Goal: Task Accomplishment & Management: Complete application form

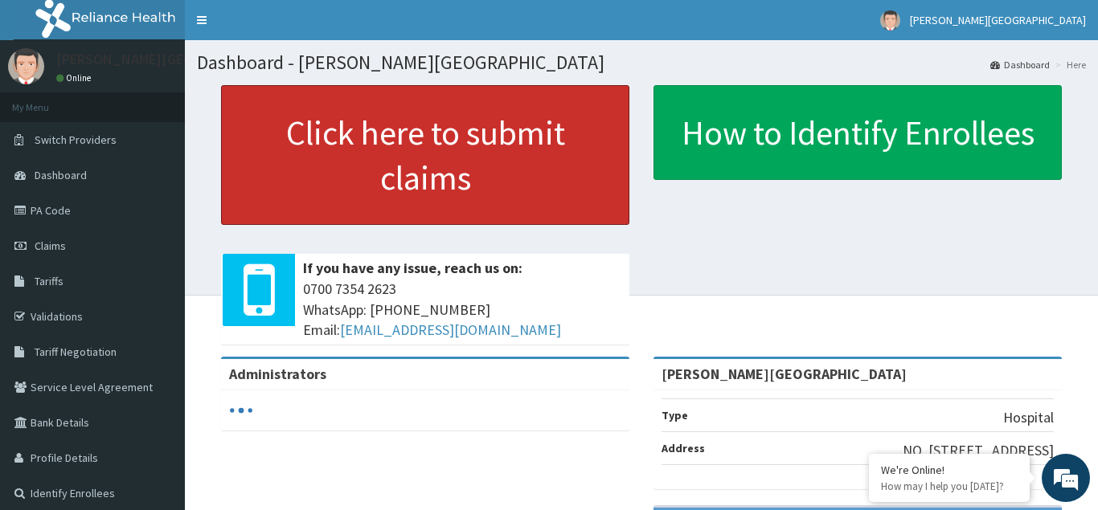
click at [401, 156] on link "Click here to submit claims" at bounding box center [425, 155] width 408 height 140
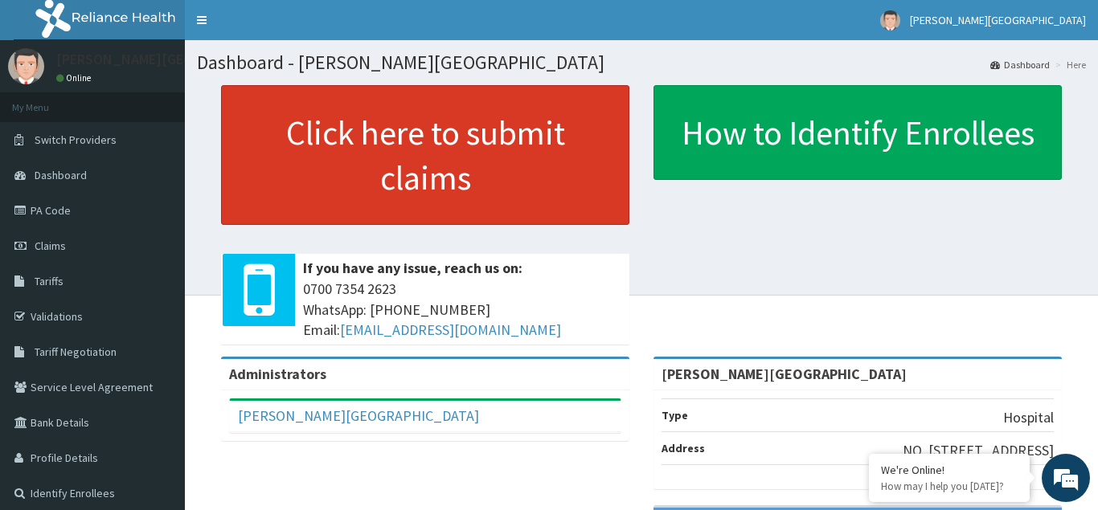
click at [374, 182] on link "Click here to submit claims" at bounding box center [425, 155] width 408 height 140
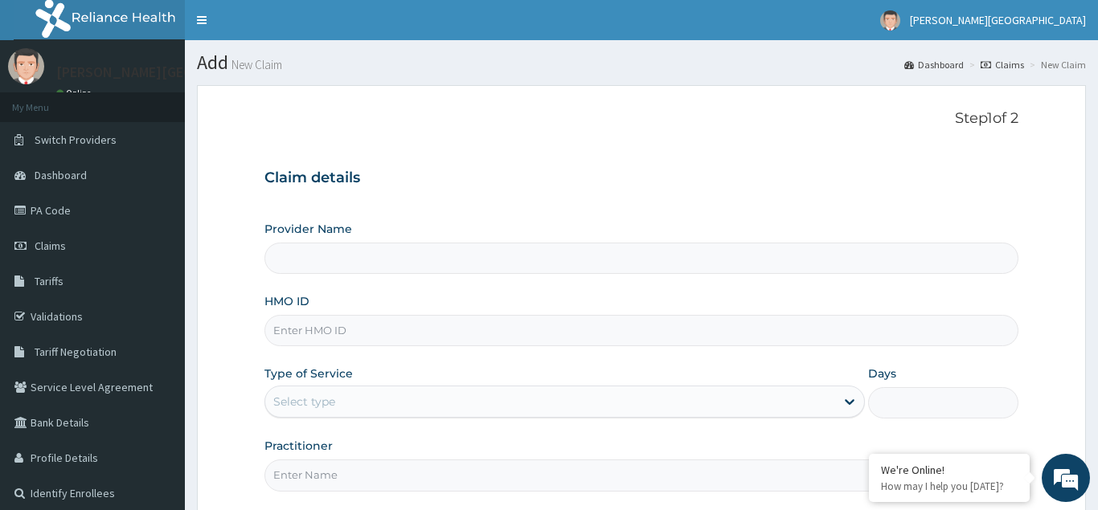
type input "[PERSON_NAME][GEOGRAPHIC_DATA]"
click at [145, 334] on link "Validations" at bounding box center [92, 316] width 185 height 35
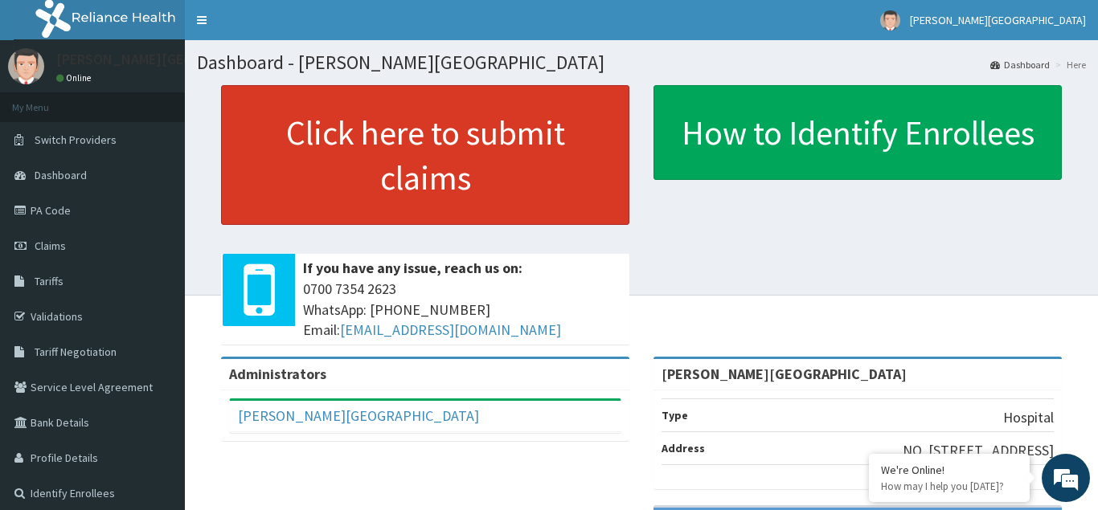
click at [359, 162] on link "Click here to submit claims" at bounding box center [425, 155] width 408 height 140
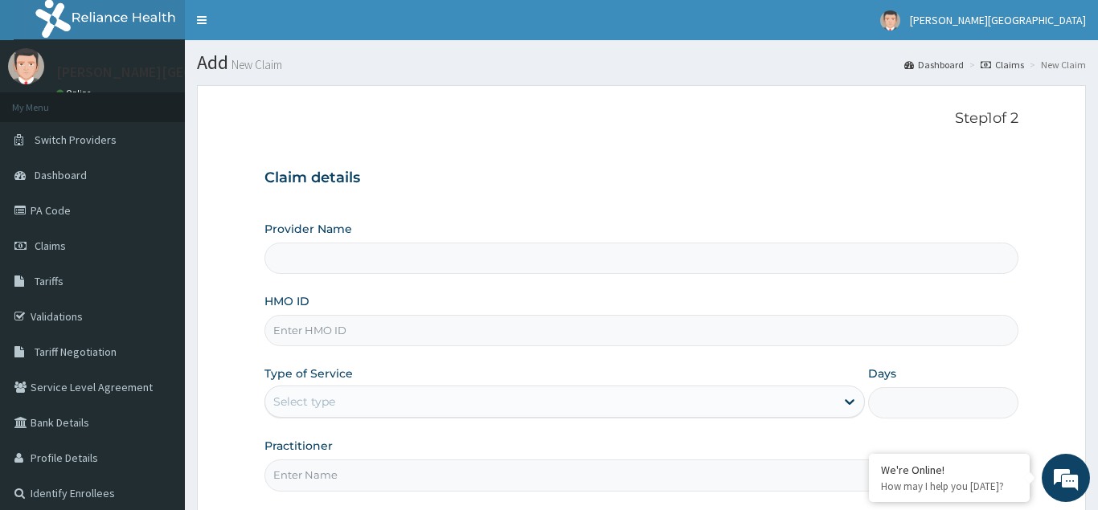
click at [305, 331] on input "HMO ID" at bounding box center [641, 330] width 754 height 31
type input "[PERSON_NAME][GEOGRAPHIC_DATA]"
type input "SNC/10006/A"
click at [307, 403] on div "Select type" at bounding box center [304, 402] width 62 height 16
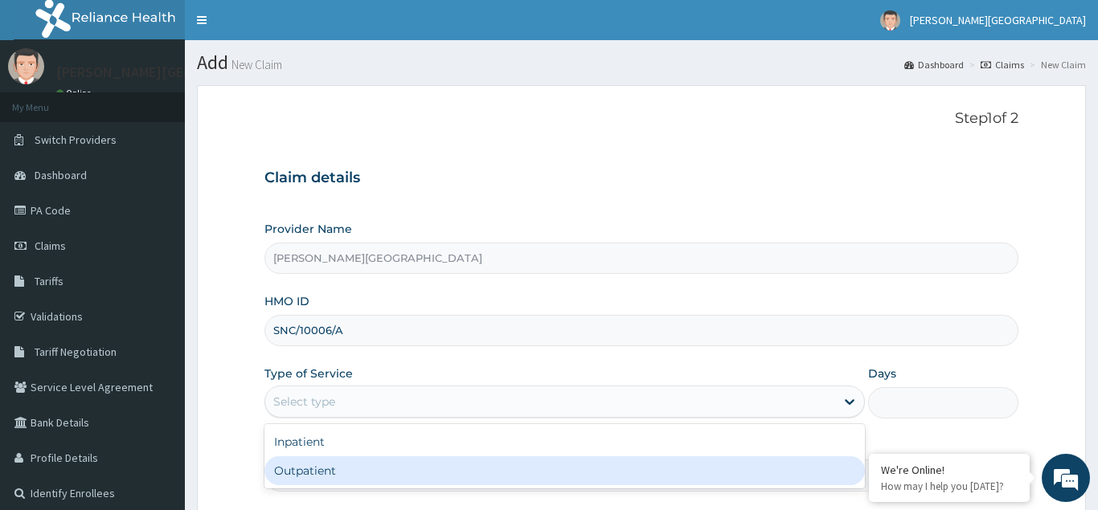
click at [311, 465] on div "Outpatient" at bounding box center [564, 471] width 601 height 29
type input "1"
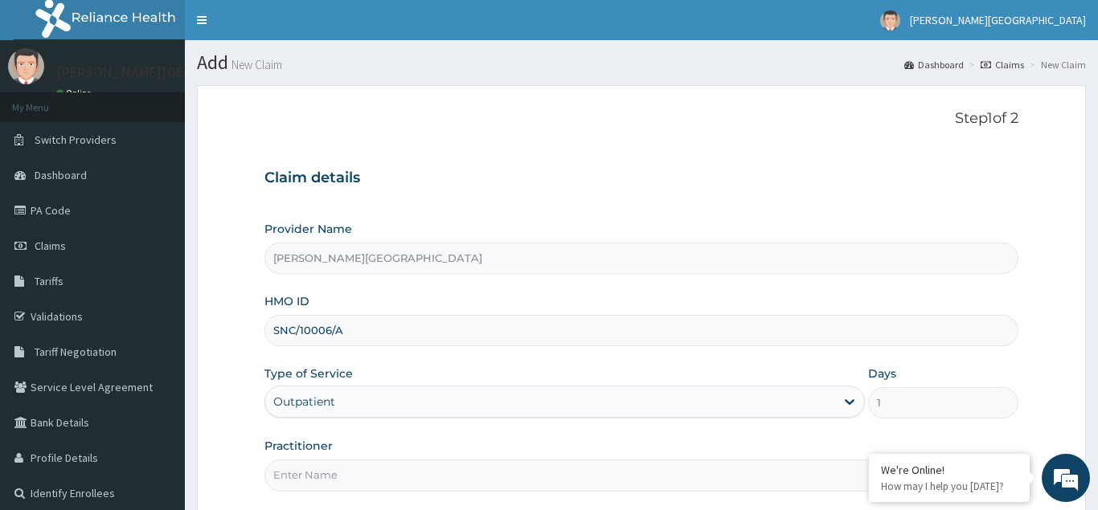
scroll to position [152, 0]
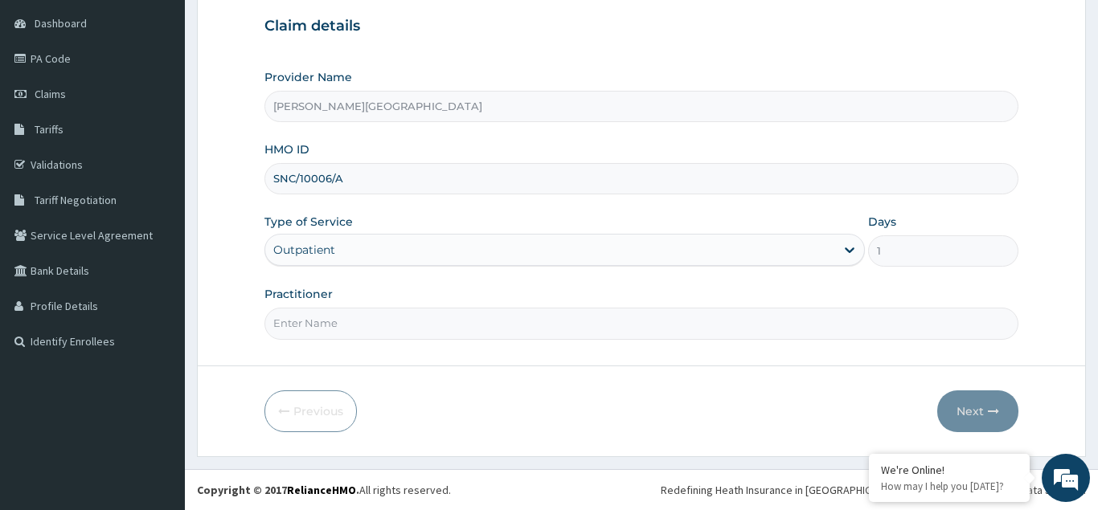
click at [300, 318] on input "Practitioner" at bounding box center [641, 323] width 754 height 31
type input "[PERSON_NAME]"
click at [978, 407] on button "Next" at bounding box center [977, 412] width 81 height 42
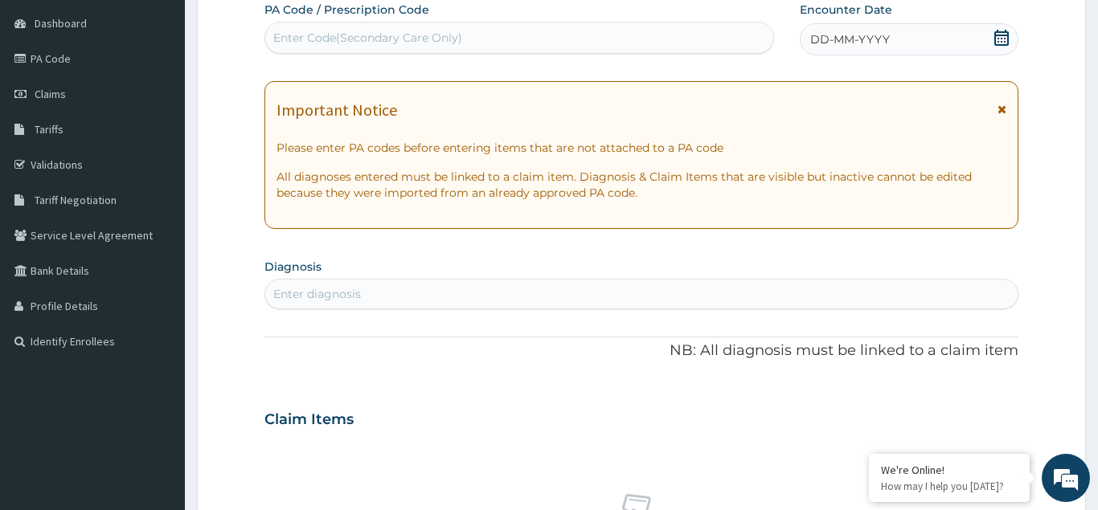
click at [878, 39] on span "DD-MM-YYYY" at bounding box center [850, 39] width 80 height 16
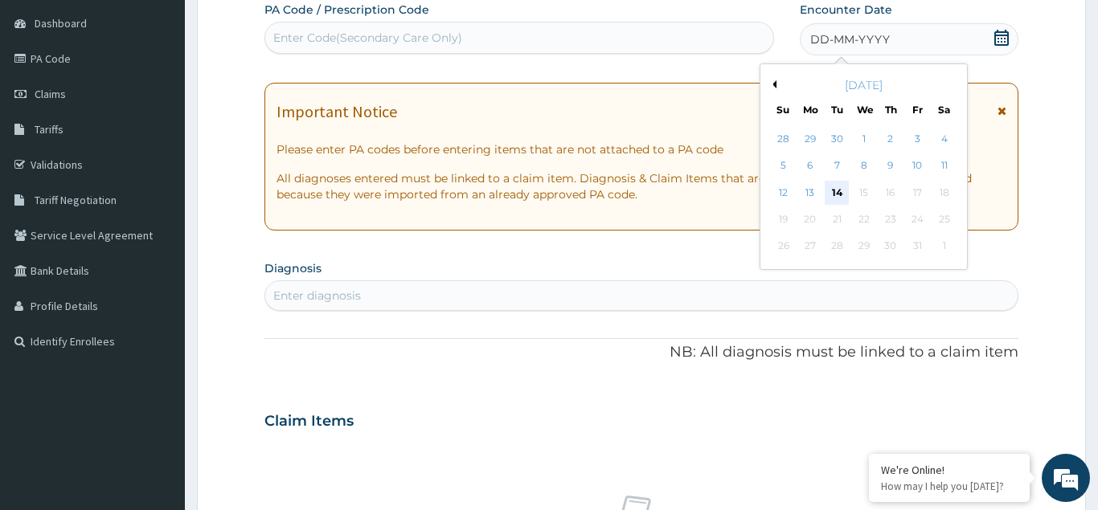
click at [832, 193] on div "14" at bounding box center [837, 193] width 24 height 24
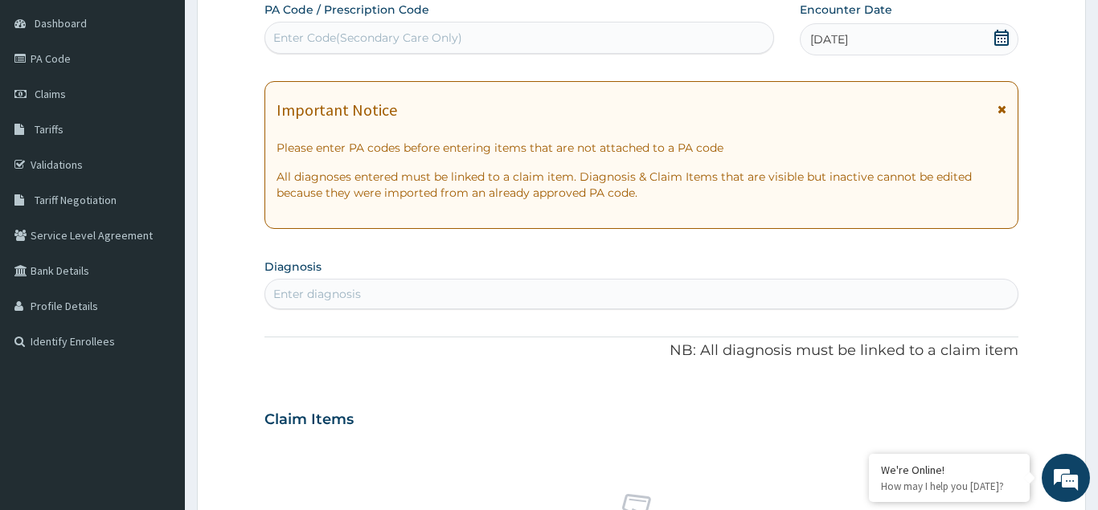
click at [293, 290] on div "Enter diagnosis" at bounding box center [317, 294] width 88 height 16
type input "SEVERE MALARIA"
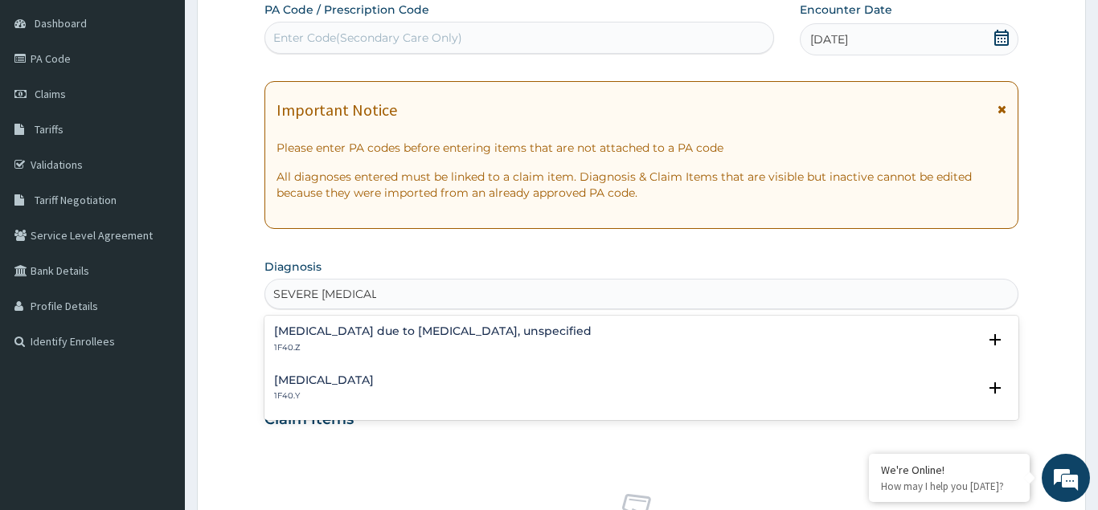
click at [374, 378] on h4 "Other severe and complicated Plasmodium falciparum malaria" at bounding box center [324, 381] width 100 height 12
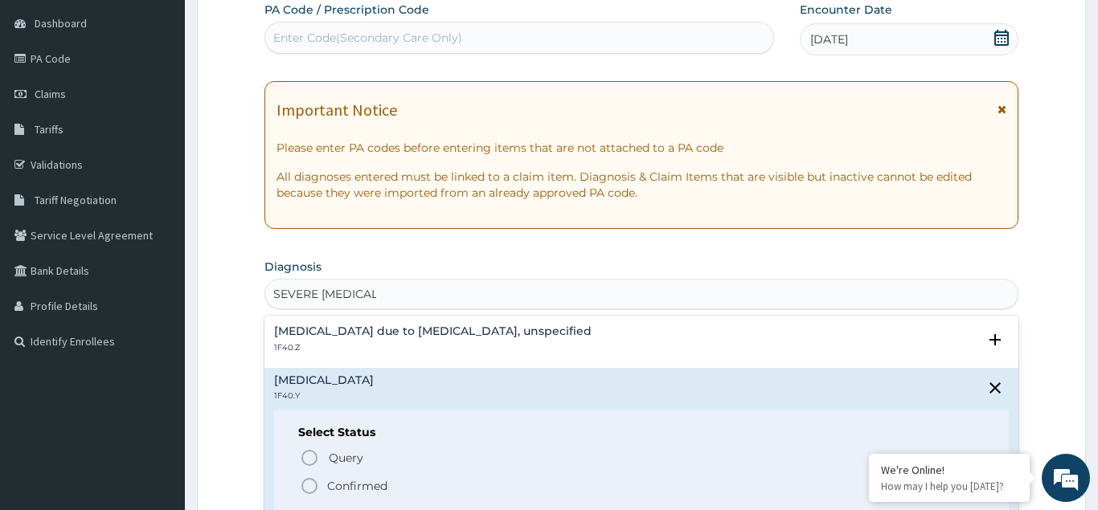
click at [312, 487] on icon "status option filled" at bounding box center [309, 486] width 19 height 19
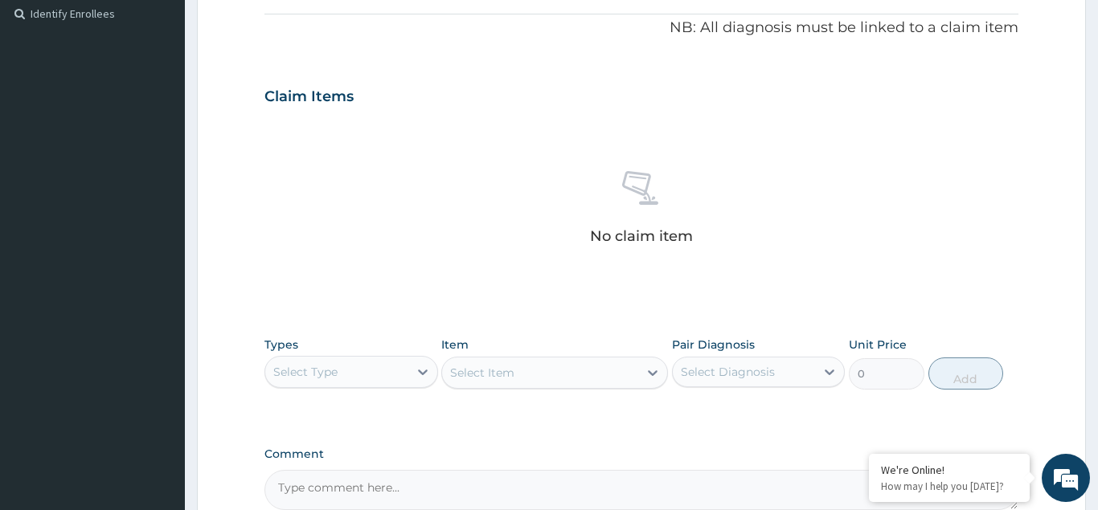
scroll to position [316, 0]
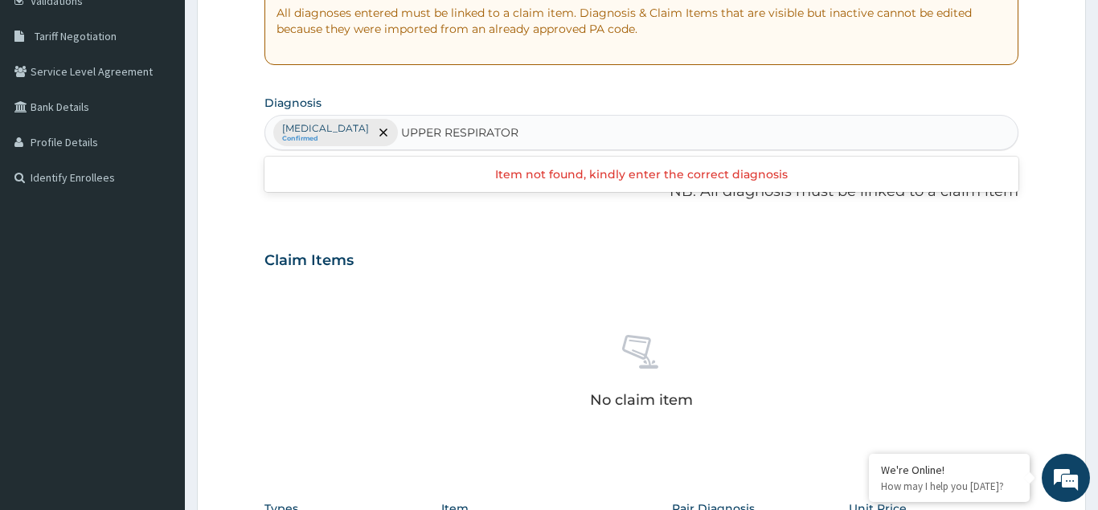
type input "UPPER RESPIRATORY"
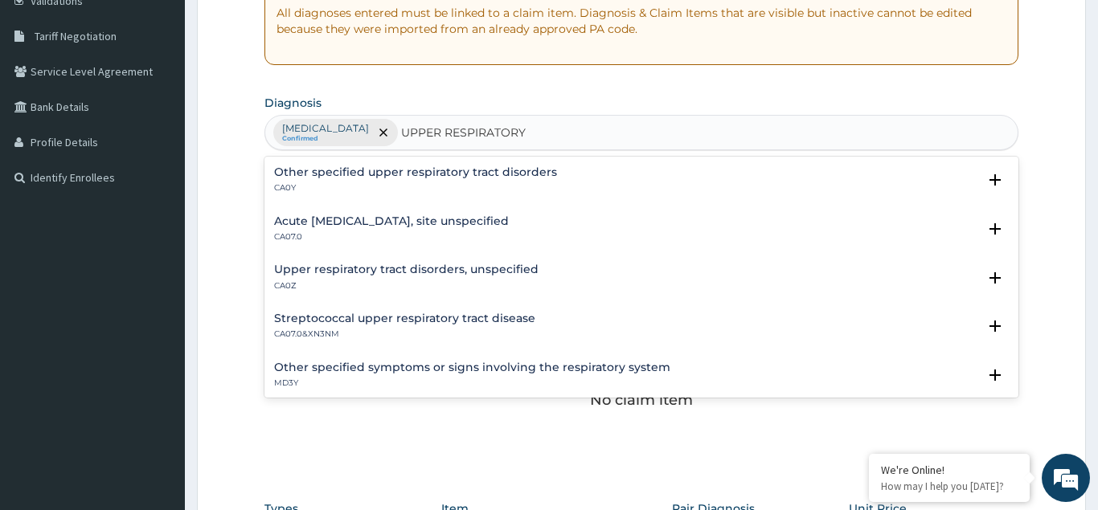
click at [354, 176] on h4 "Other specified upper respiratory tract disorders" at bounding box center [415, 172] width 283 height 12
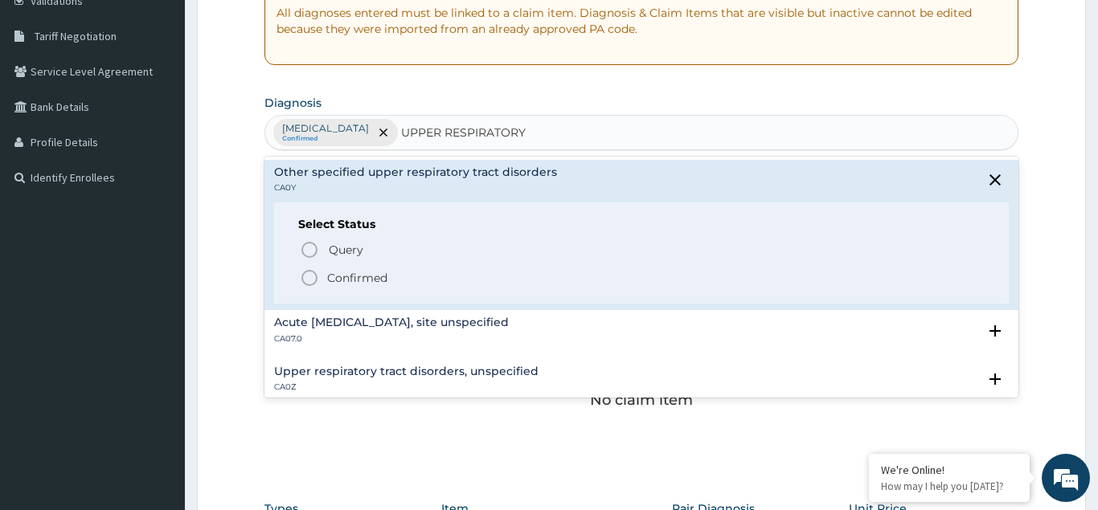
click at [308, 280] on icon "status option filled" at bounding box center [309, 277] width 19 height 19
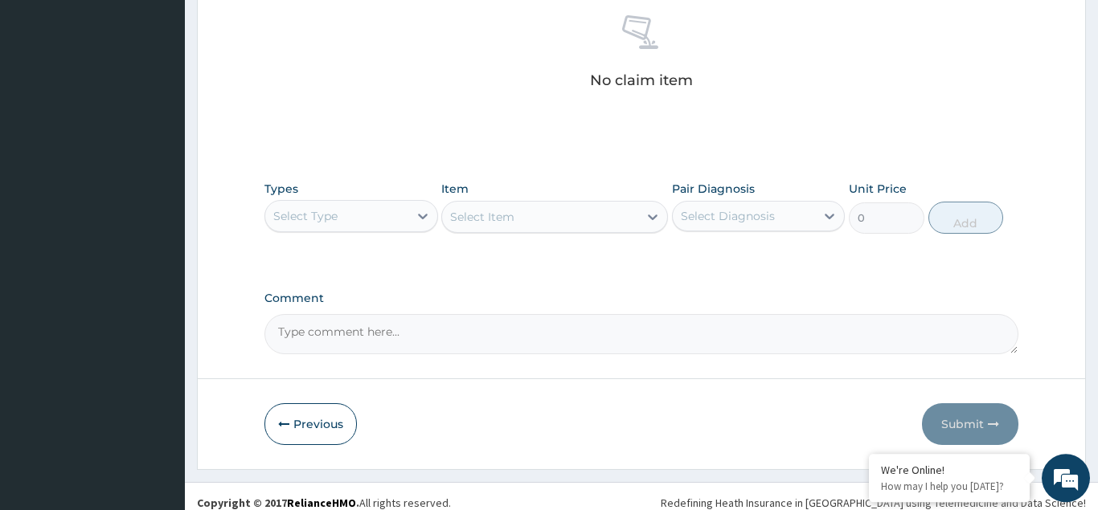
scroll to position [649, 0]
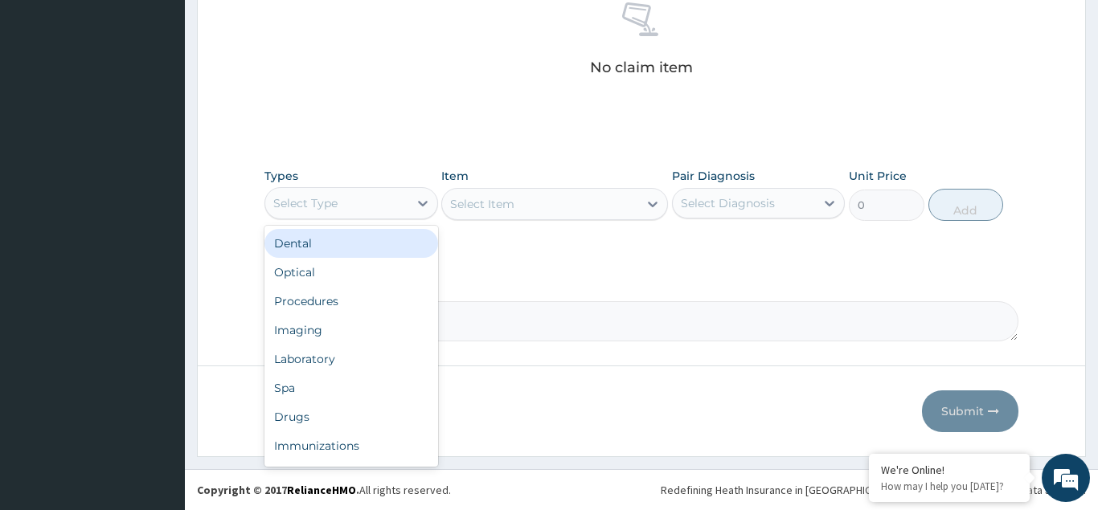
click at [308, 191] on div "Select Type" at bounding box center [336, 203] width 143 height 26
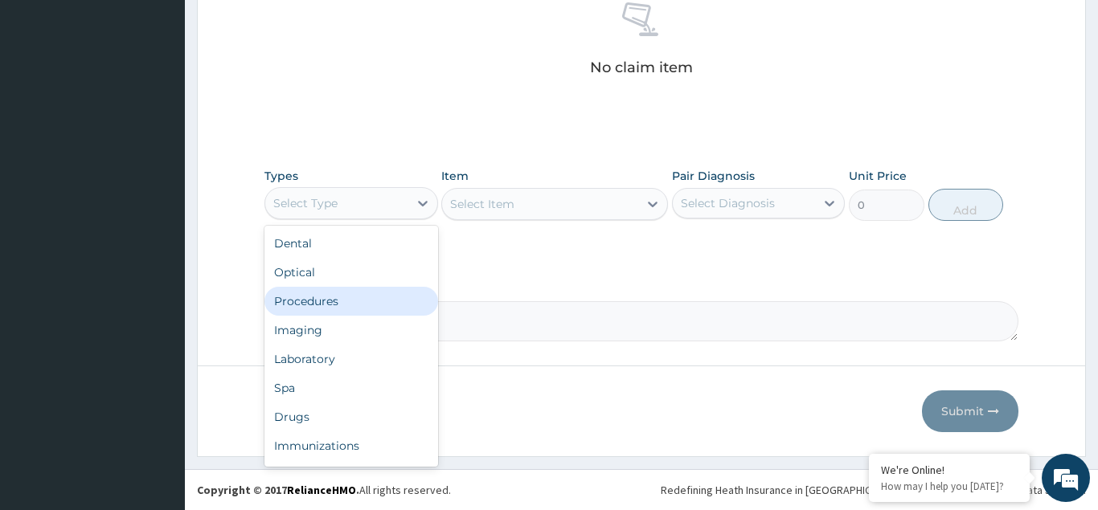
click at [314, 302] on div "Procedures" at bounding box center [351, 301] width 174 height 29
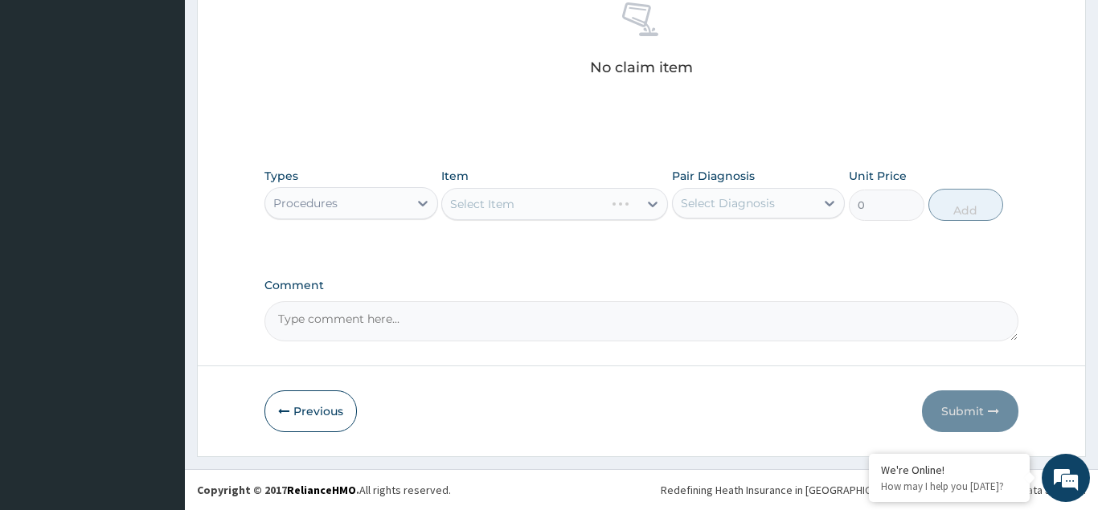
click at [481, 202] on div "Select Item" at bounding box center [554, 204] width 227 height 32
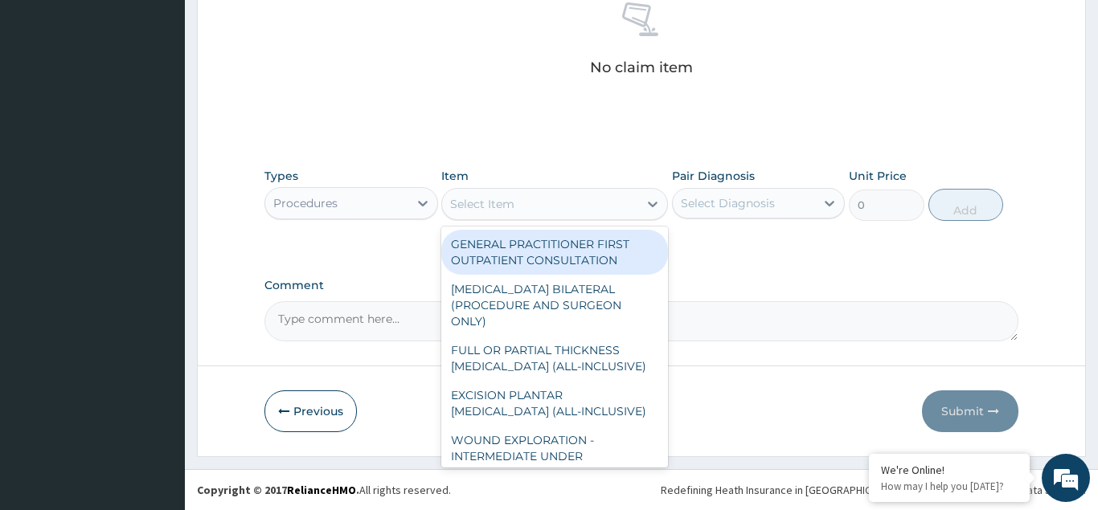
click at [481, 202] on div "Select Item" at bounding box center [482, 204] width 64 height 16
click at [503, 251] on div "GENERAL PRACTITIONER FIRST OUTPATIENT CONSULTATION" at bounding box center [554, 252] width 227 height 45
type input "4500"
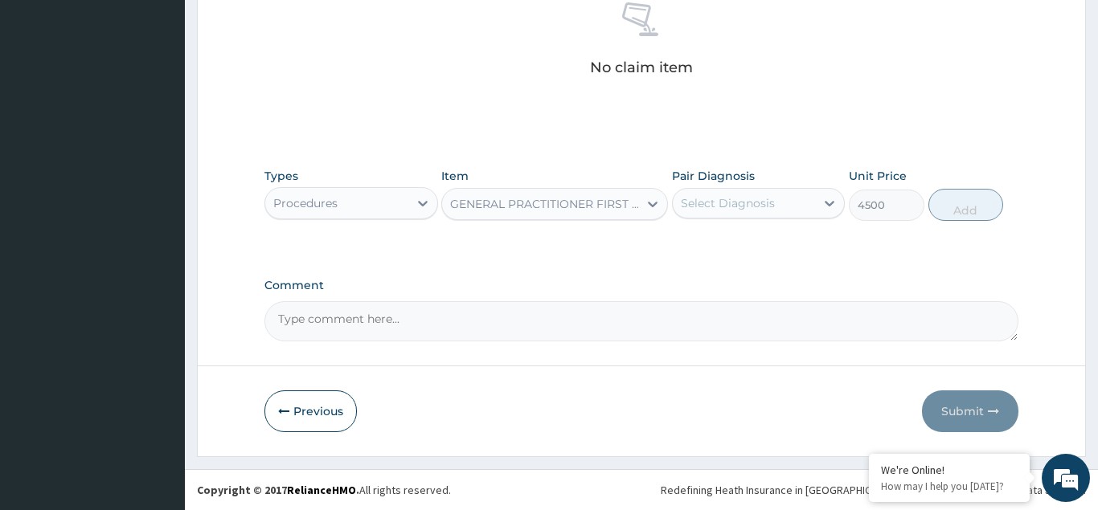
click at [711, 199] on div "Select Diagnosis" at bounding box center [728, 203] width 94 height 16
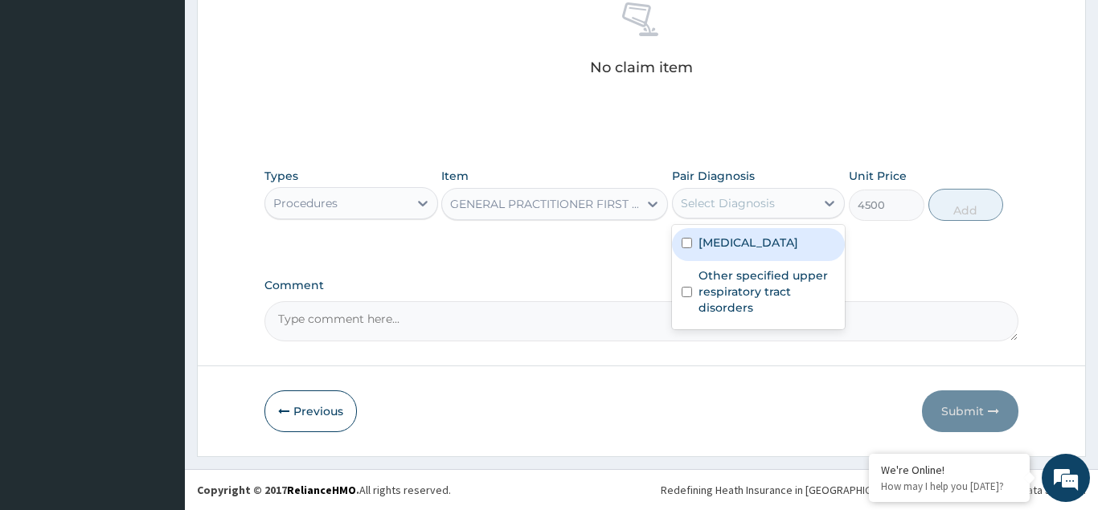
drag, startPoint x: 681, startPoint y: 259, endPoint x: 708, endPoint y: 309, distance: 57.5
click at [682, 261] on div "Other severe and complicated Plasmodium falciparum malaria" at bounding box center [759, 244] width 174 height 33
checkbox input "true"
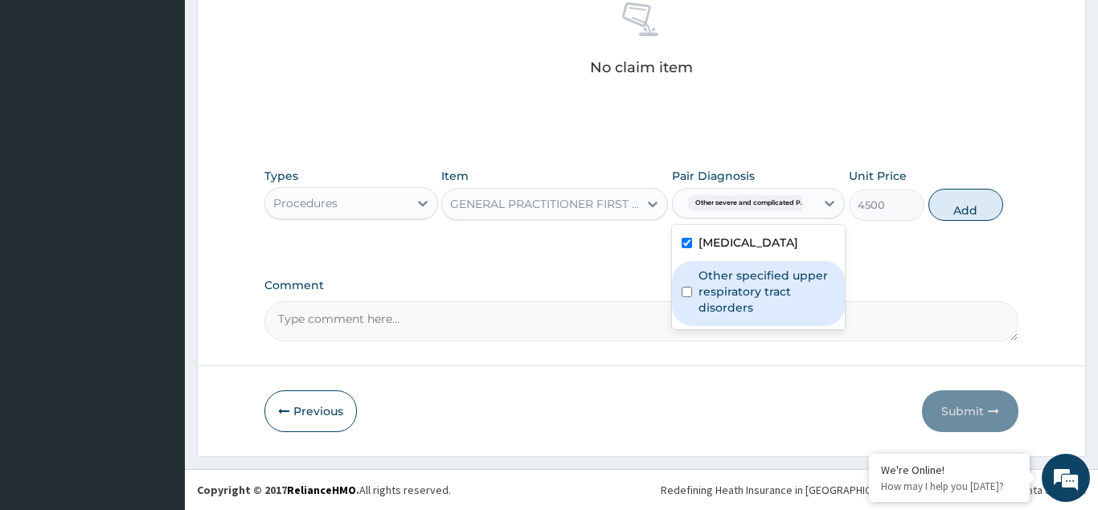
click at [689, 297] on input "checkbox" at bounding box center [687, 292] width 10 height 10
checkbox input "true"
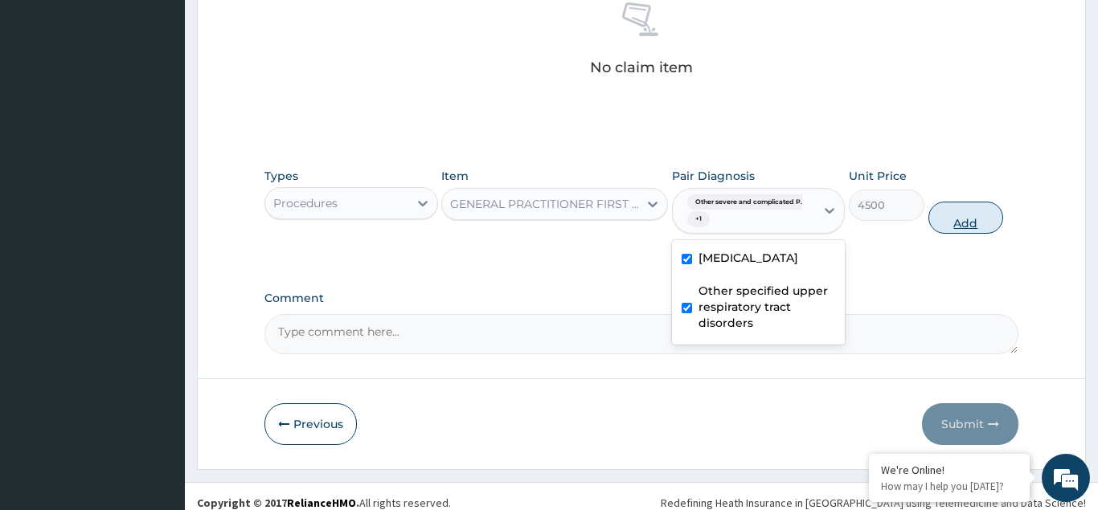
click at [940, 222] on button "Add" at bounding box center [966, 218] width 76 height 32
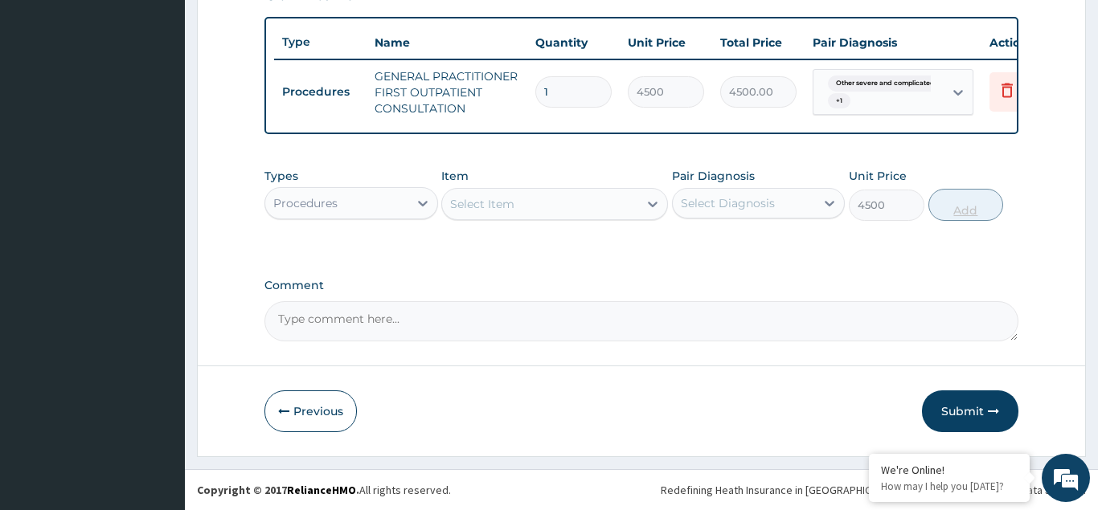
type input "0"
click at [337, 200] on div "Procedures" at bounding box center [305, 203] width 64 height 16
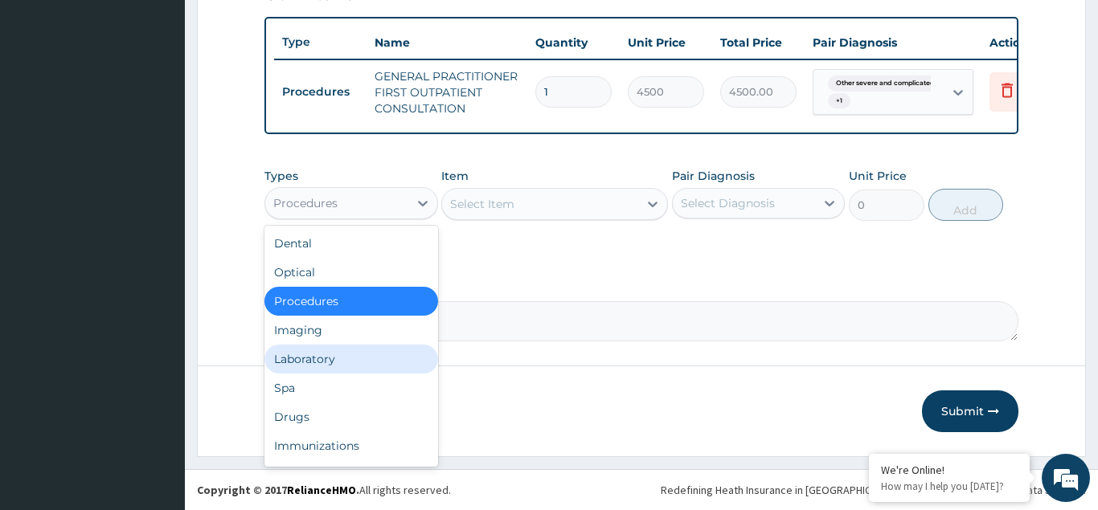
click at [308, 360] on div "Laboratory" at bounding box center [351, 359] width 174 height 29
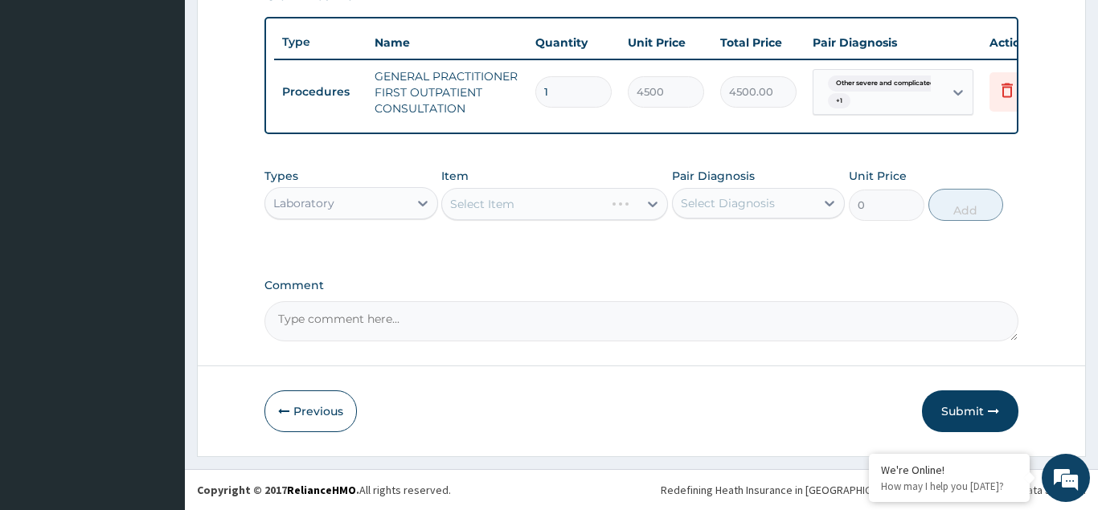
click at [466, 207] on div "Select Item" at bounding box center [554, 204] width 227 height 32
click at [474, 205] on div "Select Item" at bounding box center [554, 204] width 227 height 32
click at [481, 205] on div "Select Item" at bounding box center [554, 204] width 227 height 32
click at [489, 205] on div "Select Item" at bounding box center [554, 204] width 227 height 32
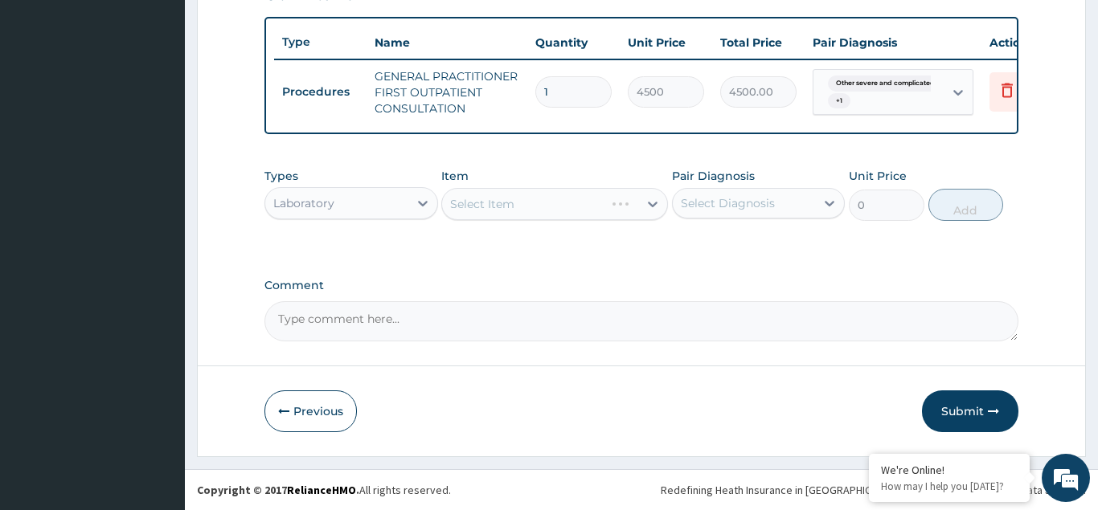
click at [503, 203] on div "Select Item" at bounding box center [554, 204] width 227 height 32
click at [493, 202] on div "Select Item" at bounding box center [554, 204] width 227 height 32
click at [489, 202] on div "Select Item" at bounding box center [554, 204] width 227 height 32
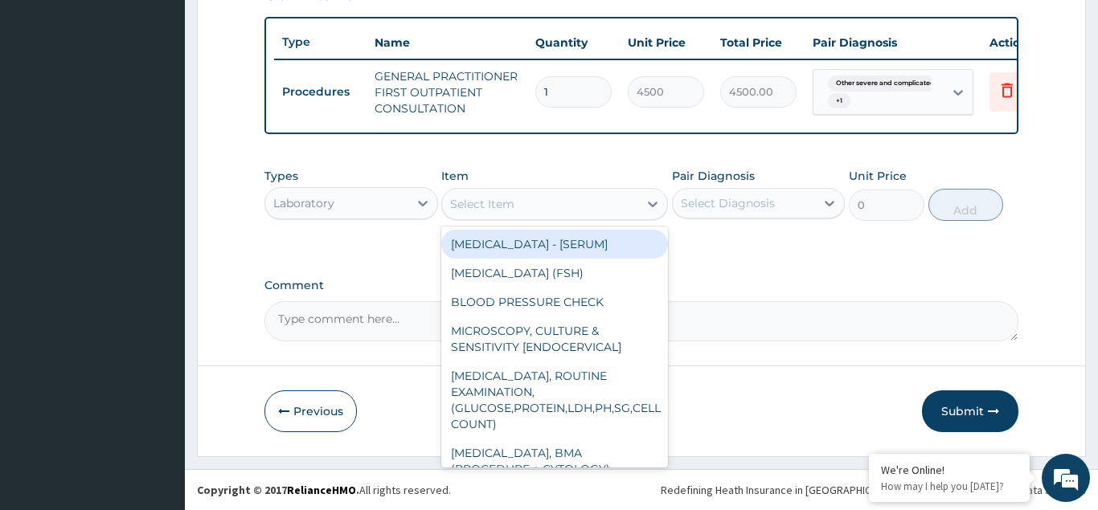
click at [484, 201] on div "Select Item" at bounding box center [482, 204] width 64 height 16
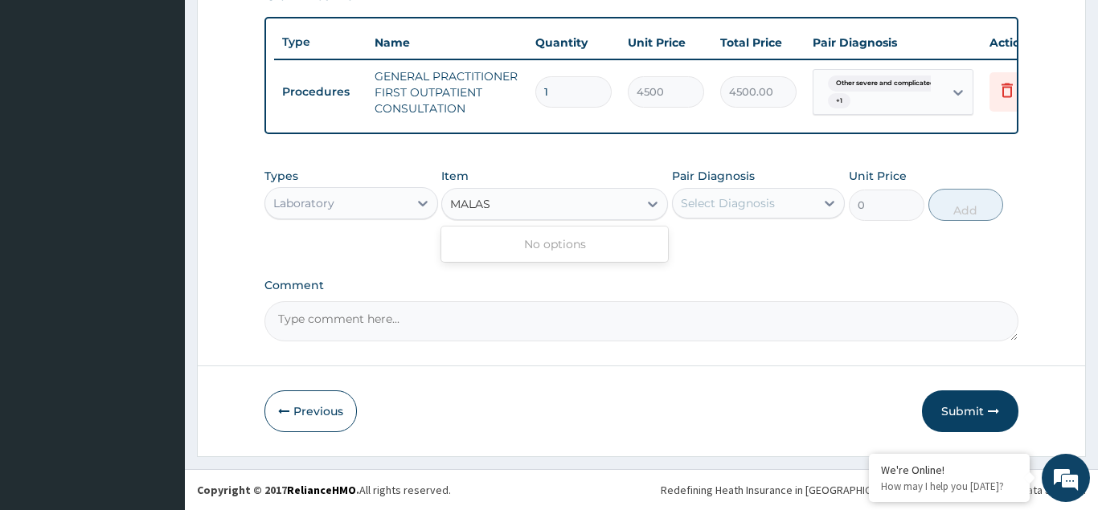
type input "MALA"
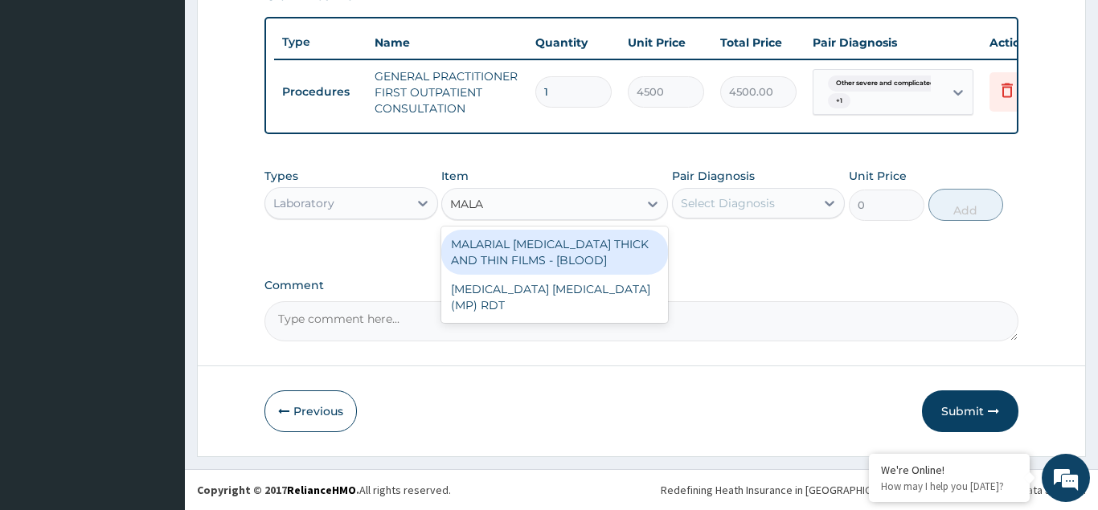
click at [506, 254] on div "MALARIAL PARASITE THICK AND THIN FILMS - [BLOOD]" at bounding box center [554, 252] width 227 height 45
type input "2625"
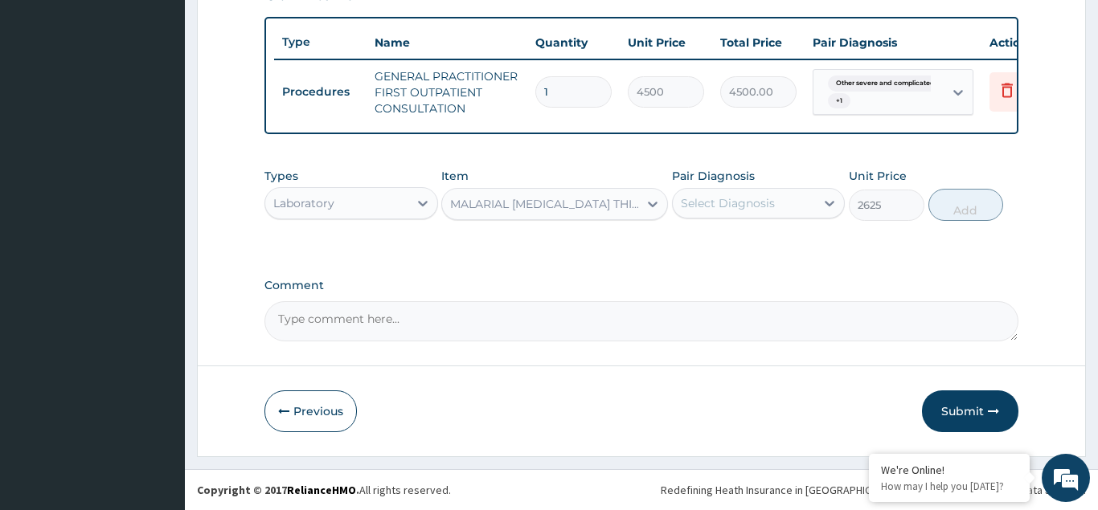
click at [711, 199] on div "Select Diagnosis" at bounding box center [728, 203] width 94 height 16
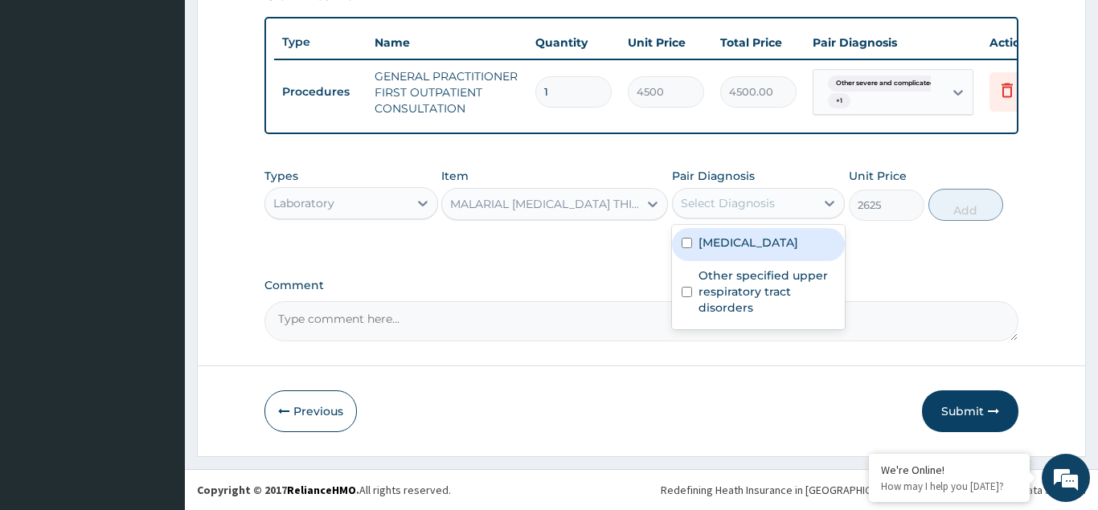
click at [681, 261] on div "Other severe and complicated Plasmodium falciparum malaria" at bounding box center [759, 244] width 174 height 33
checkbox input "true"
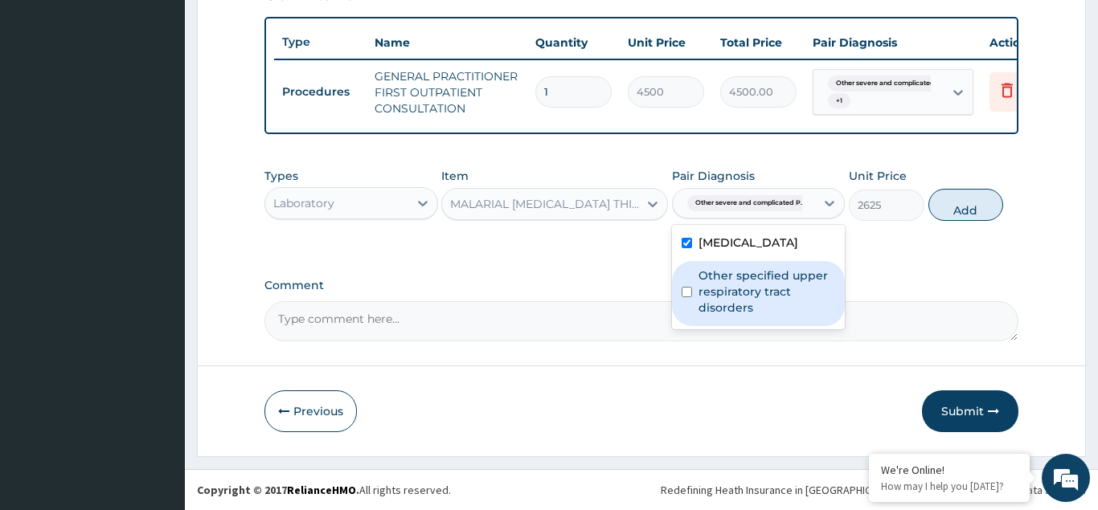
click at [686, 297] on input "checkbox" at bounding box center [687, 292] width 10 height 10
checkbox input "true"
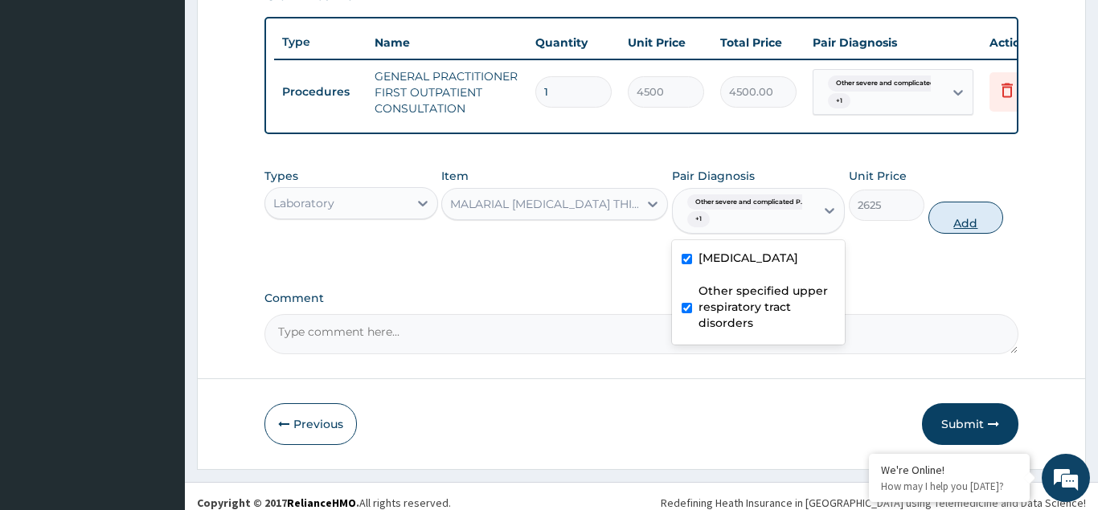
click at [959, 226] on button "Add" at bounding box center [966, 218] width 76 height 32
type input "0"
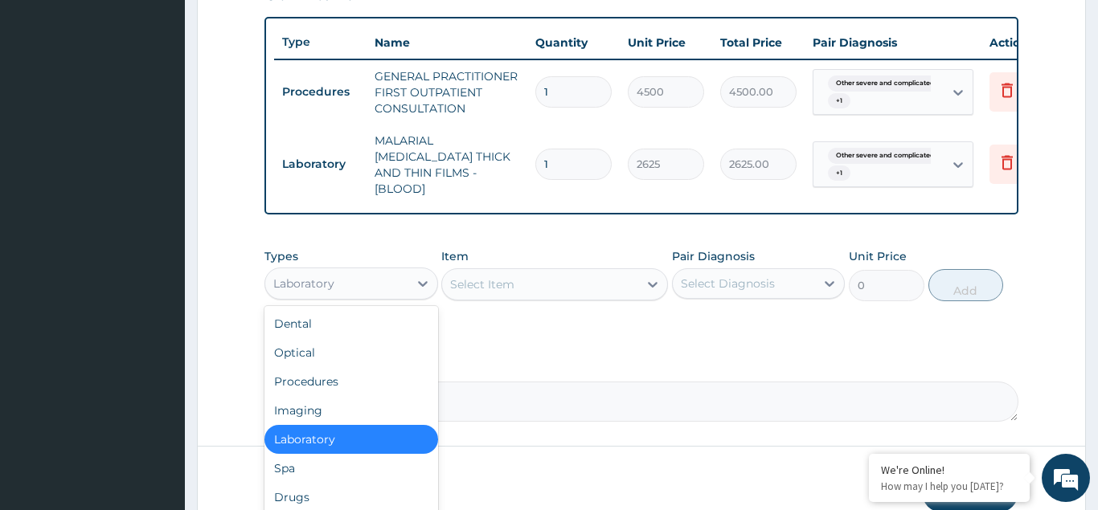
drag, startPoint x: 309, startPoint y: 254, endPoint x: 311, endPoint y: 331, distance: 77.2
click at [310, 268] on div "Laboratory" at bounding box center [351, 284] width 174 height 32
click at [300, 489] on div "Drugs" at bounding box center [351, 497] width 174 height 29
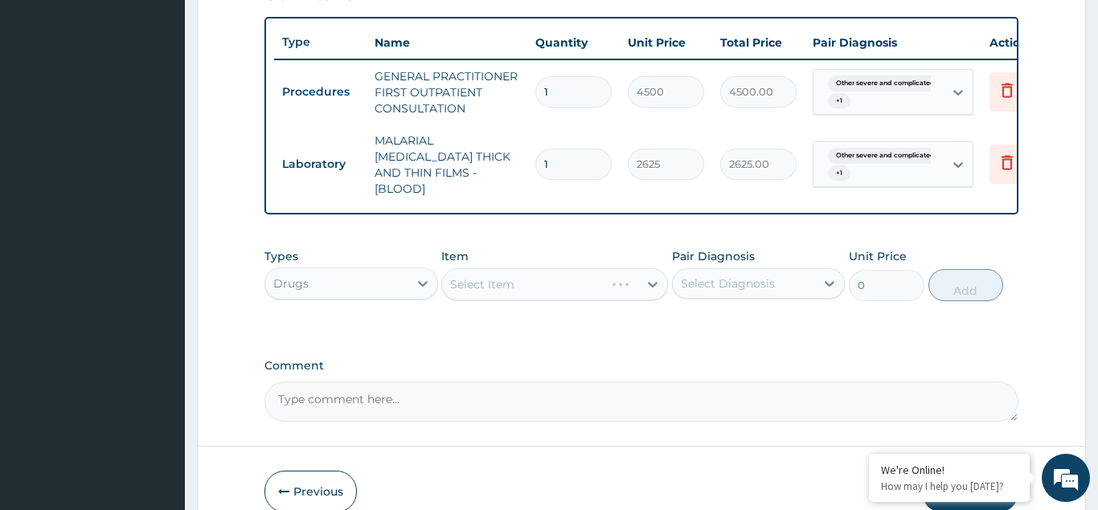
click at [485, 268] on div "Select Item" at bounding box center [554, 284] width 227 height 32
click at [484, 268] on div "Select Item" at bounding box center [554, 284] width 227 height 32
click at [512, 269] on div "Select Item" at bounding box center [554, 284] width 227 height 32
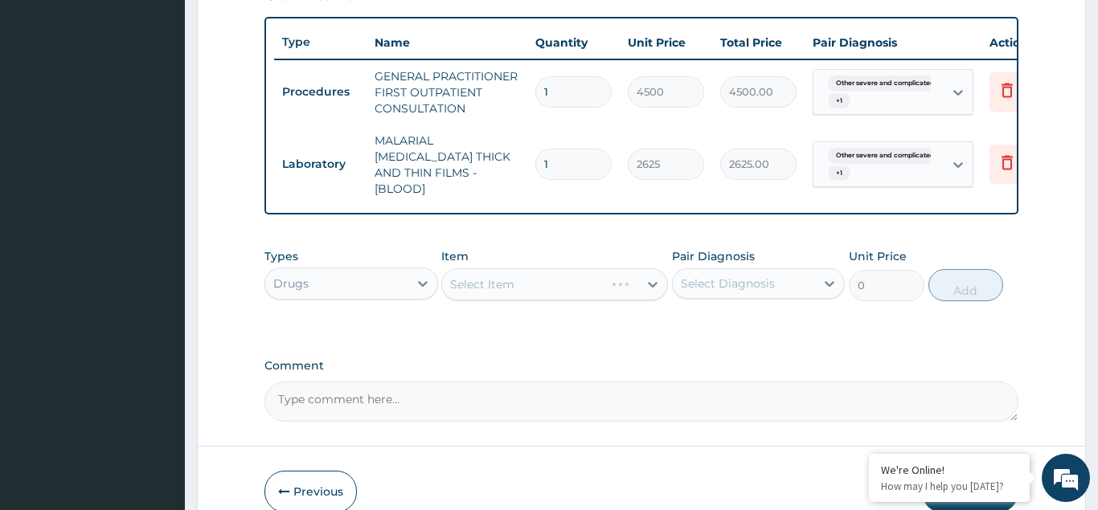
click at [490, 269] on div "Select Item" at bounding box center [554, 284] width 227 height 32
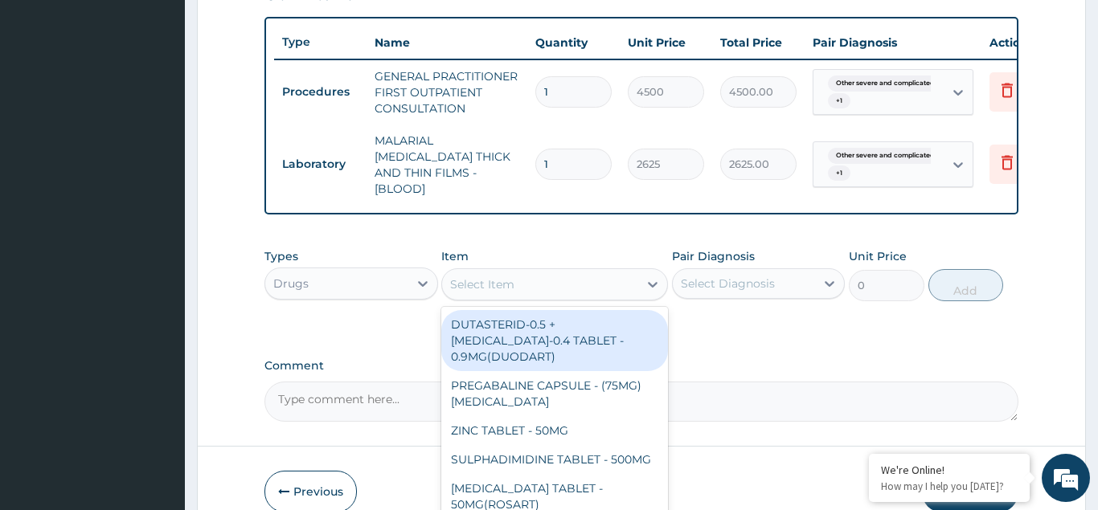
click at [473, 276] on div "Select Item" at bounding box center [482, 284] width 64 height 16
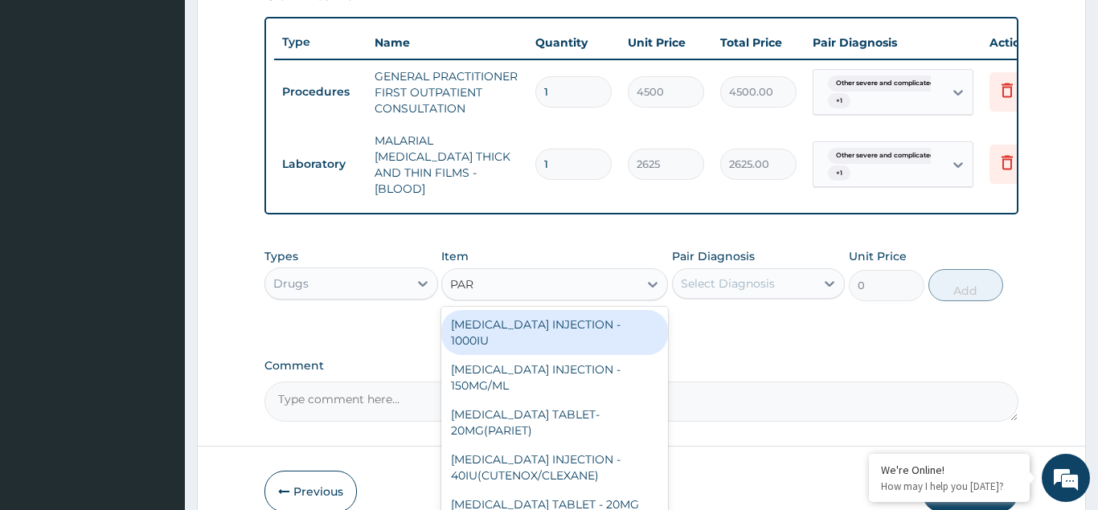
type input "PARA"
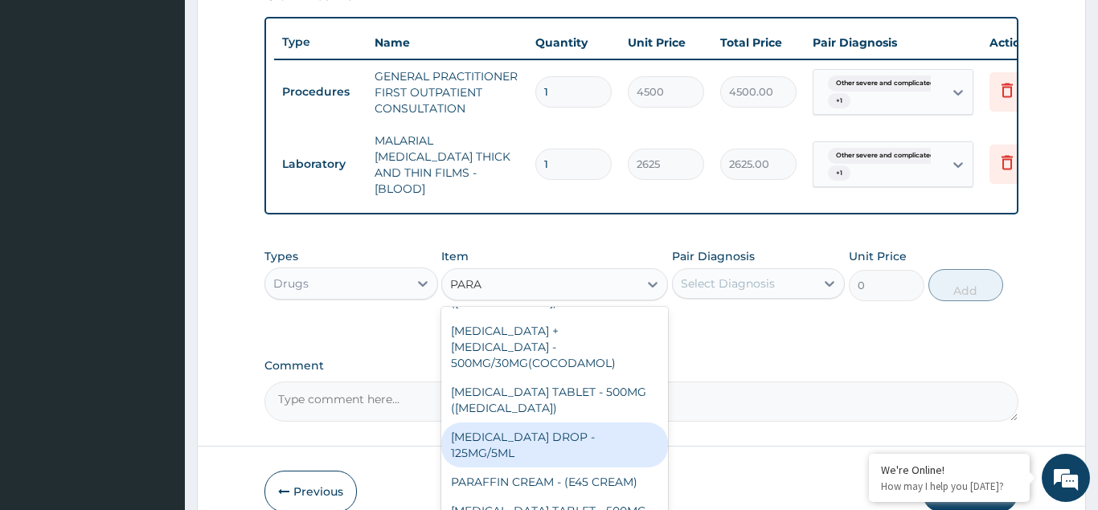
scroll to position [257, 0]
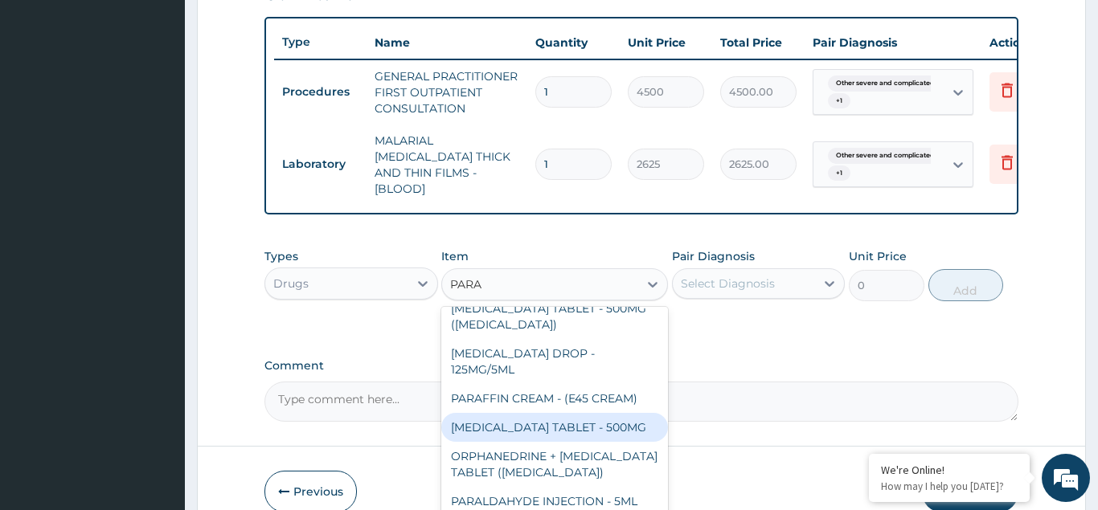
drag, startPoint x: 568, startPoint y: 380, endPoint x: 716, endPoint y: 310, distance: 163.6
click at [568, 413] on div "PARACETAMOL TABLET - 500MG" at bounding box center [554, 427] width 227 height 29
type input "38.400000000000006"
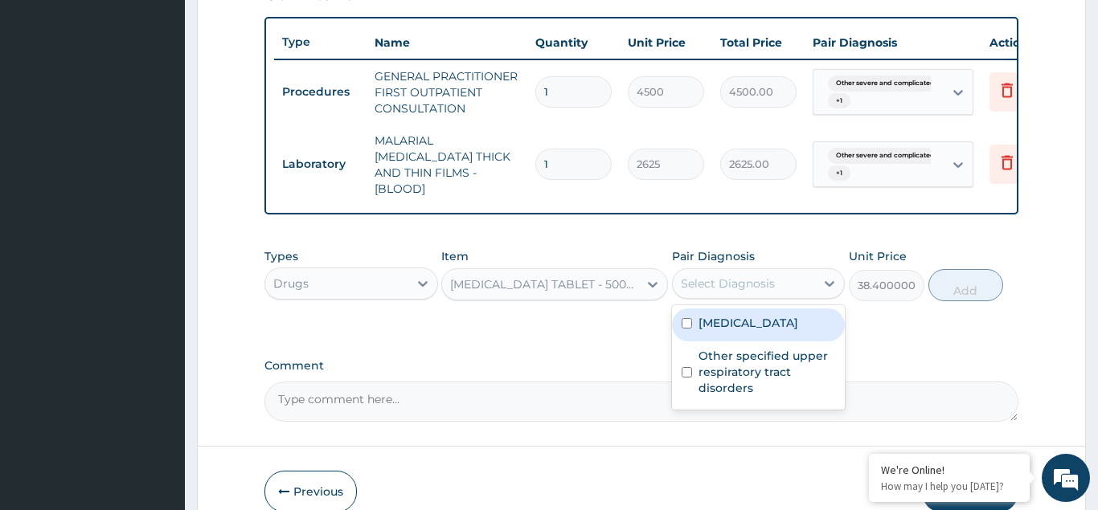
click at [702, 276] on div "Select Diagnosis" at bounding box center [728, 284] width 94 height 16
click at [686, 327] on input "checkbox" at bounding box center [687, 323] width 10 height 10
checkbox input "true"
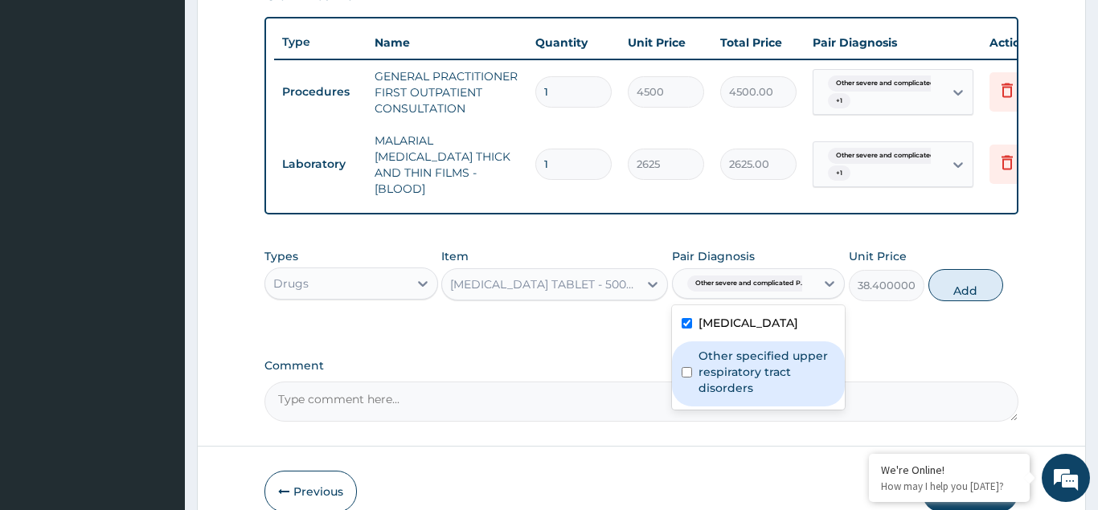
click at [689, 378] on input "checkbox" at bounding box center [687, 372] width 10 height 10
checkbox input "true"
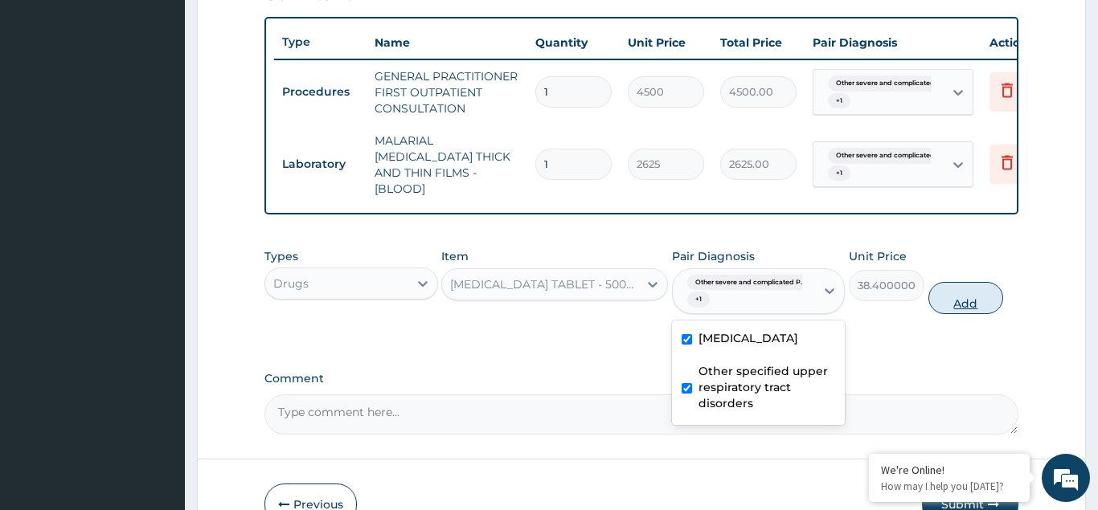
click at [977, 285] on button "Add" at bounding box center [966, 298] width 76 height 32
type input "0"
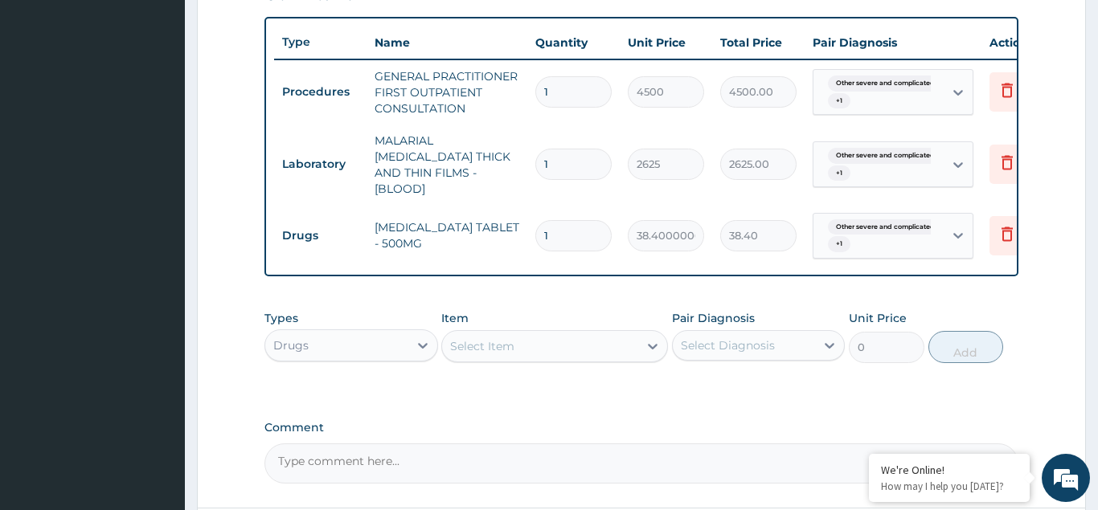
type input "0.00"
type input "3"
type input "115.20"
type input "30"
type input "1152.00"
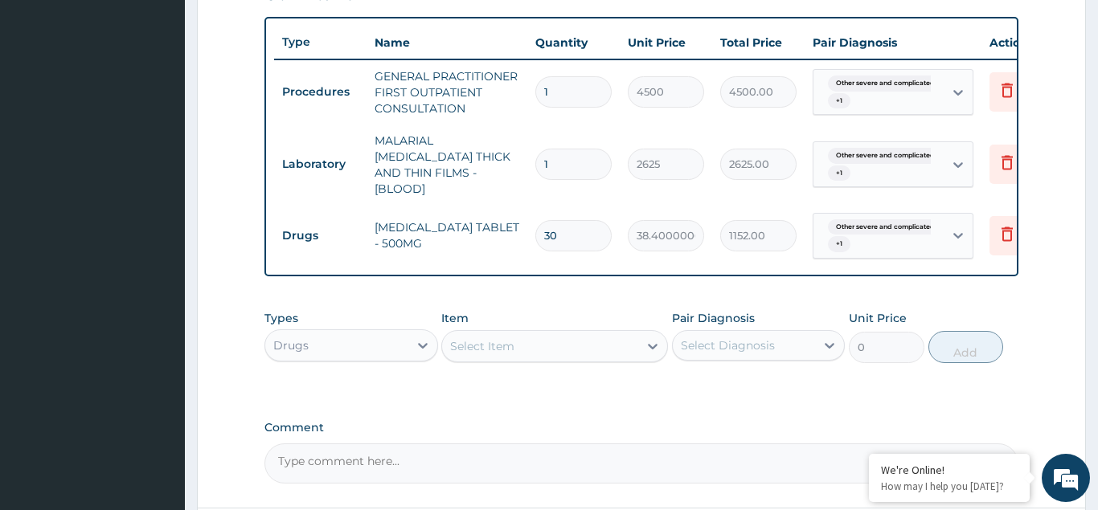
type input "30"
click at [472, 338] on div "Select Item" at bounding box center [482, 346] width 64 height 16
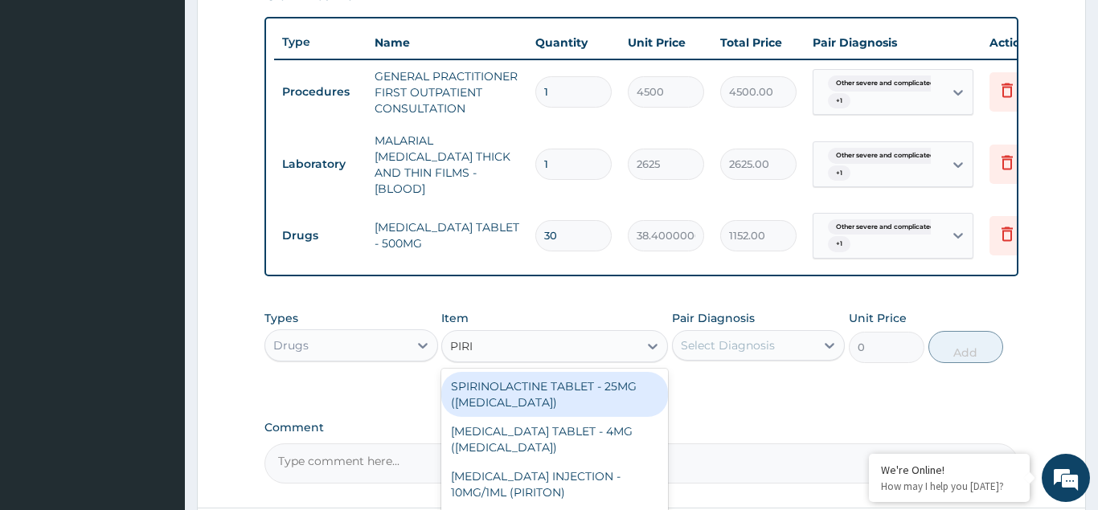
type input "PIRIT"
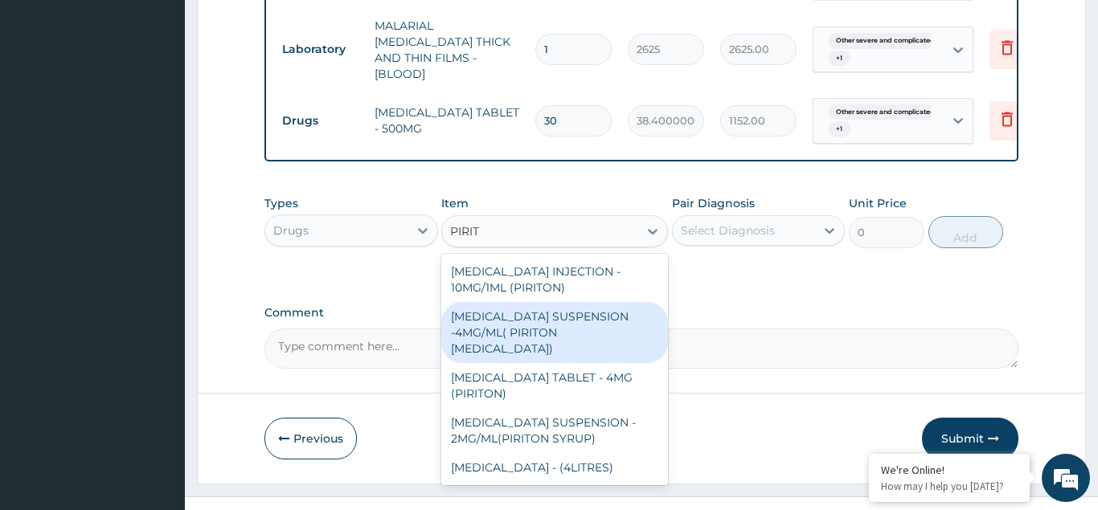
scroll to position [707, 0]
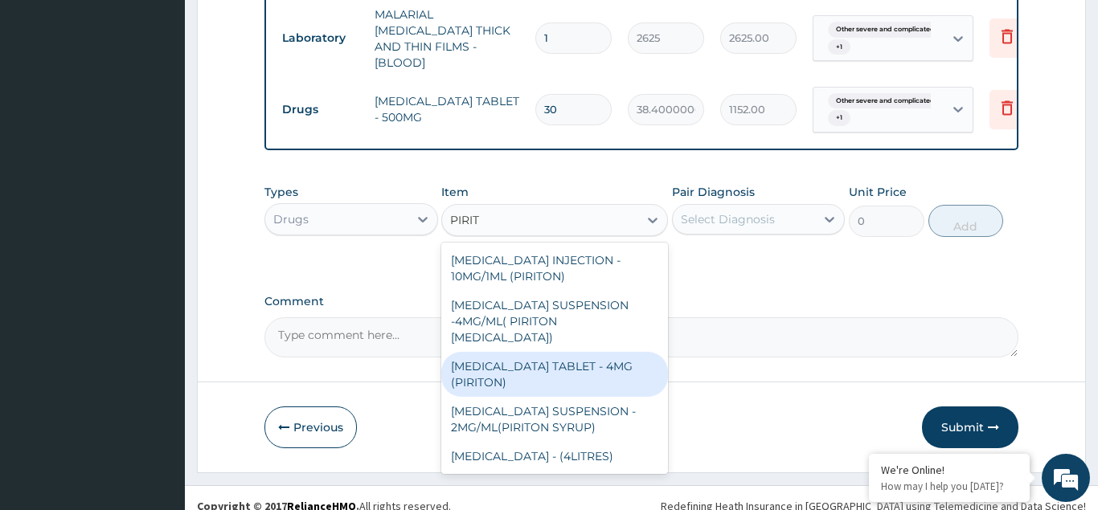
click at [502, 352] on div "CHLORPHENIRAMINE TABLET - 4MG (PIRITON)" at bounding box center [554, 374] width 227 height 45
type input "25.6"
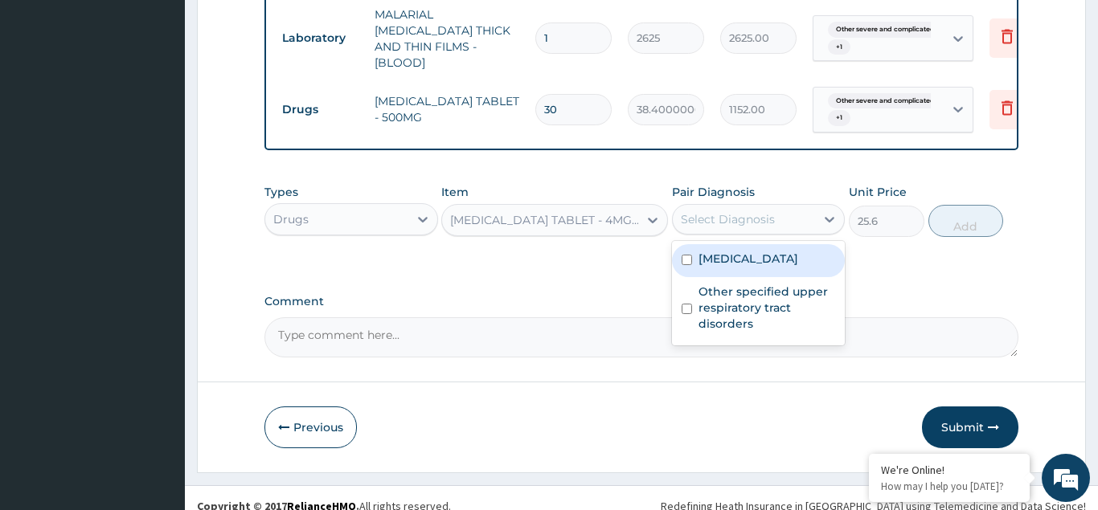
click at [727, 211] on div "Select Diagnosis" at bounding box center [728, 219] width 94 height 16
click at [690, 262] on div "Other severe and complicated Plasmodium falciparum malaria" at bounding box center [759, 260] width 174 height 33
checkbox input "true"
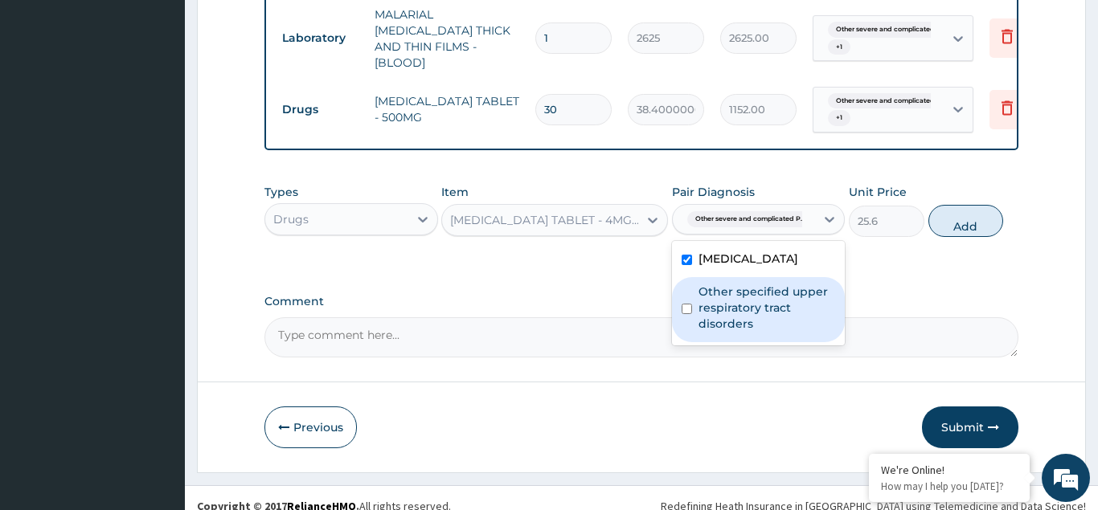
click at [692, 314] on input "checkbox" at bounding box center [687, 309] width 10 height 10
checkbox input "true"
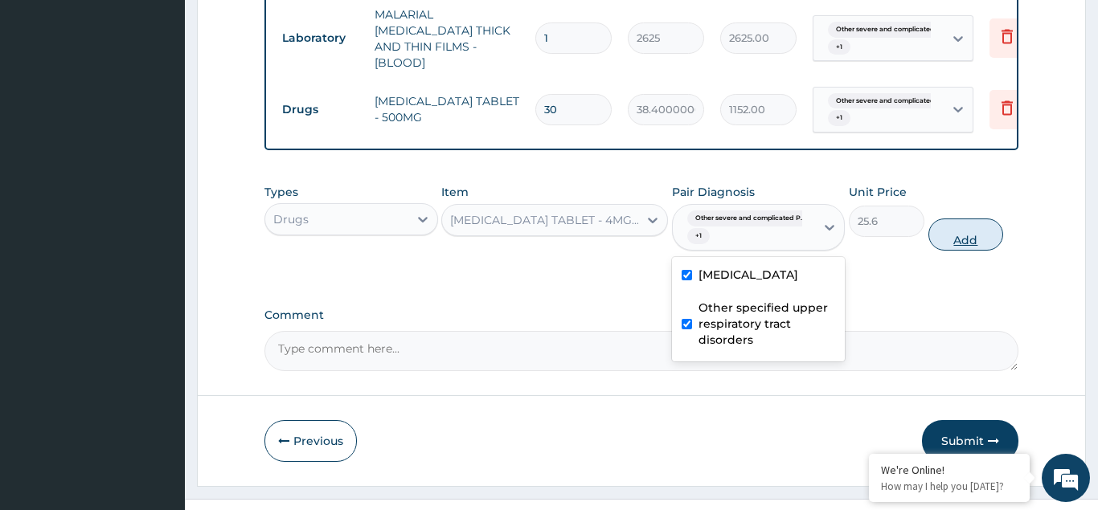
click at [975, 227] on button "Add" at bounding box center [966, 235] width 76 height 32
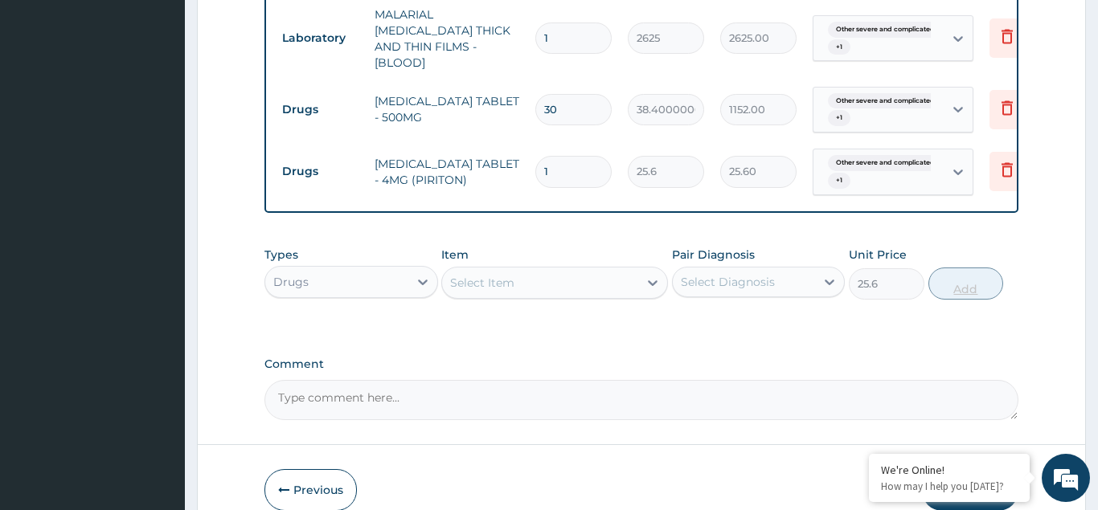
type input "0"
type input "0.00"
type input "6"
type input "153.60"
type input "6"
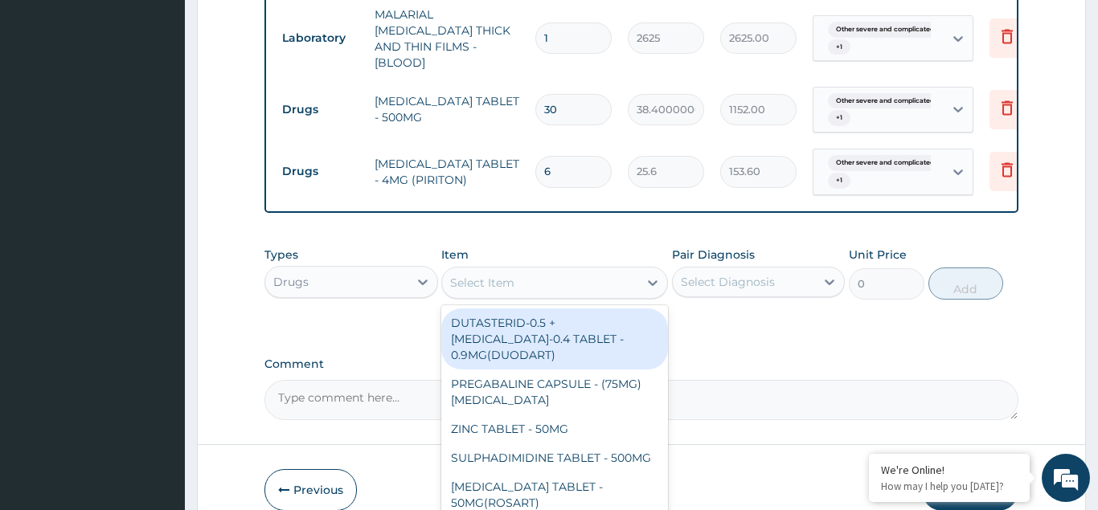
click at [476, 275] on div "Select Item" at bounding box center [482, 283] width 64 height 16
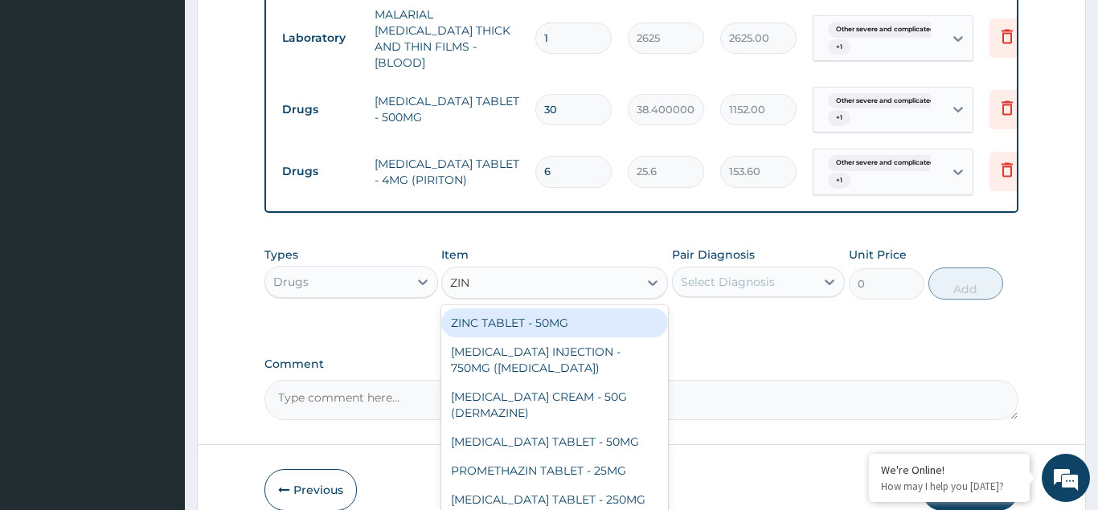
type input "ZINC"
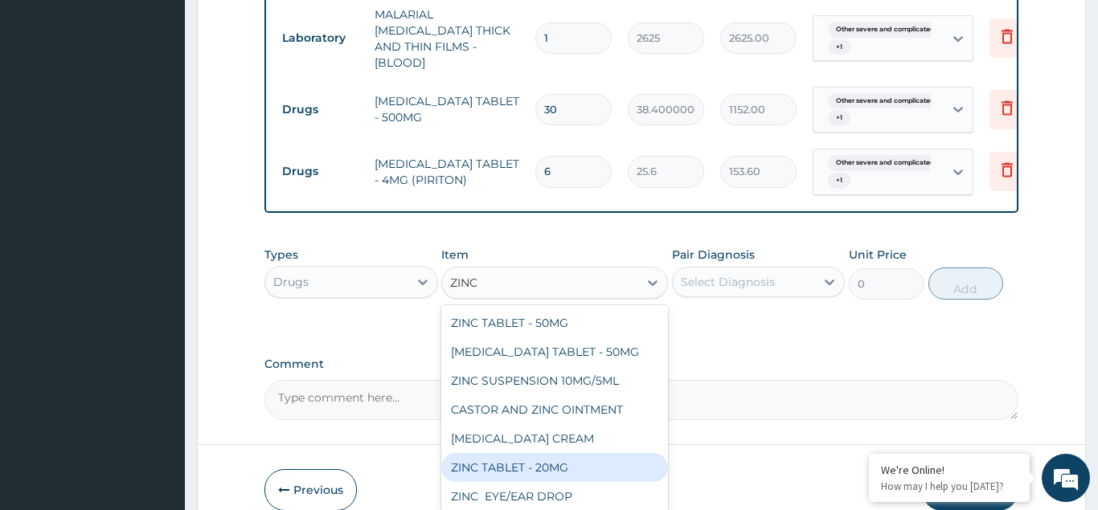
click at [524, 453] on div "ZINC TABLET - 20MG" at bounding box center [554, 467] width 227 height 29
type input "73.60000000000001"
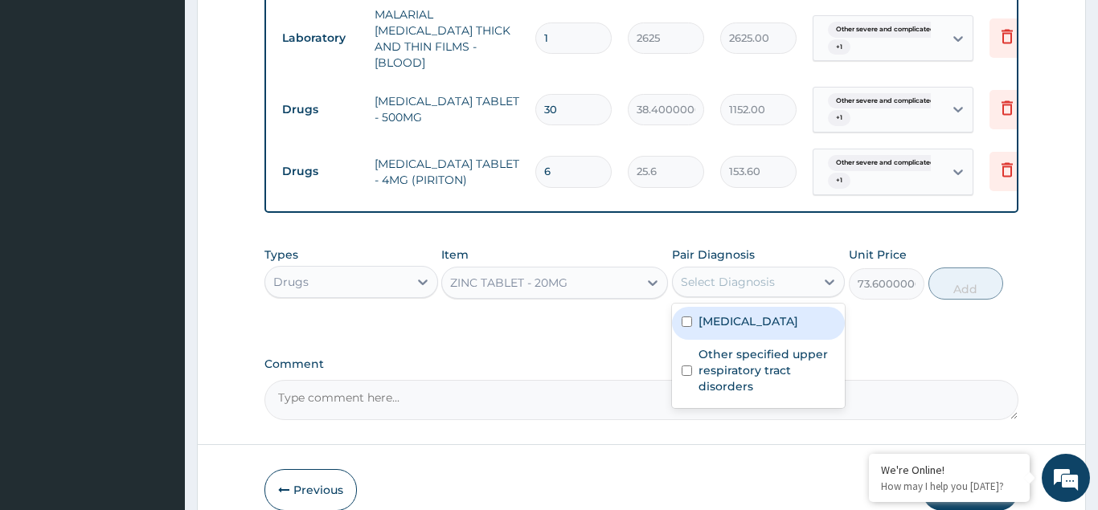
click at [701, 274] on div "Select Diagnosis" at bounding box center [728, 282] width 94 height 16
click at [687, 327] on input "checkbox" at bounding box center [687, 322] width 10 height 10
checkbox input "true"
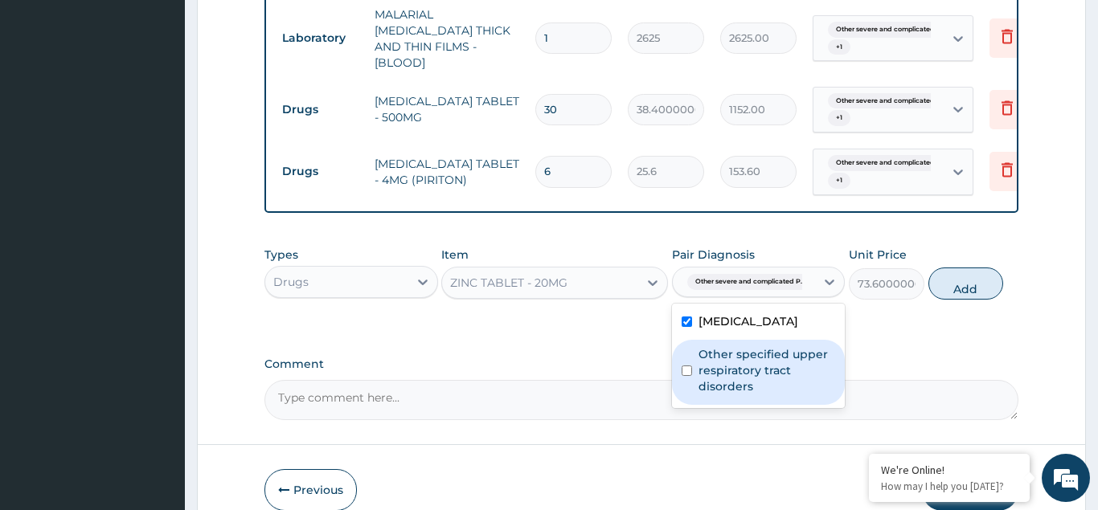
drag, startPoint x: 690, startPoint y: 399, endPoint x: 922, endPoint y: 306, distance: 249.5
click at [693, 400] on div "Other specified upper respiratory tract disorders" at bounding box center [759, 372] width 174 height 65
checkbox input "true"
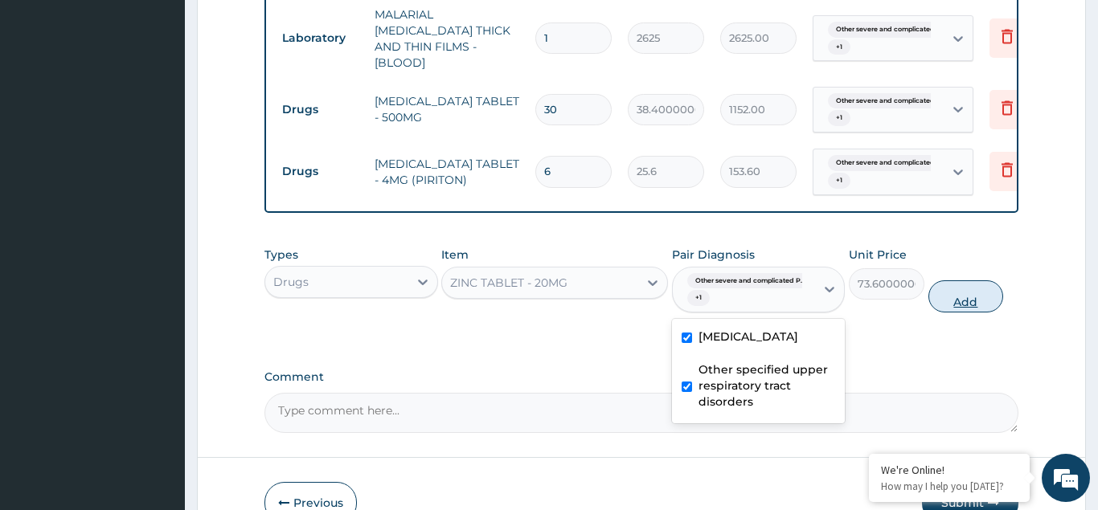
click at [971, 283] on button "Add" at bounding box center [966, 296] width 76 height 32
type input "0"
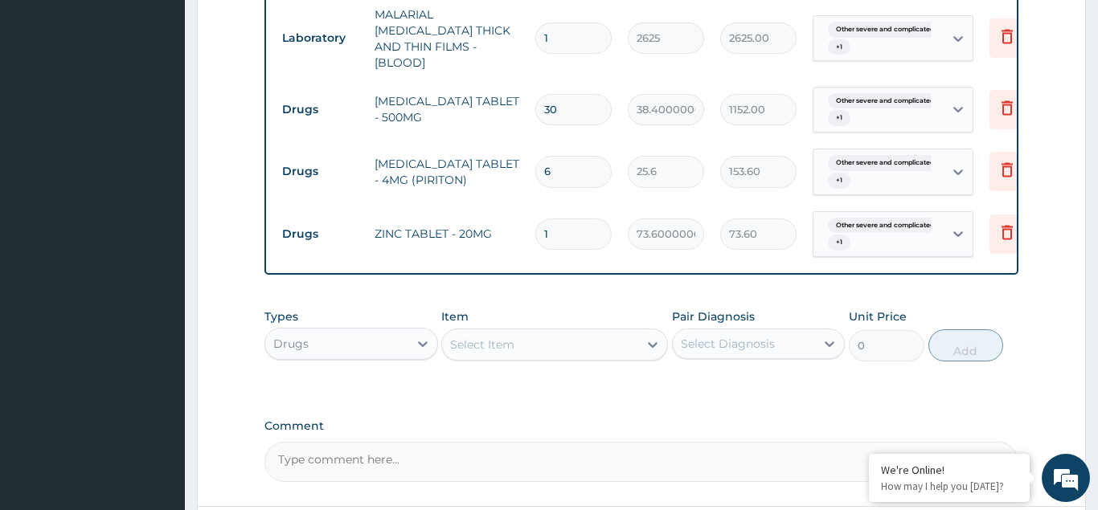
type input "10"
type input "736.00"
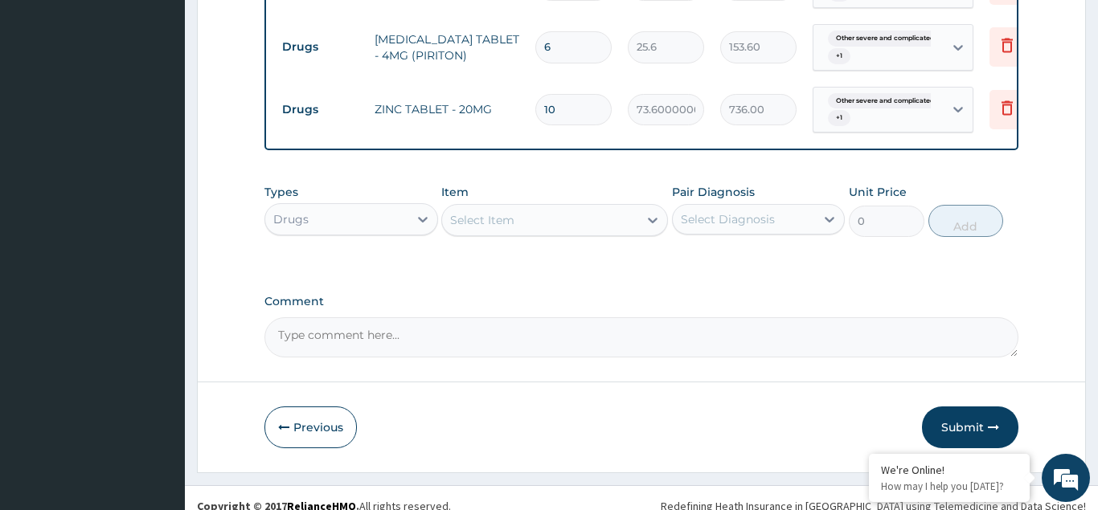
type input "10"
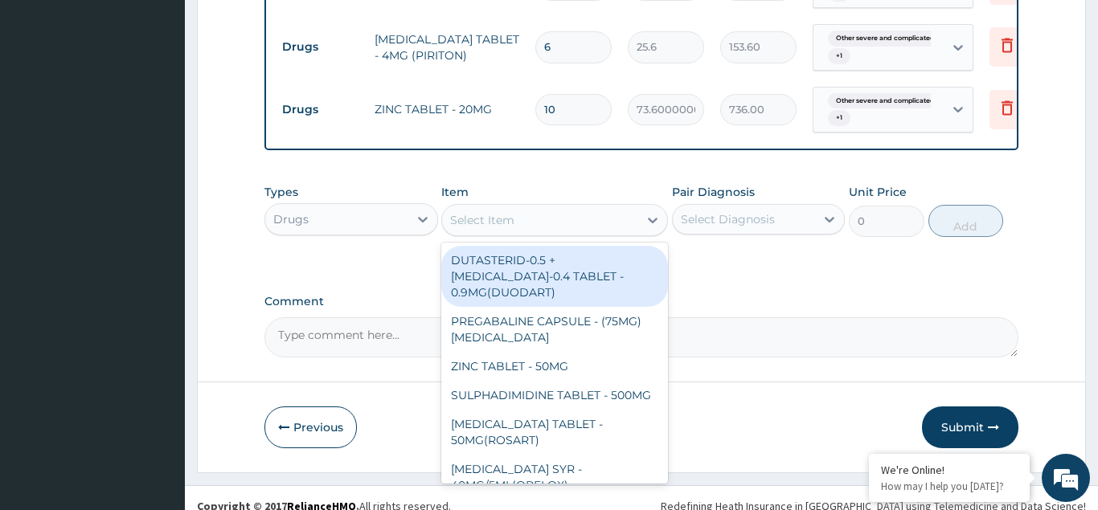
click at [470, 212] on div "Select Item" at bounding box center [482, 220] width 64 height 16
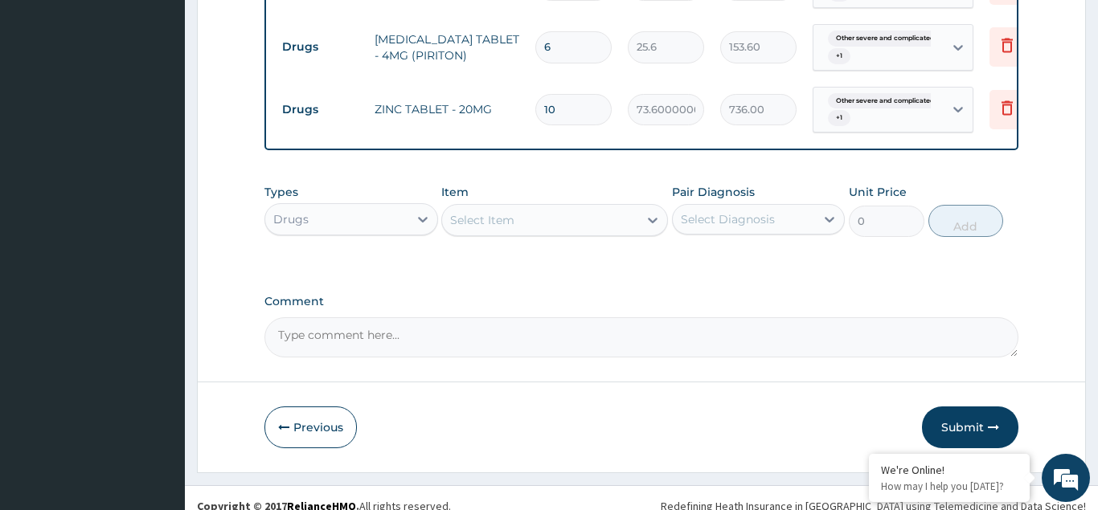
click at [555, 207] on div "Select Item" at bounding box center [540, 220] width 196 height 26
click at [584, 79] on tr "Drugs ZINC TABLET - 20MG 10 73.60000000000001 736.00 Other severe and complicat…" at bounding box center [668, 110] width 788 height 63
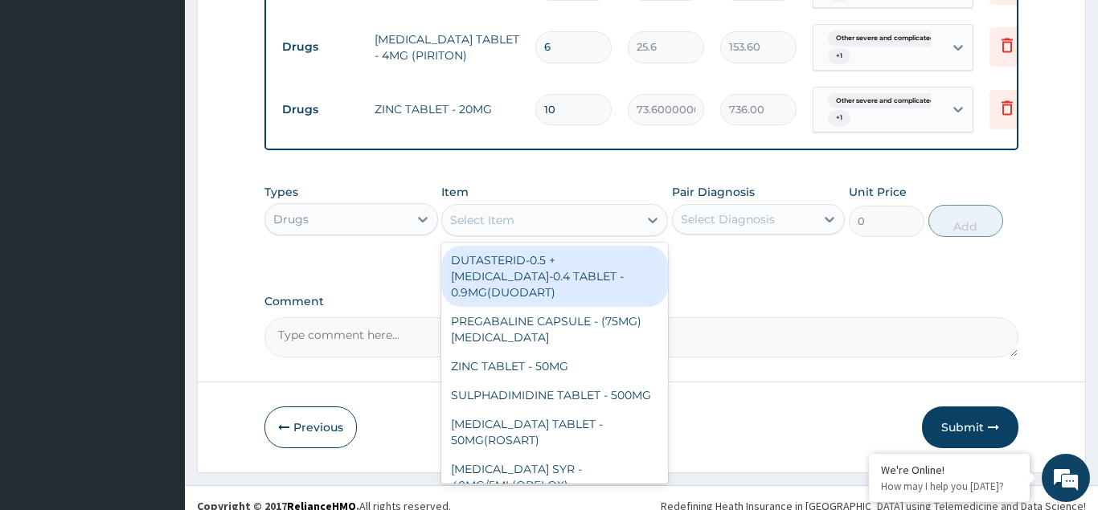
click at [473, 212] on div "Select Item" at bounding box center [482, 220] width 64 height 16
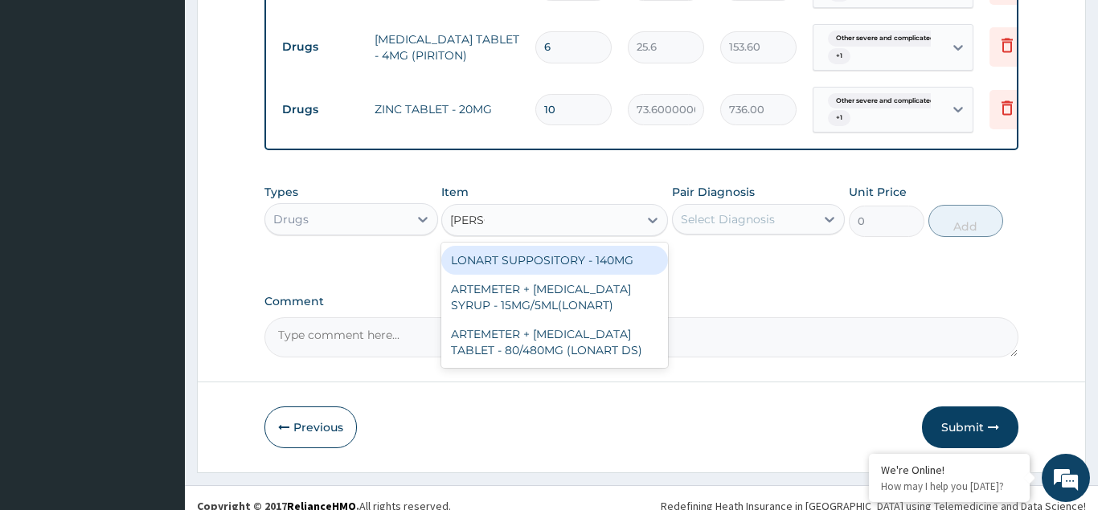
type input "LONAR"
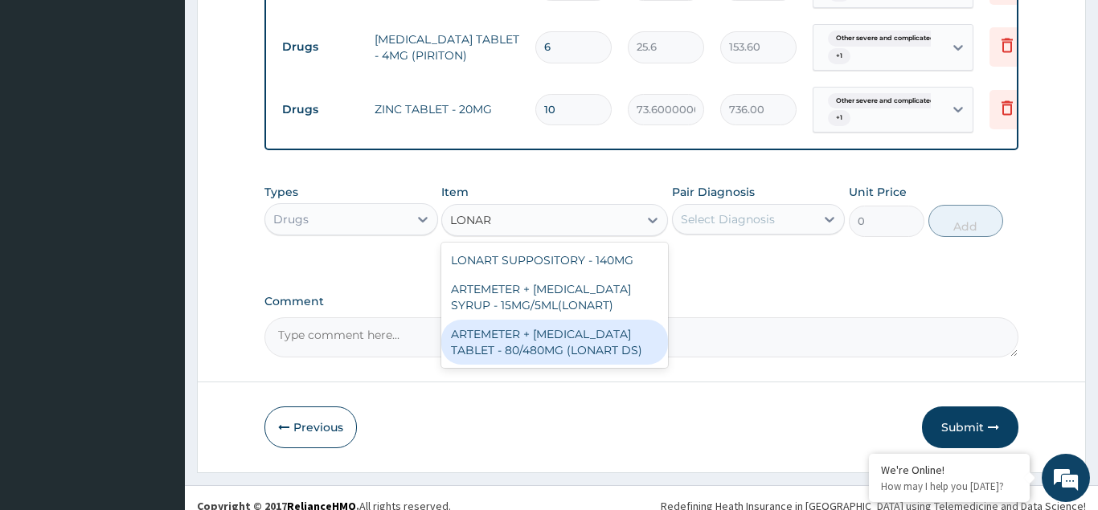
click at [538, 320] on div "ARTEMETER + [MEDICAL_DATA] TABLET - 80/480MG (LONART DS)" at bounding box center [554, 342] width 227 height 45
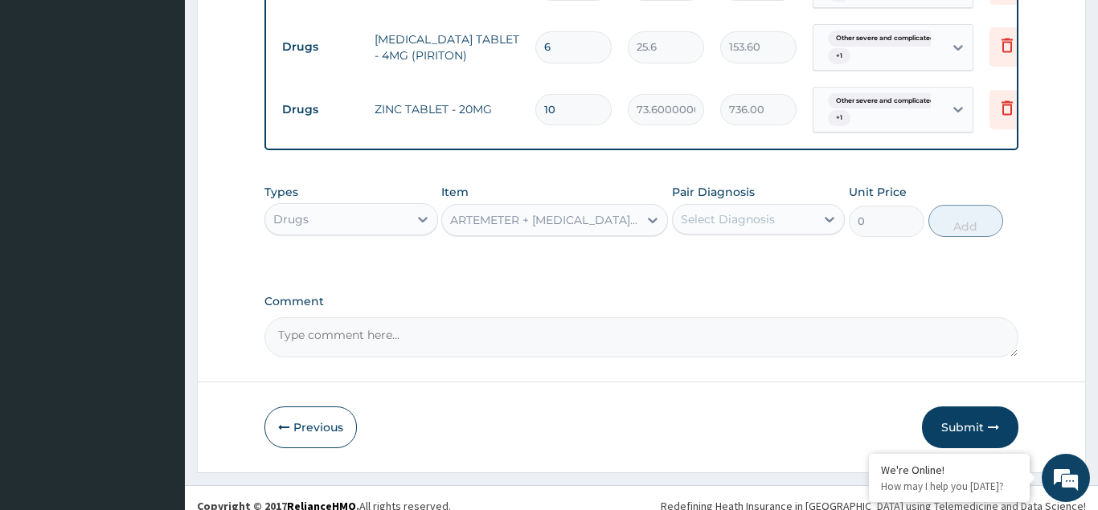
type input "672"
click at [694, 211] on div "Select Diagnosis" at bounding box center [728, 219] width 94 height 16
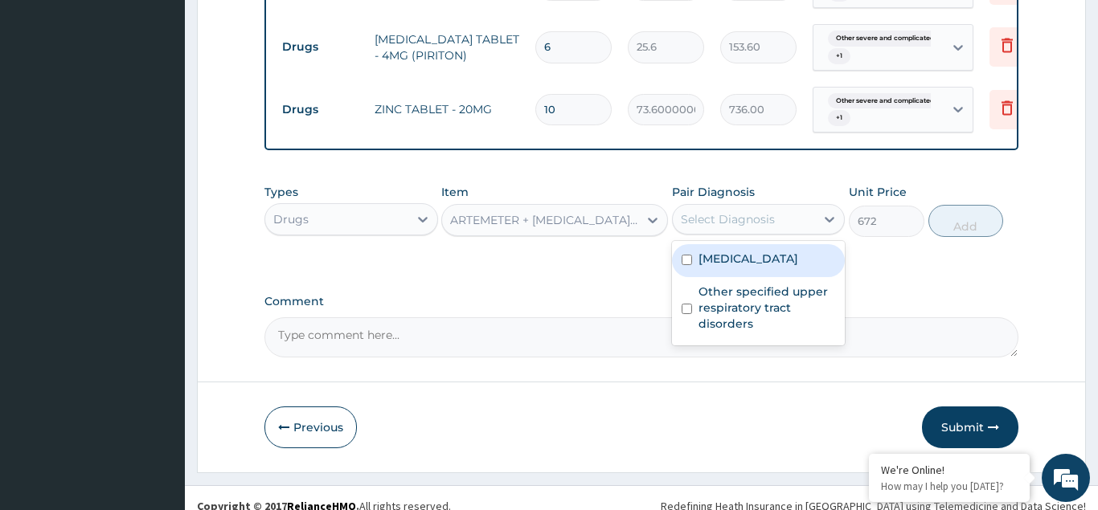
click at [687, 264] on input "checkbox" at bounding box center [687, 260] width 10 height 10
checkbox input "true"
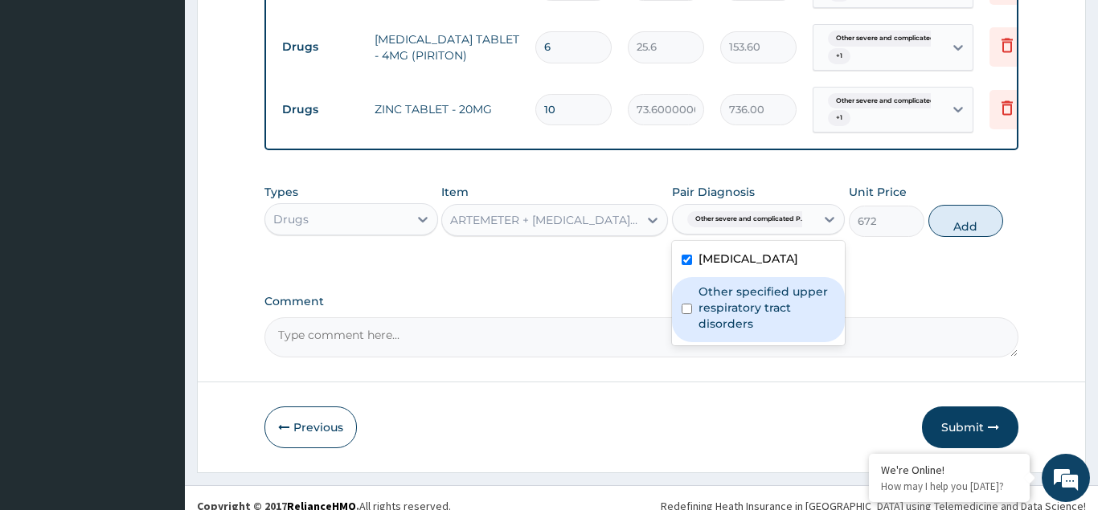
click at [690, 314] on input "checkbox" at bounding box center [687, 309] width 10 height 10
checkbox input "true"
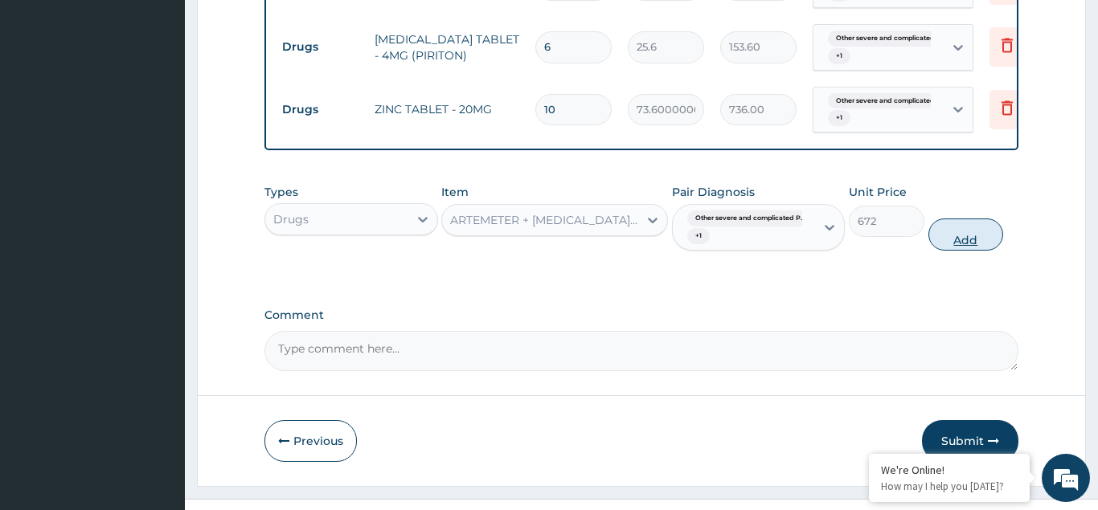
click at [967, 229] on button "Add" at bounding box center [966, 235] width 76 height 32
type input "0"
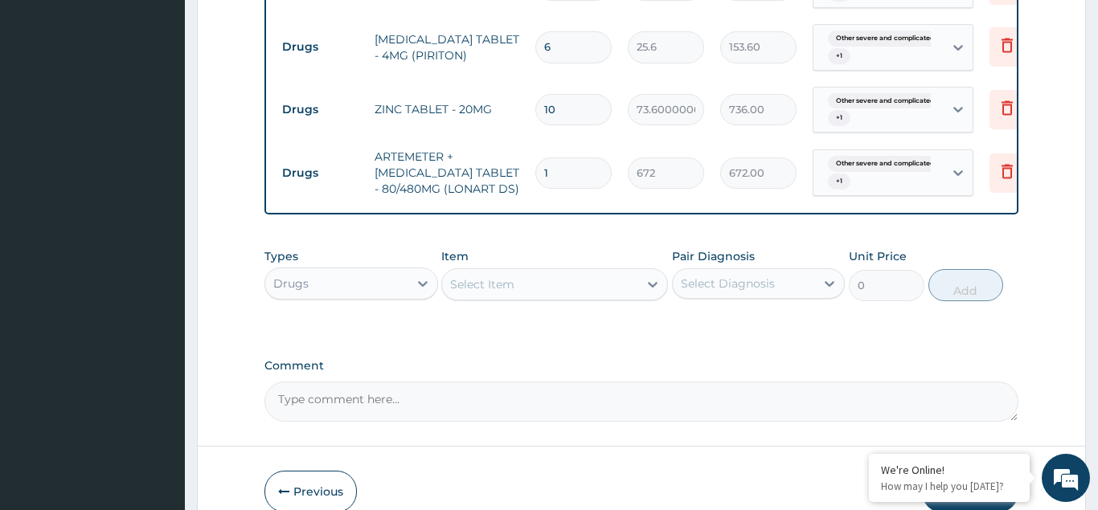
type input "0.00"
type input "6"
type input "4032.00"
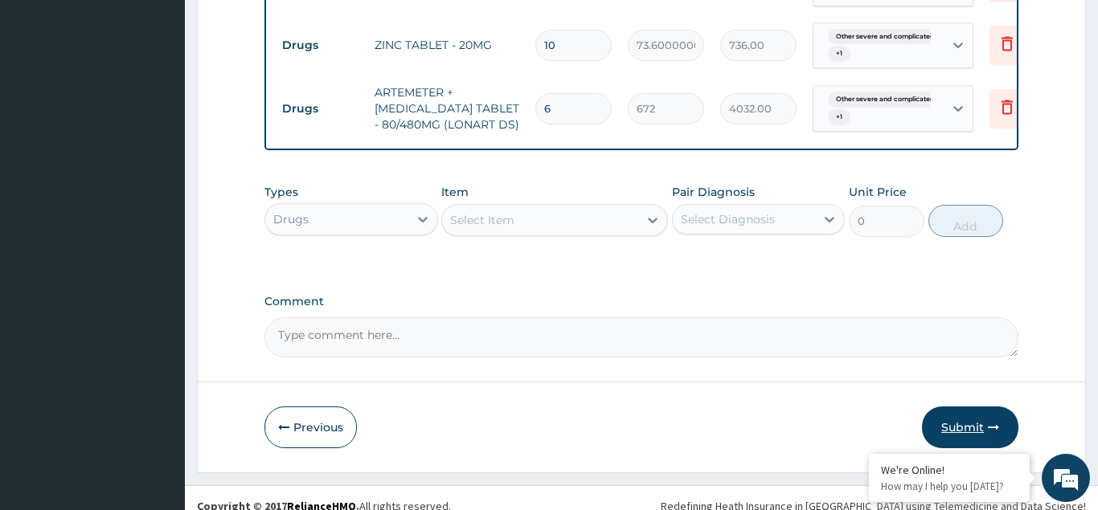
type input "6"
click at [961, 421] on button "Submit" at bounding box center [970, 428] width 96 height 42
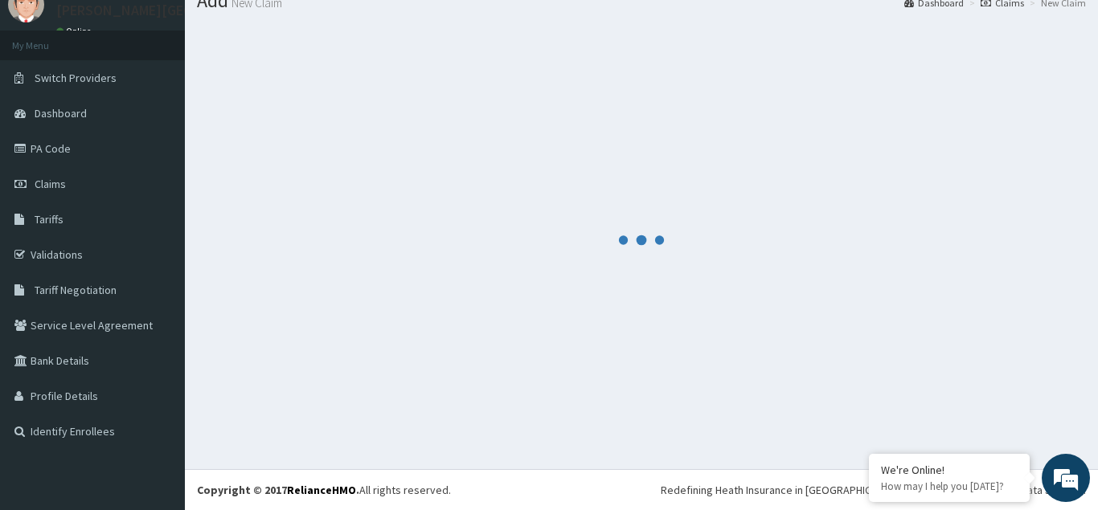
scroll to position [62, 0]
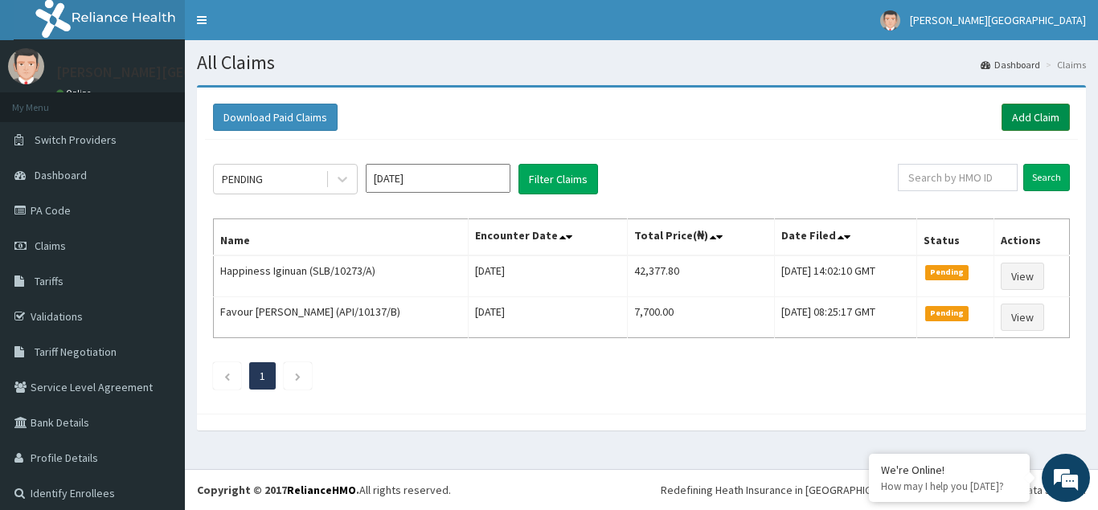
click at [1028, 120] on link "Add Claim" at bounding box center [1035, 117] width 68 height 27
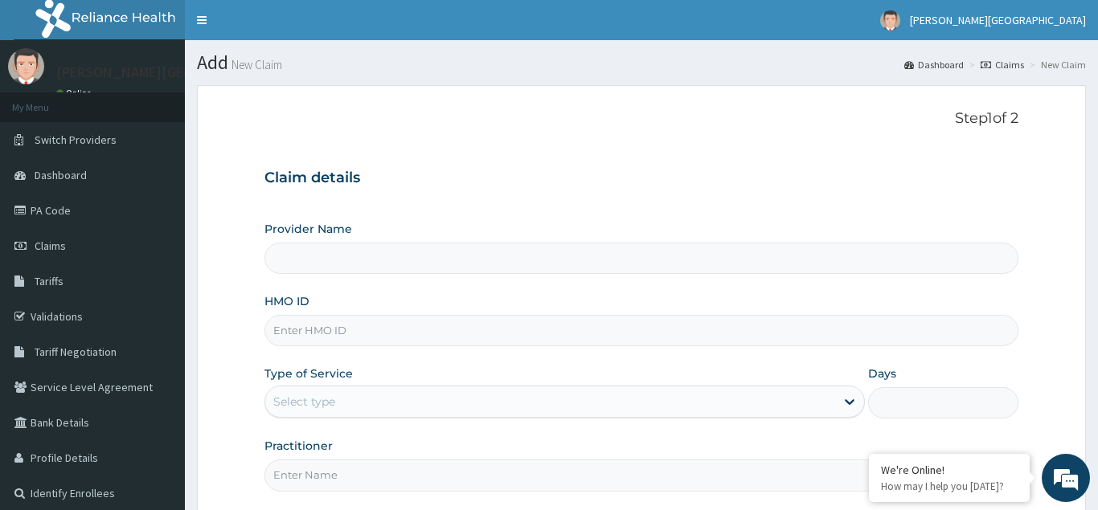
click at [297, 330] on input "HMO ID" at bounding box center [641, 330] width 754 height 31
type input "[PERSON_NAME][GEOGRAPHIC_DATA]"
click at [300, 330] on input "HMO ID" at bounding box center [641, 330] width 754 height 31
type input "GAC/10037/C"
click at [276, 392] on div "Select type" at bounding box center [550, 402] width 571 height 26
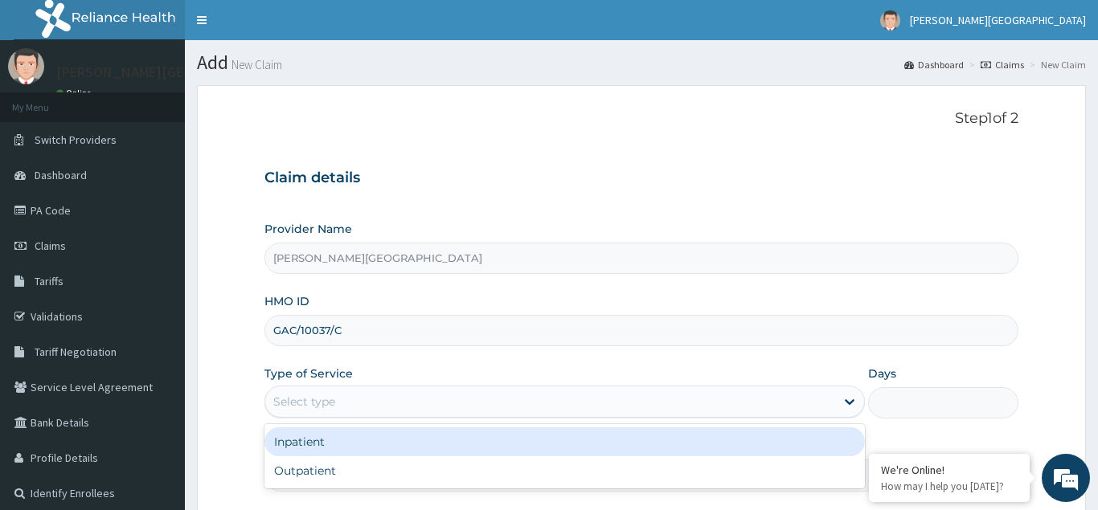
click at [294, 457] on div "Inpatient" at bounding box center [564, 442] width 601 height 29
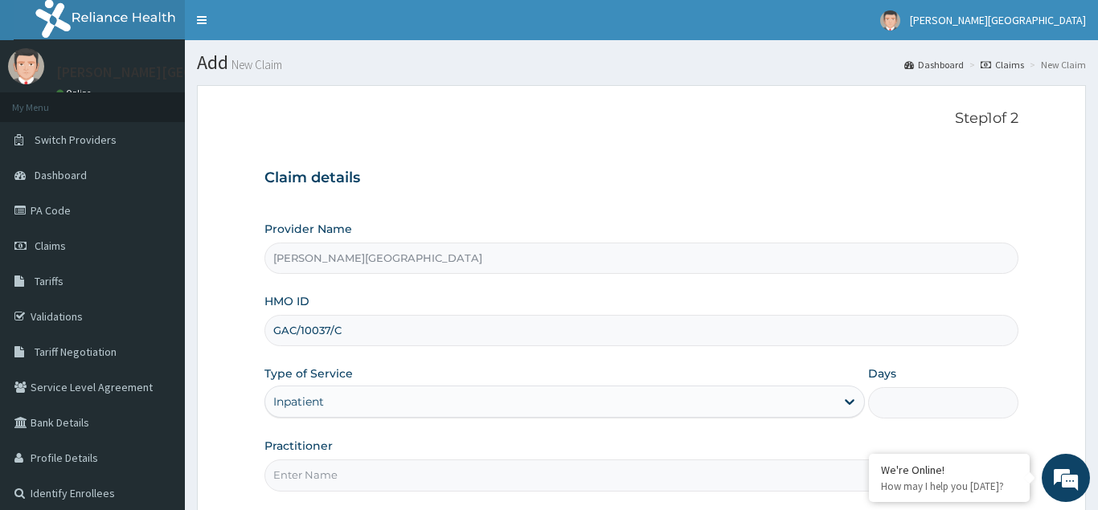
click at [297, 407] on div "Inpatient" at bounding box center [298, 402] width 51 height 16
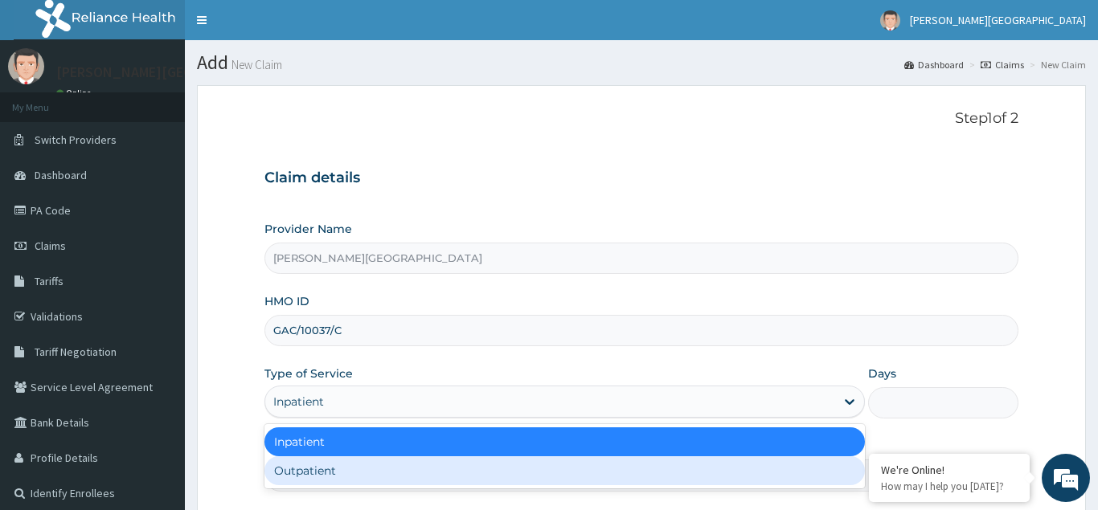
click at [308, 481] on div "Outpatient" at bounding box center [564, 471] width 601 height 29
type input "1"
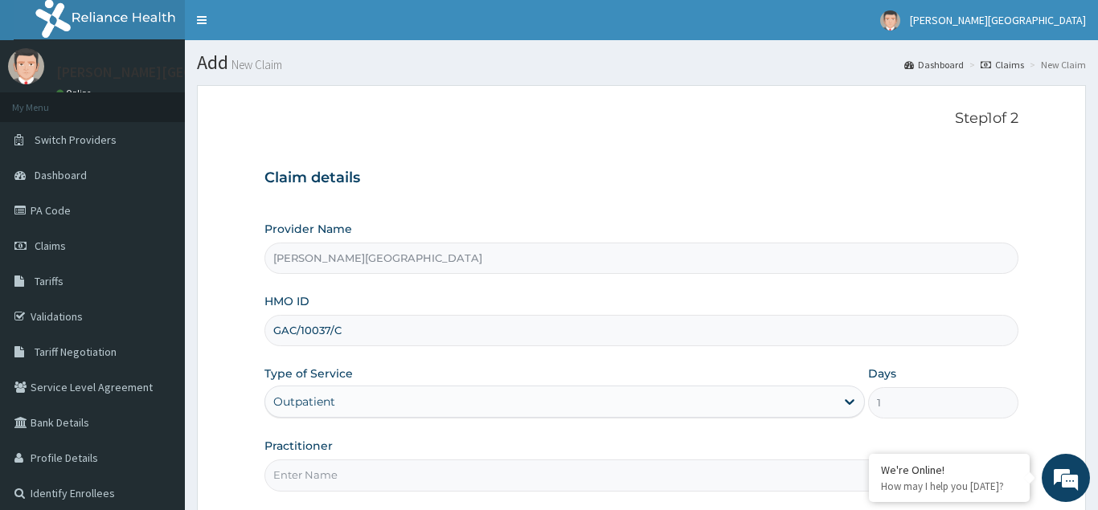
scroll to position [152, 0]
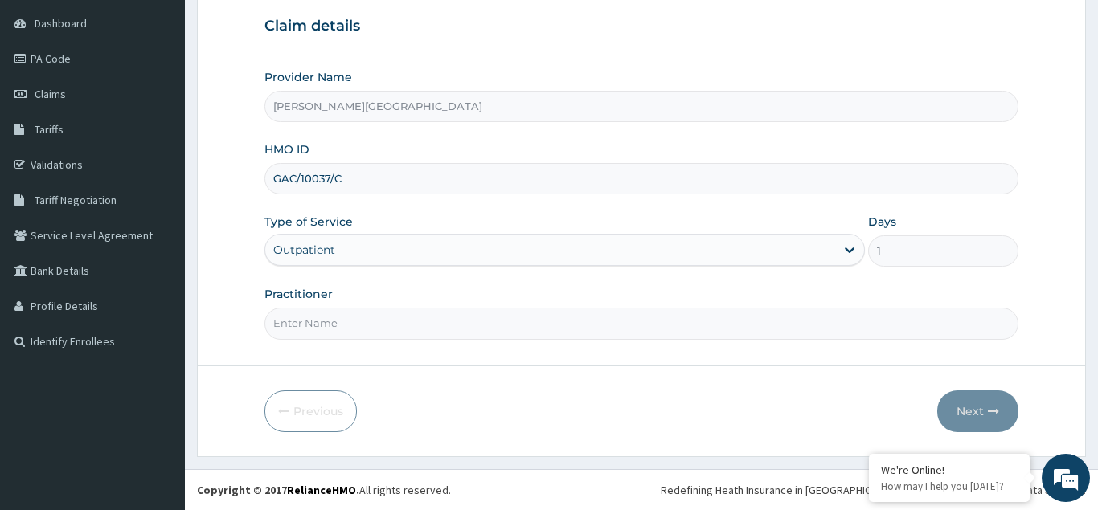
click at [300, 313] on input "Practitioner" at bounding box center [641, 323] width 754 height 31
type input "DR AJAKAIYE"
click at [975, 417] on button "Next" at bounding box center [977, 412] width 81 height 42
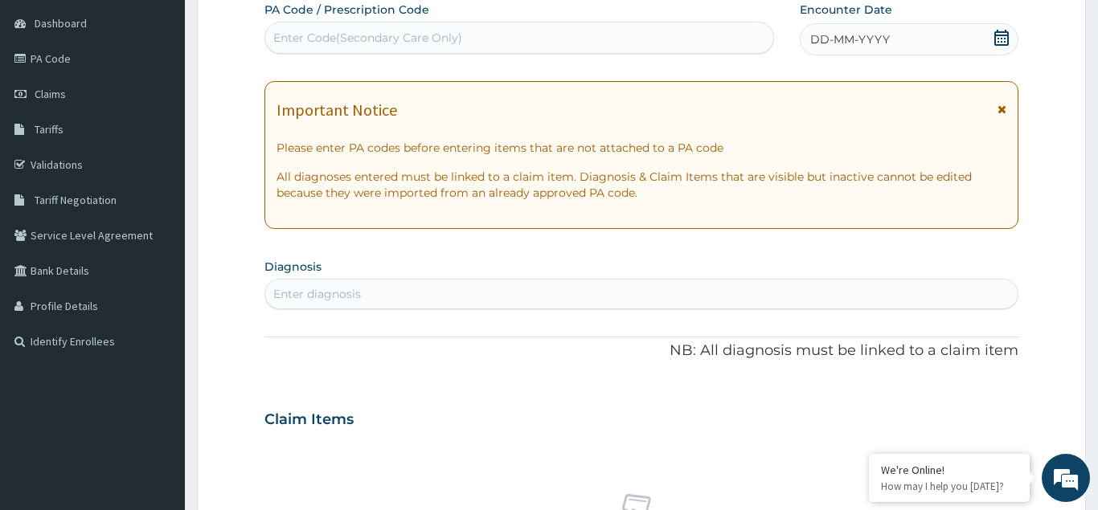
click at [852, 27] on div "DD-MM-YYYY" at bounding box center [909, 39] width 219 height 32
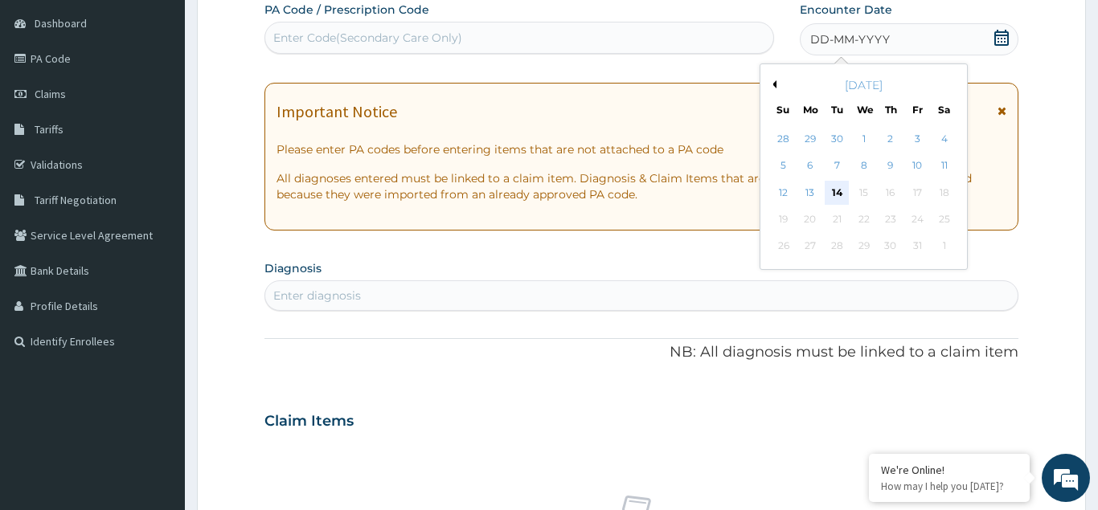
click at [838, 193] on div "14" at bounding box center [837, 193] width 24 height 24
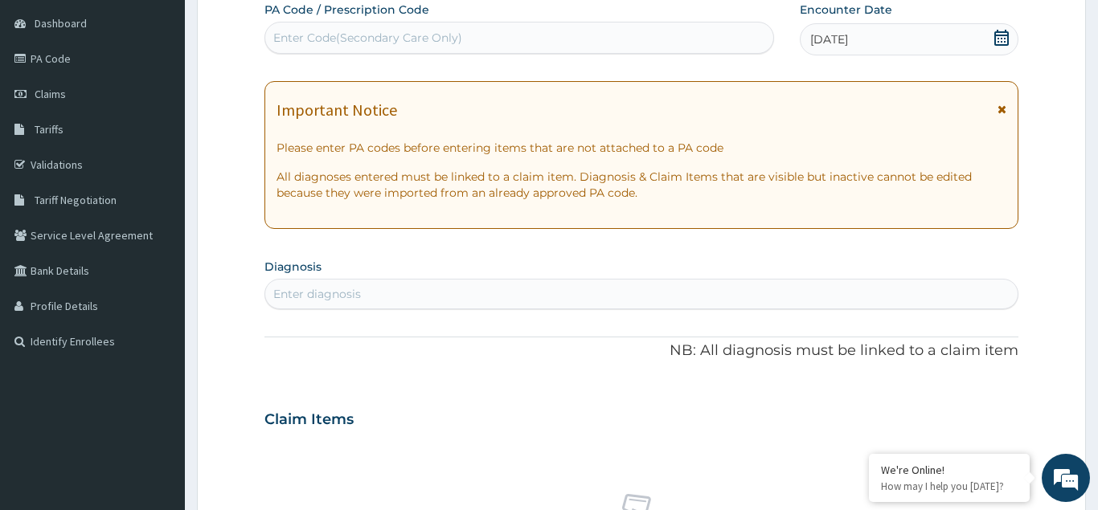
click at [309, 300] on div "Enter diagnosis" at bounding box center [317, 294] width 88 height 16
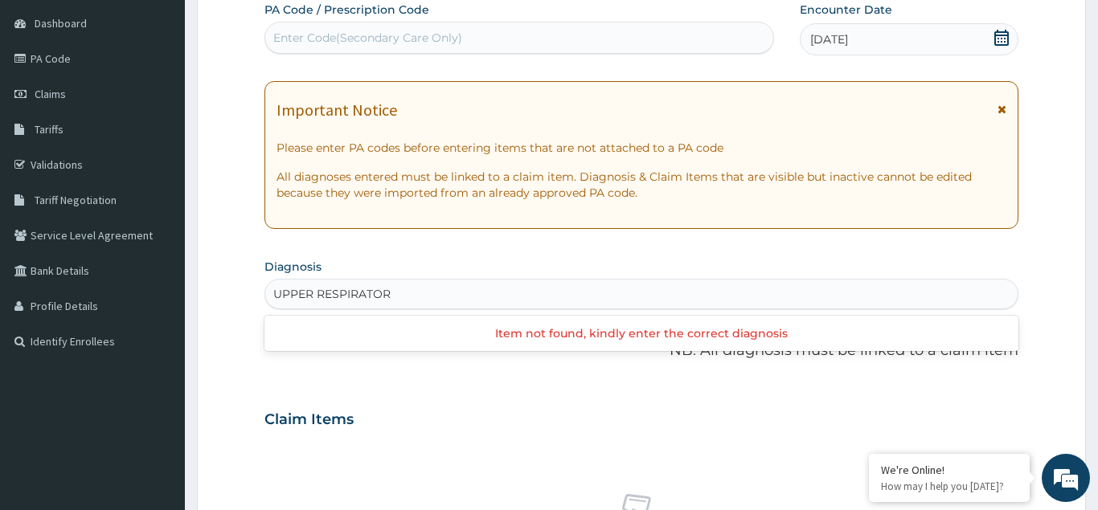
type input "UPPER RESPIRATORY"
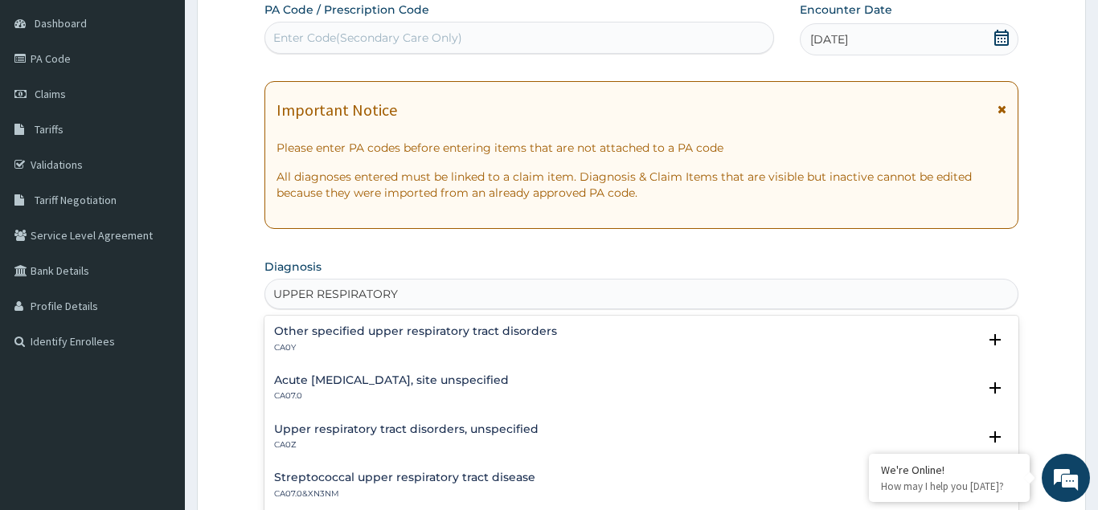
click at [359, 326] on h4 "Other specified upper respiratory tract disorders" at bounding box center [415, 332] width 283 height 12
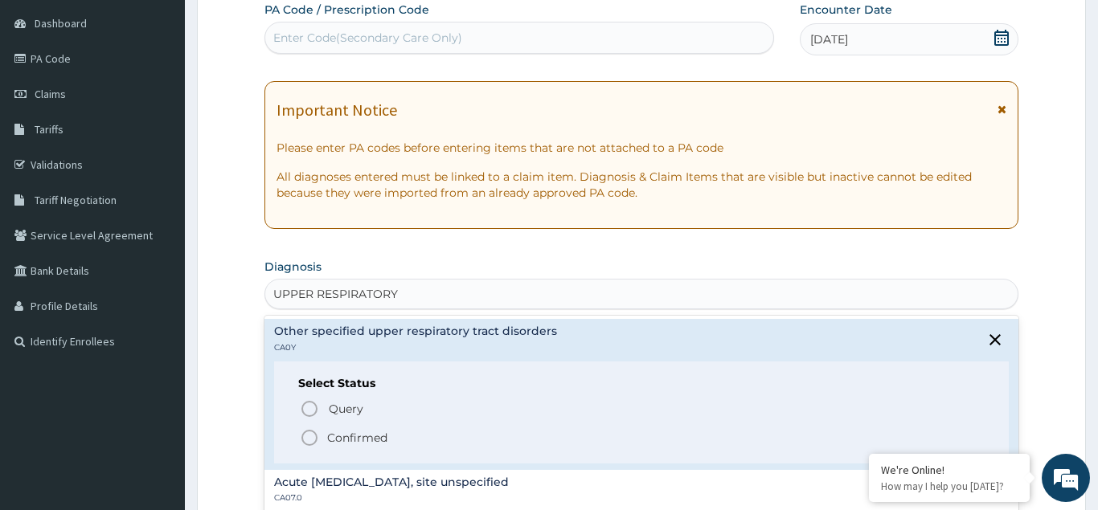
click at [308, 436] on icon "status option filled" at bounding box center [309, 437] width 19 height 19
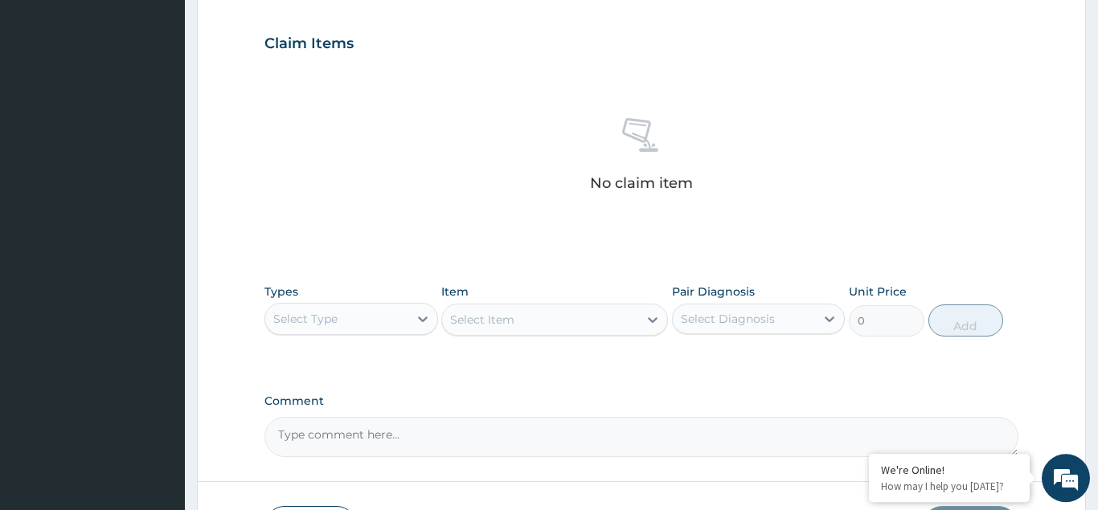
scroll to position [562, 0]
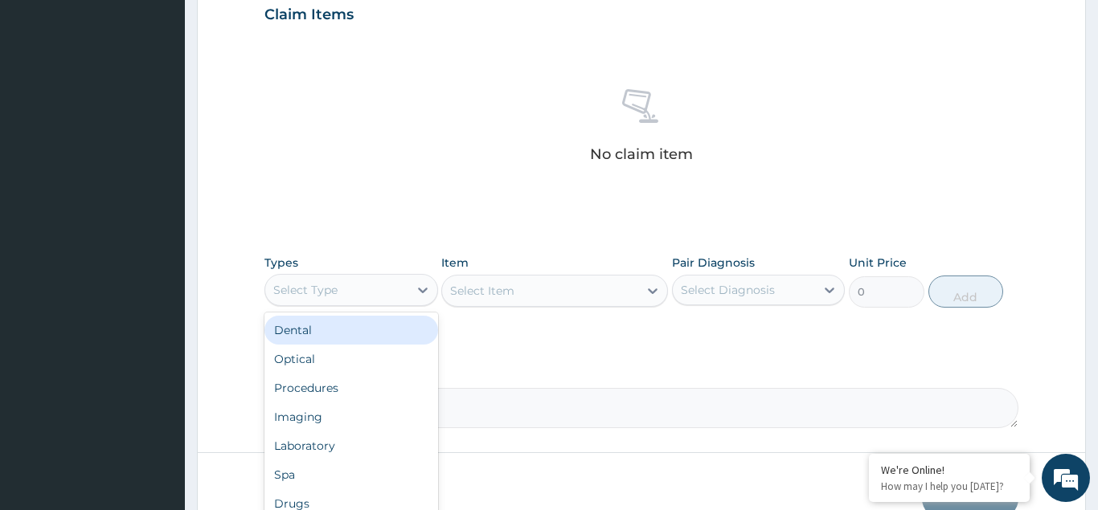
click at [338, 288] on div "Select Type" at bounding box center [336, 290] width 143 height 26
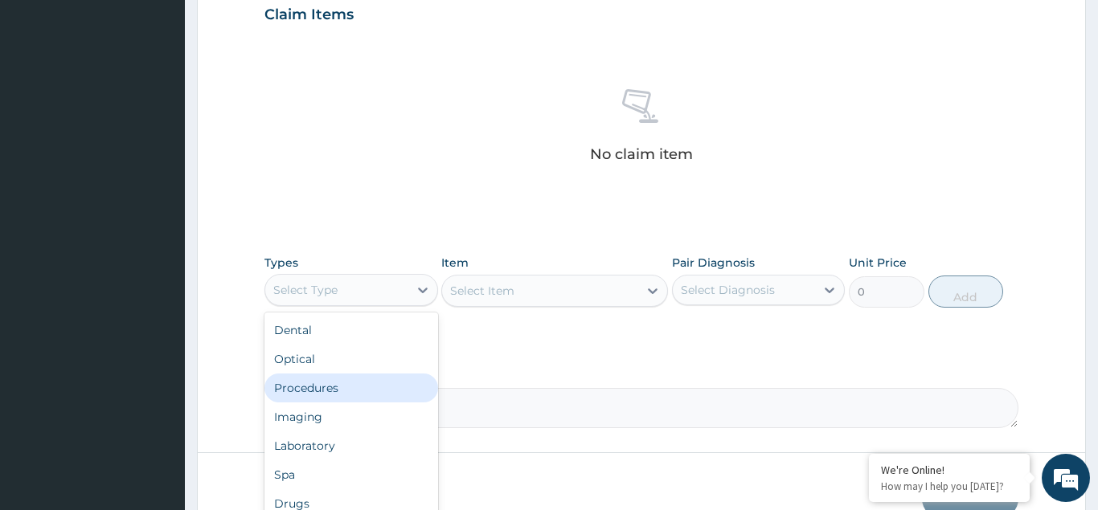
click at [317, 394] on div "Procedures" at bounding box center [351, 388] width 174 height 29
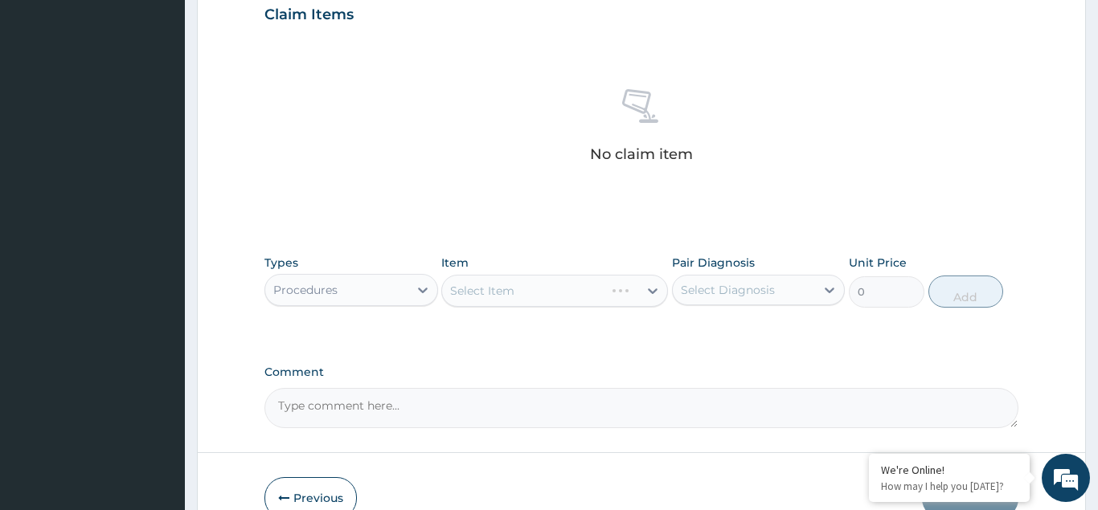
click at [499, 289] on div "Select Item" at bounding box center [554, 291] width 227 height 32
click at [474, 291] on div "Select Item" at bounding box center [554, 291] width 227 height 32
click at [483, 287] on div "Select Item" at bounding box center [554, 291] width 227 height 32
click at [476, 287] on div "Select Item" at bounding box center [554, 291] width 227 height 32
click at [494, 289] on div "Select Item" at bounding box center [554, 291] width 227 height 32
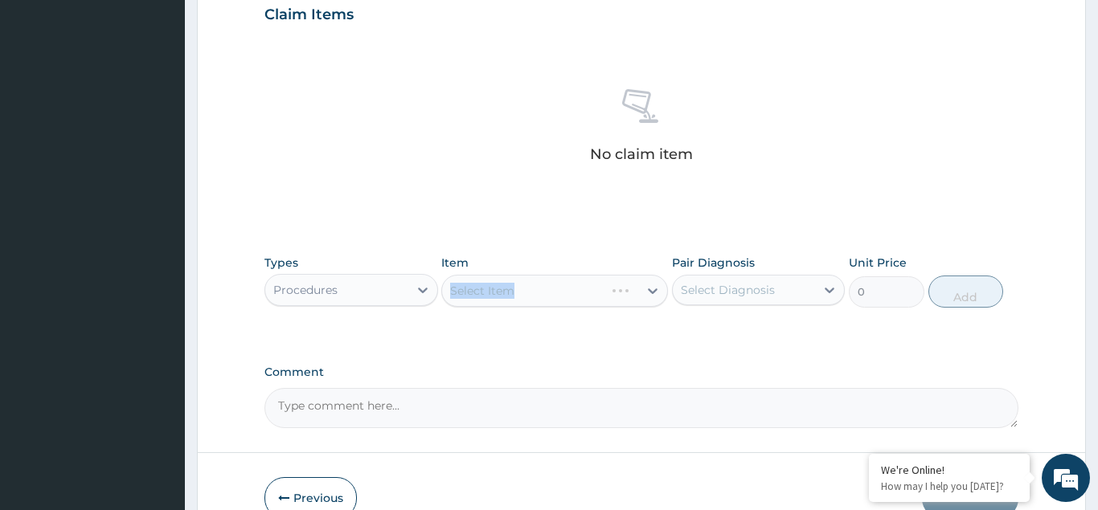
click at [493, 291] on div "Select Item" at bounding box center [554, 291] width 227 height 32
click at [510, 286] on div "Select Item" at bounding box center [554, 291] width 227 height 32
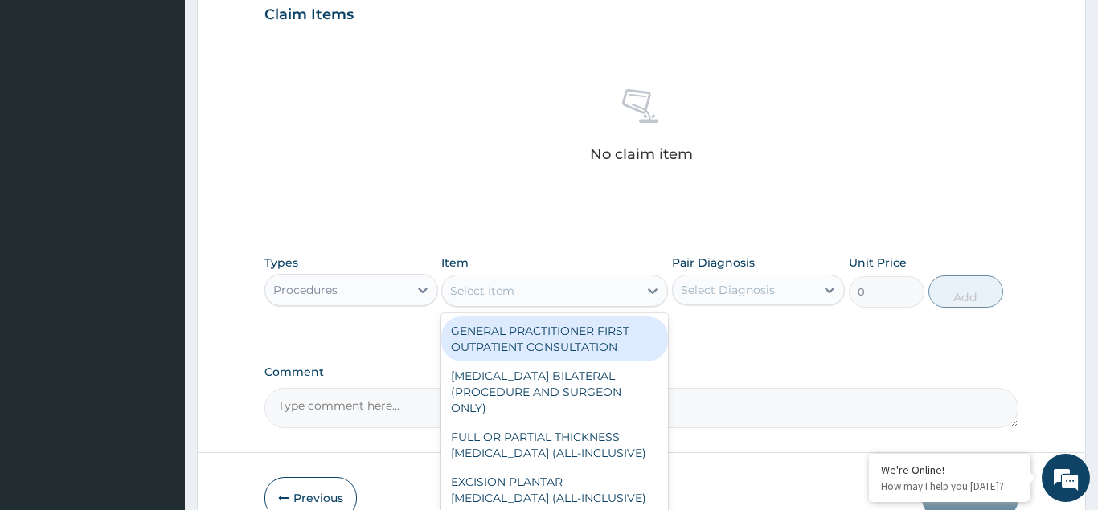
click at [508, 286] on div "Select Item" at bounding box center [482, 291] width 64 height 16
click at [493, 342] on div "GENERAL PRACTITIONER FIRST OUTPATIENT CONSULTATION" at bounding box center [554, 339] width 227 height 45
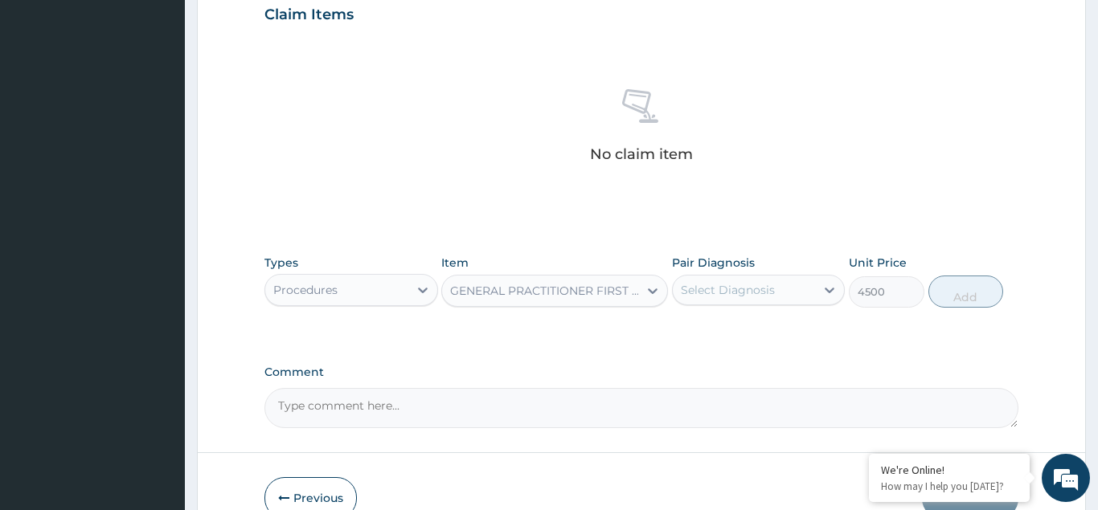
type input "4500"
click at [719, 294] on div "Select Diagnosis" at bounding box center [728, 290] width 94 height 16
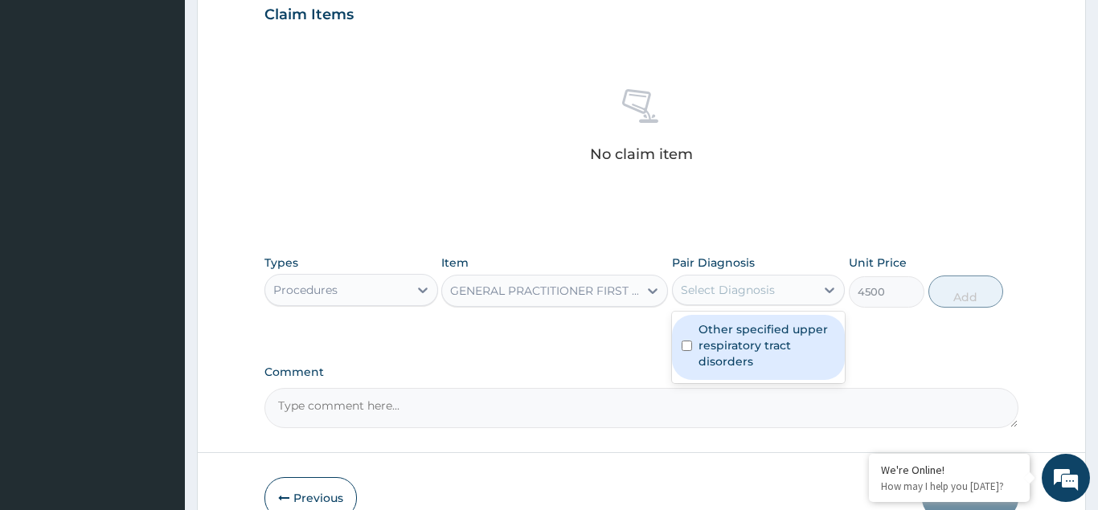
click at [686, 344] on input "checkbox" at bounding box center [687, 346] width 10 height 10
checkbox input "true"
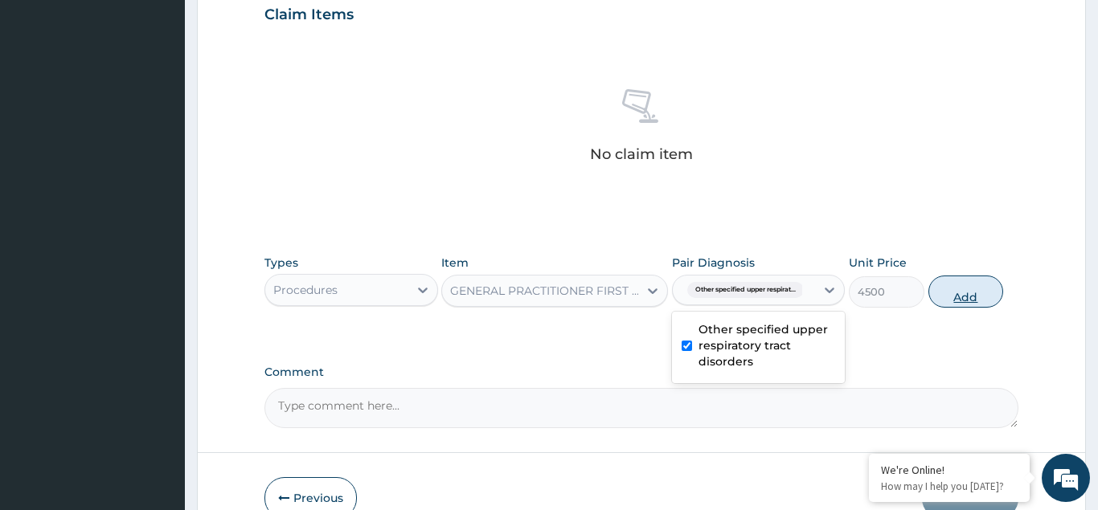
click at [957, 294] on button "Add" at bounding box center [966, 292] width 76 height 32
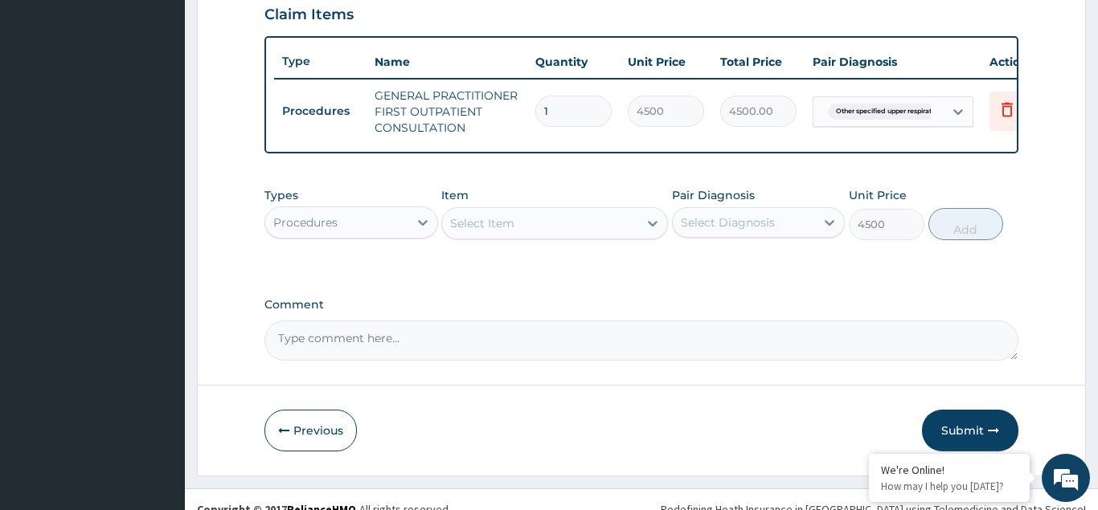
type input "0"
click at [298, 222] on div "Procedures" at bounding box center [305, 223] width 64 height 16
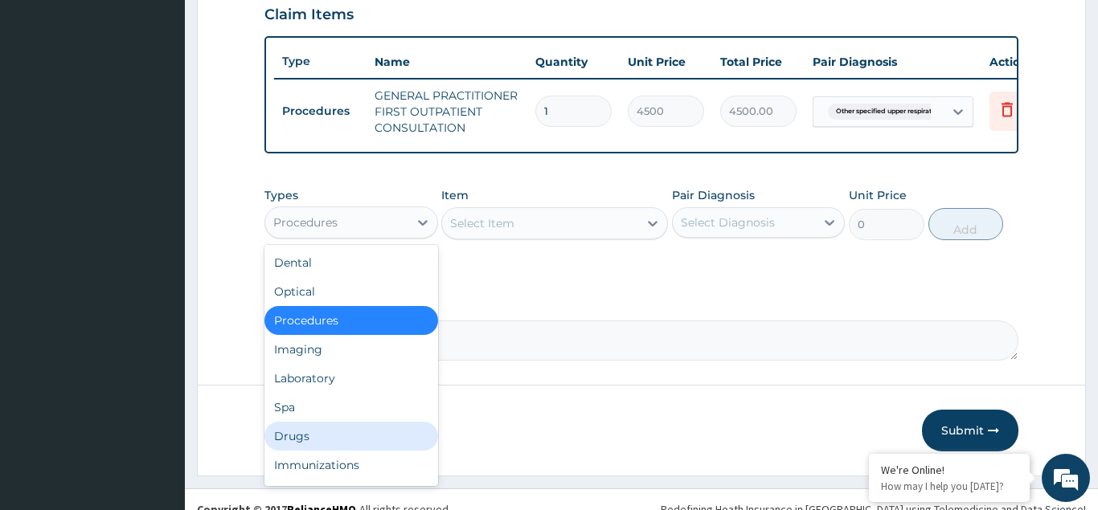
click at [292, 433] on div "Drugs" at bounding box center [351, 436] width 174 height 29
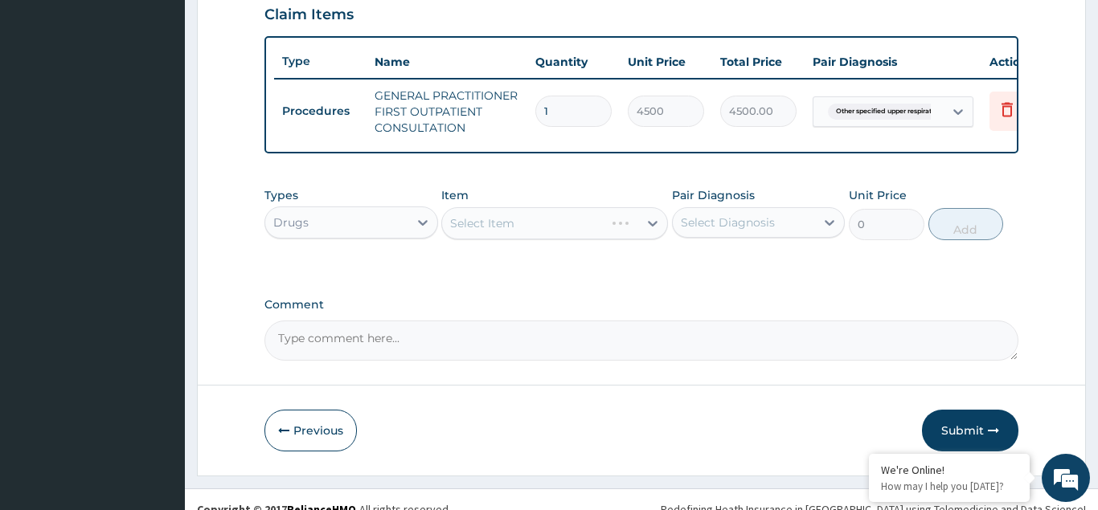
click at [473, 217] on div "Select Item" at bounding box center [554, 223] width 227 height 32
click at [481, 227] on div "Select Item" at bounding box center [554, 223] width 227 height 32
click at [474, 222] on div "Select Item" at bounding box center [554, 223] width 227 height 32
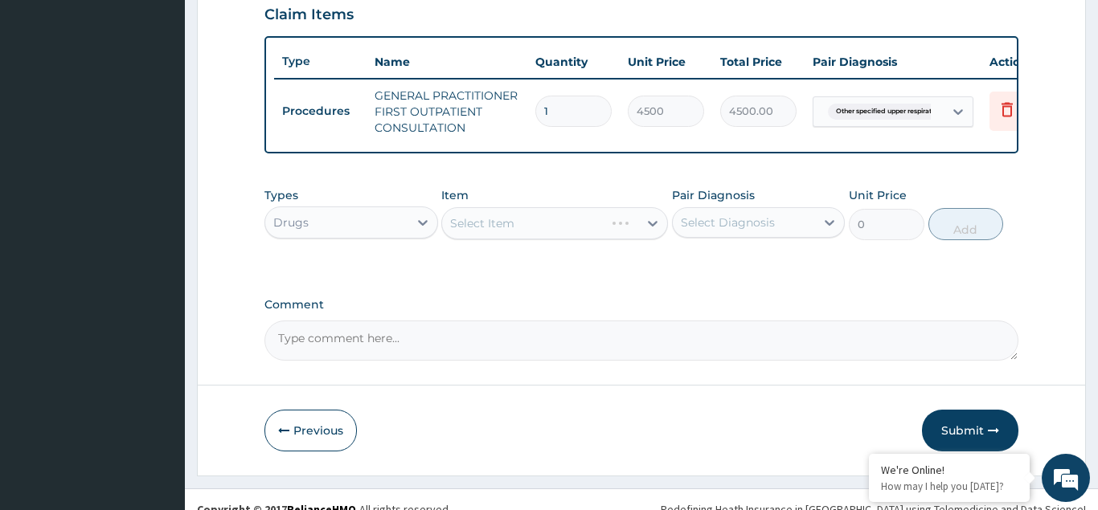
click at [491, 226] on div "Select Item" at bounding box center [554, 223] width 227 height 32
click at [479, 225] on div "Select Item" at bounding box center [554, 223] width 227 height 32
click at [483, 224] on div "Select Item" at bounding box center [554, 223] width 227 height 32
click at [473, 223] on div "Select Item" at bounding box center [554, 223] width 227 height 32
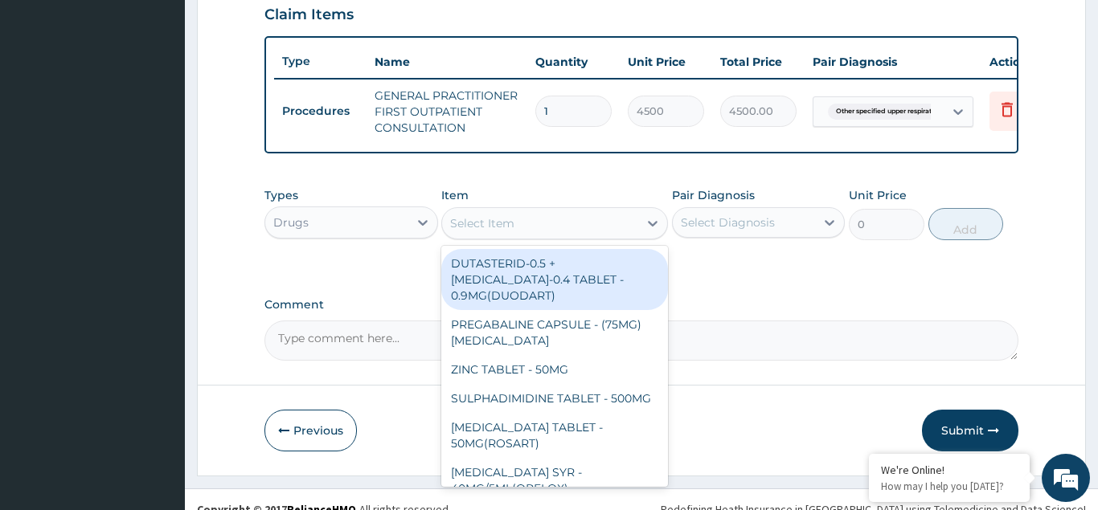
click at [484, 220] on div "Select Item" at bounding box center [482, 223] width 64 height 16
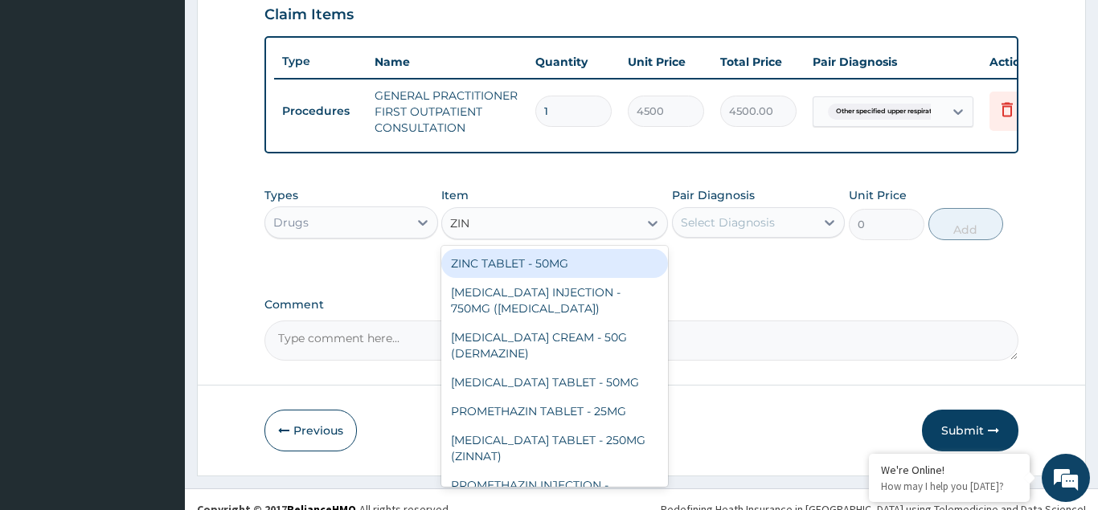
type input "ZINC"
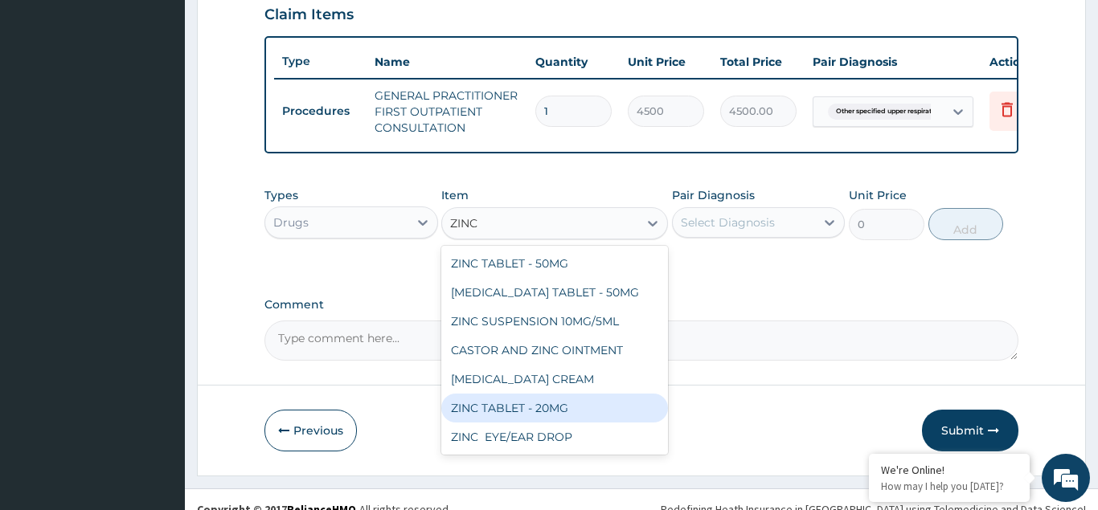
click at [548, 413] on div "ZINC TABLET - 20MG" at bounding box center [554, 408] width 227 height 29
type input "73.60000000000001"
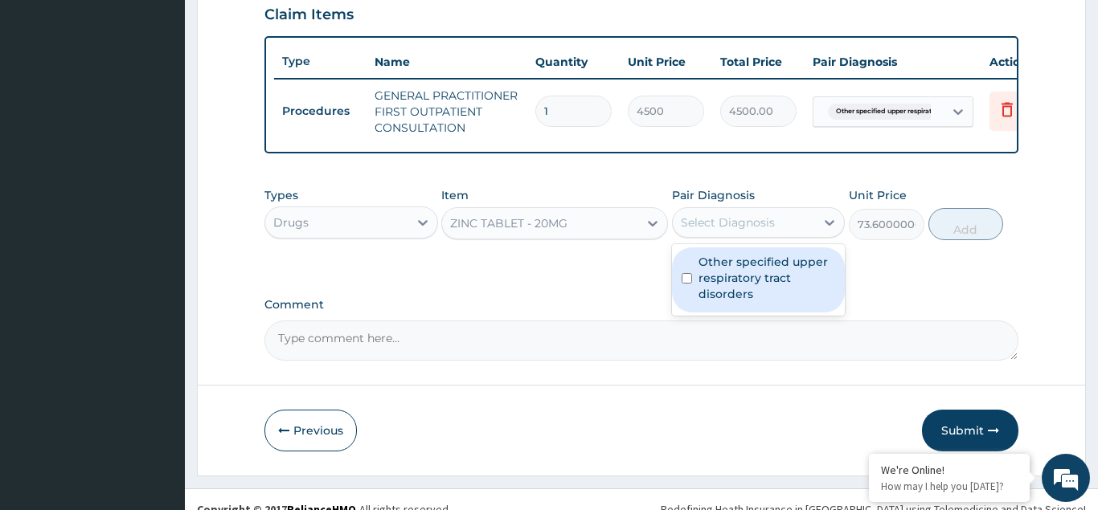
click at [724, 227] on div "Select Diagnosis" at bounding box center [728, 223] width 94 height 16
drag, startPoint x: 685, startPoint y: 279, endPoint x: 734, endPoint y: 260, distance: 52.4
click at [686, 278] on input "checkbox" at bounding box center [687, 278] width 10 height 10
checkbox input "true"
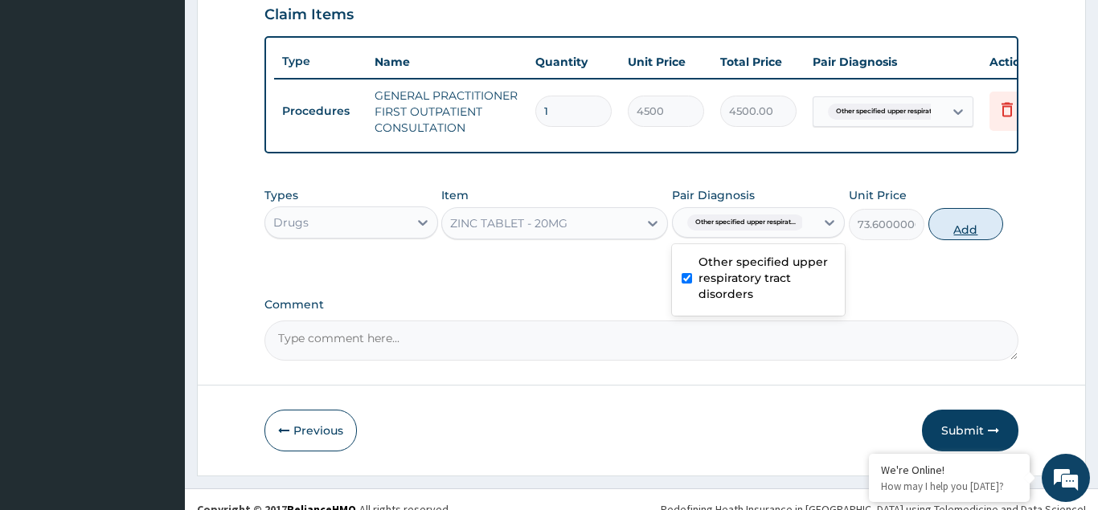
click at [971, 223] on button "Add" at bounding box center [966, 224] width 76 height 32
type input "0"
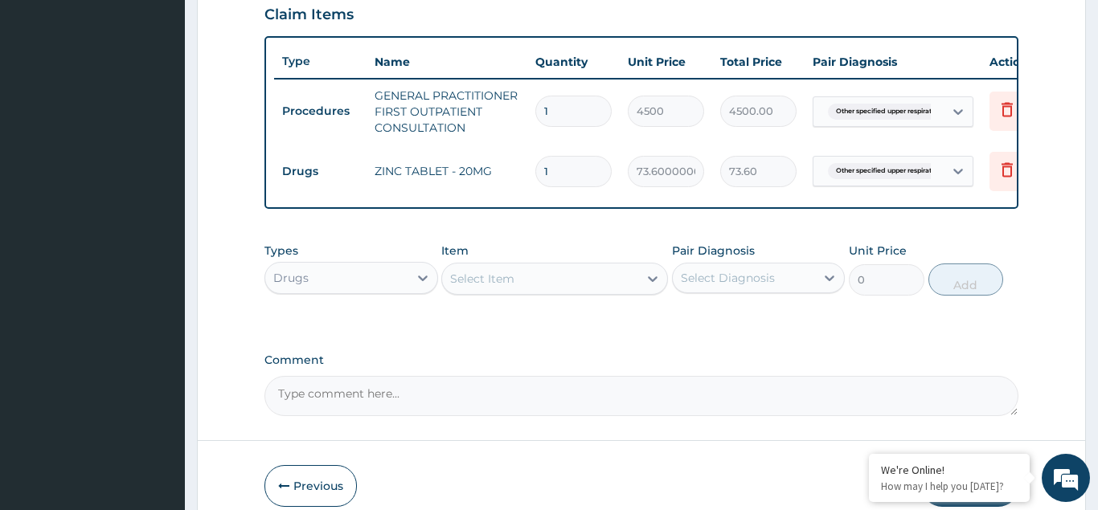
type input "10"
type input "736.00"
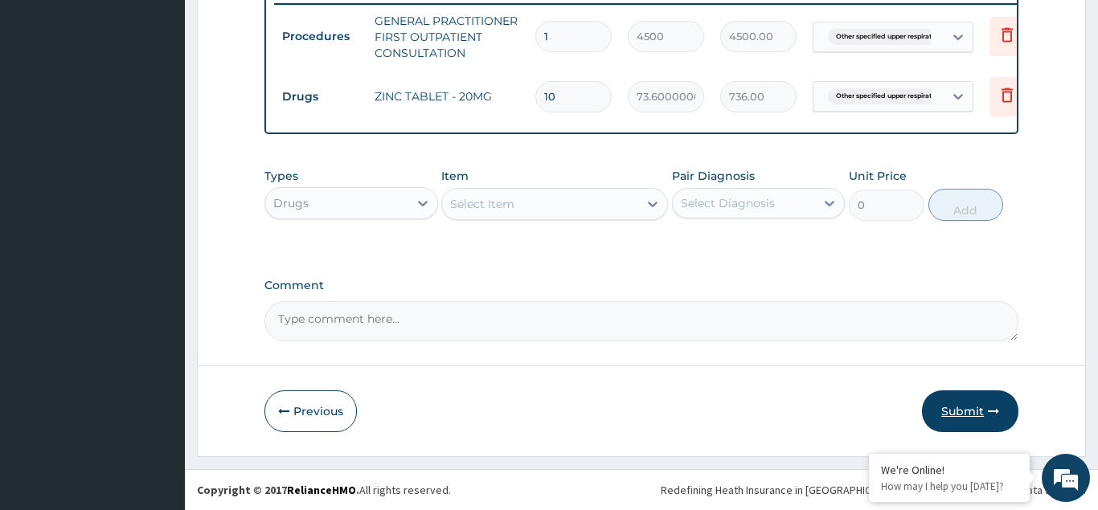
type input "10"
click at [970, 422] on button "Submit" at bounding box center [970, 412] width 96 height 42
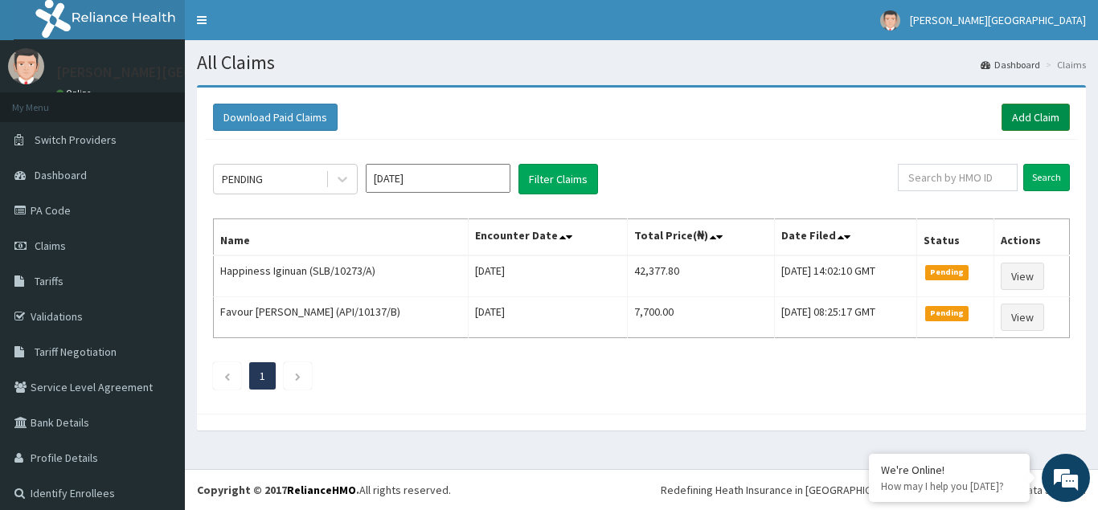
click at [1032, 112] on link "Add Claim" at bounding box center [1035, 117] width 68 height 27
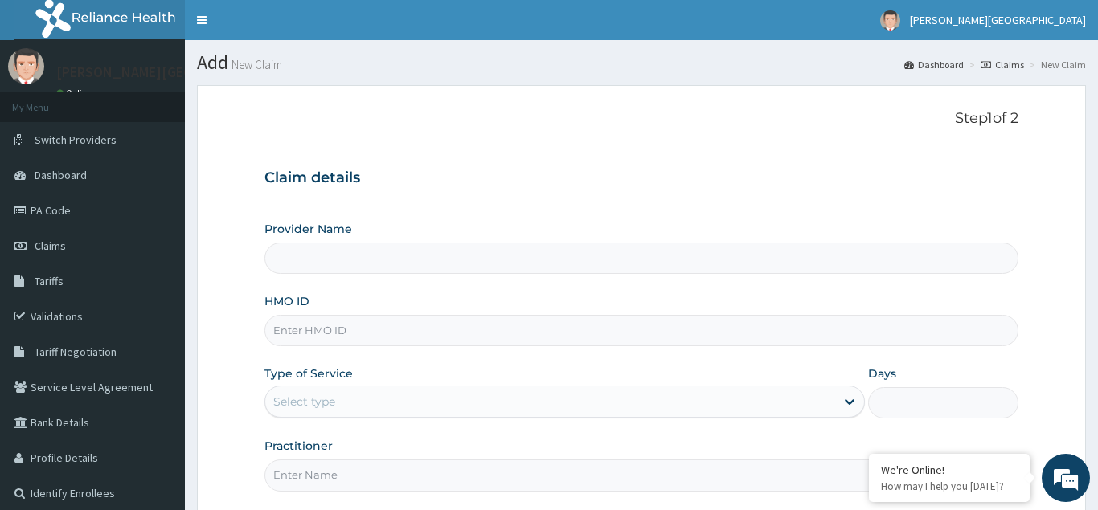
type input "[PERSON_NAME][GEOGRAPHIC_DATA]"
click at [302, 334] on input "HMO ID" at bounding box center [641, 330] width 754 height 31
type input "GAC/10037/B"
click at [308, 399] on div "Select type" at bounding box center [304, 402] width 62 height 16
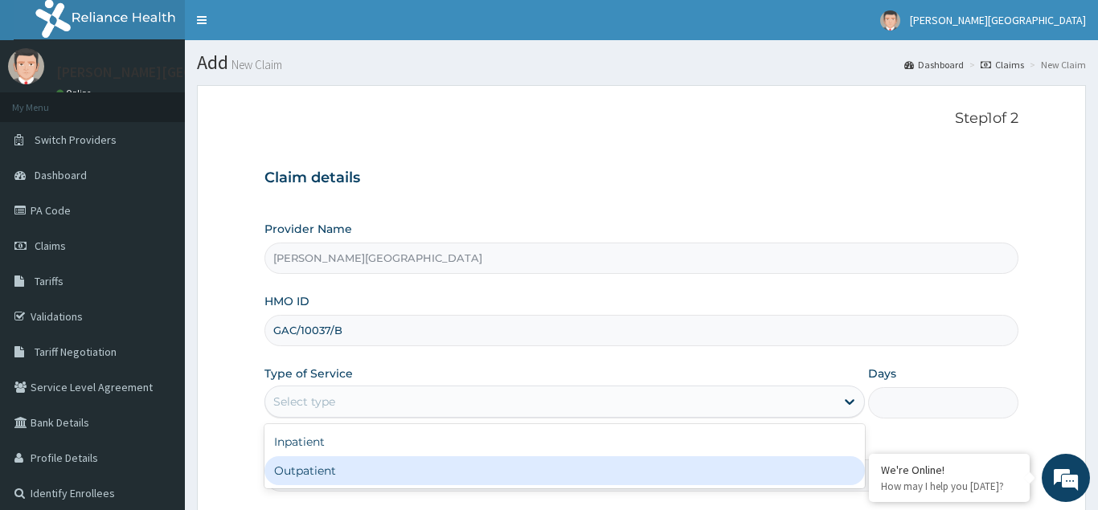
click at [303, 466] on div "Outpatient" at bounding box center [564, 471] width 601 height 29
type input "1"
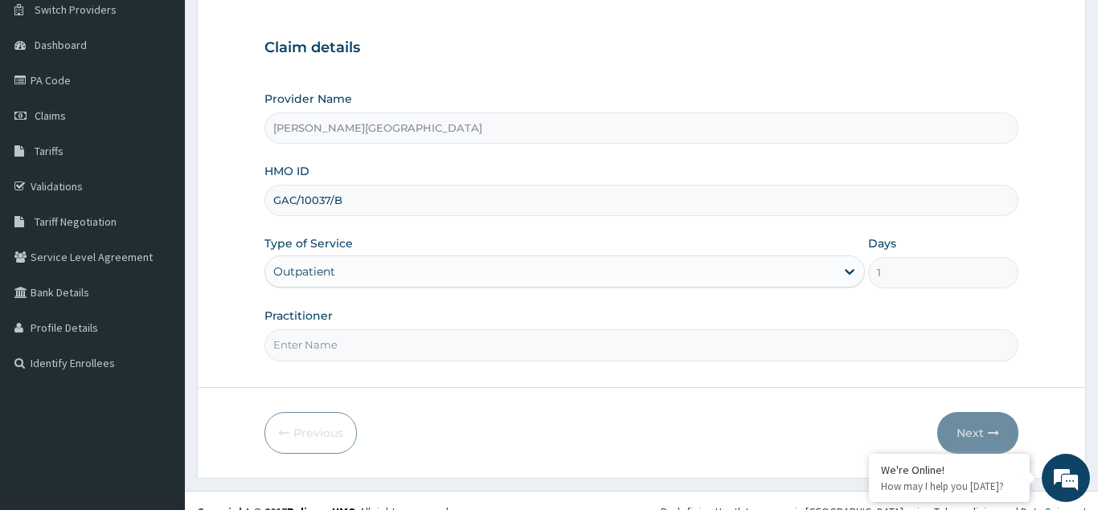
scroll to position [152, 0]
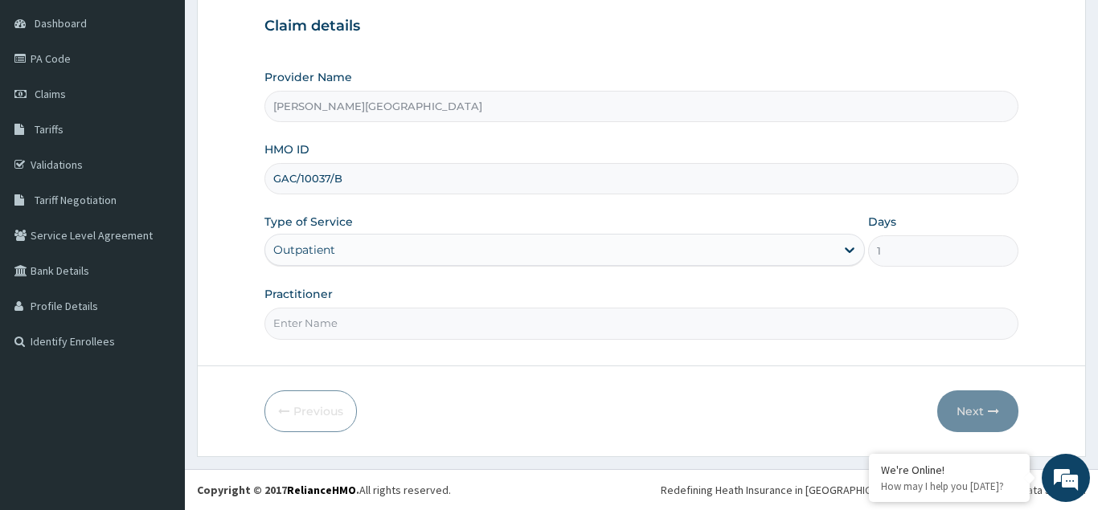
click at [299, 329] on input "Practitioner" at bounding box center [641, 323] width 754 height 31
type input "DR AJAKAIYE"
click at [968, 395] on button "Next" at bounding box center [977, 412] width 81 height 42
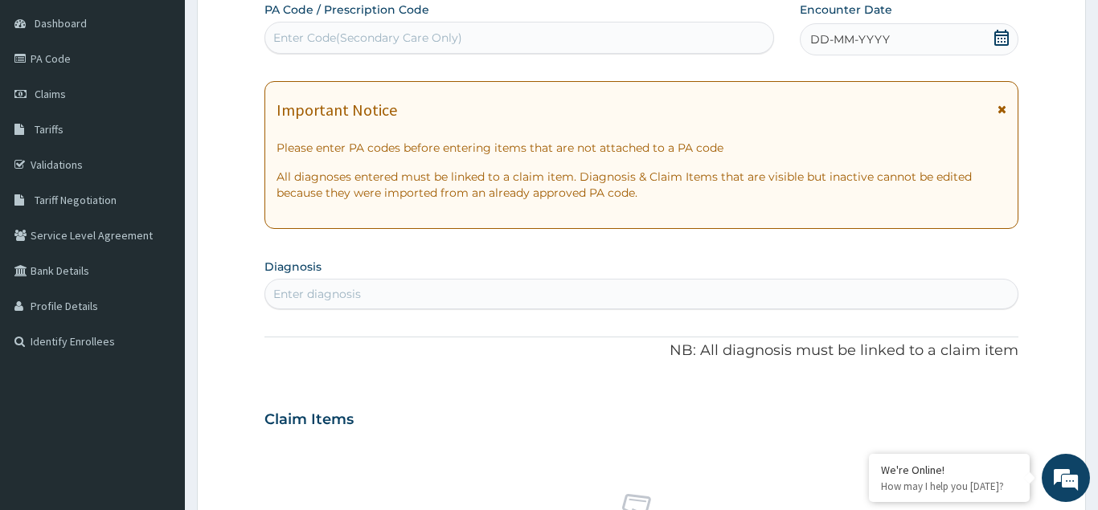
click at [844, 44] on span "DD-MM-YYYY" at bounding box center [850, 39] width 80 height 16
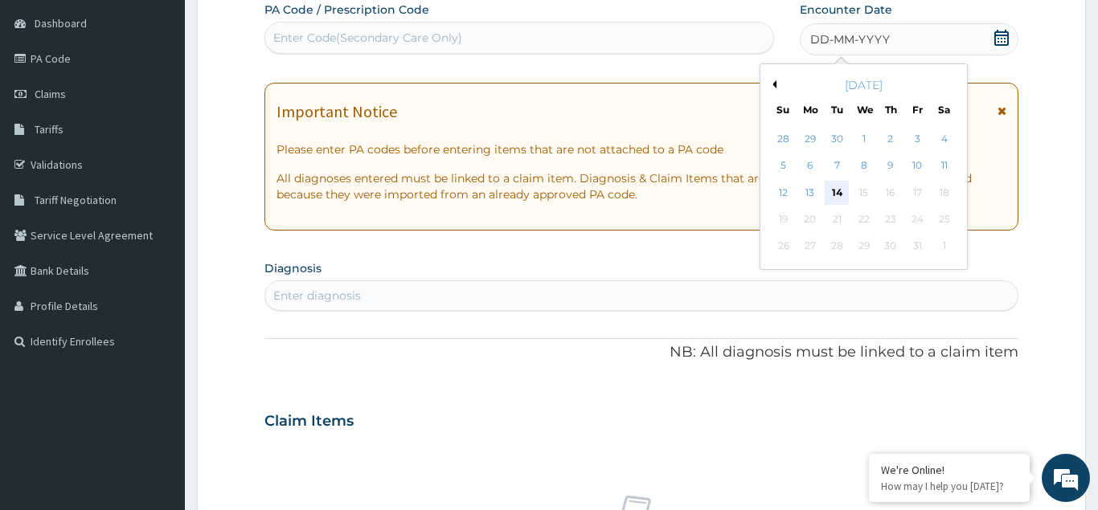
click at [839, 198] on div "14" at bounding box center [837, 193] width 24 height 24
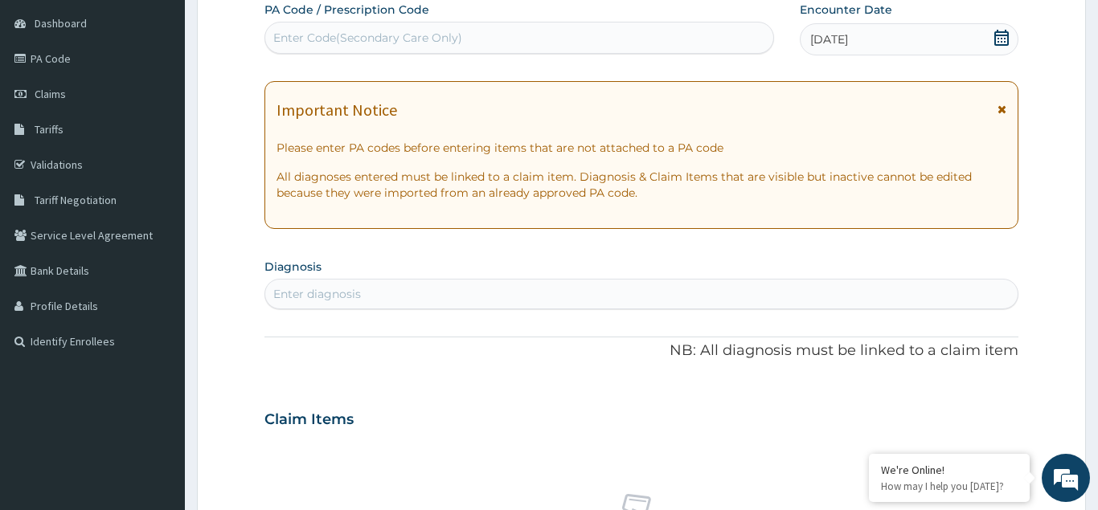
click at [285, 294] on div "Enter diagnosis" at bounding box center [317, 294] width 88 height 16
type input "UPPER RESPIRATORY"
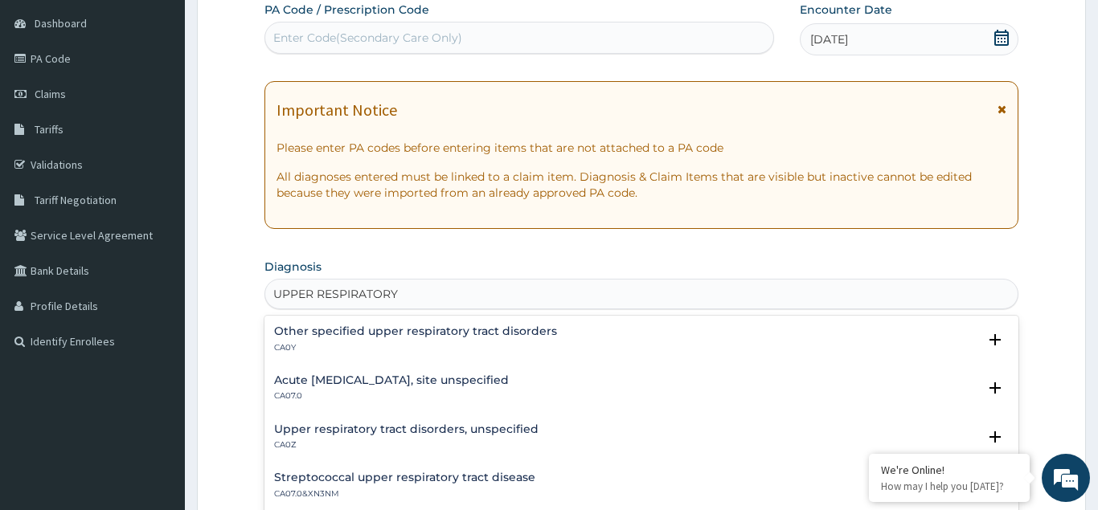
click at [338, 341] on div "Other specified upper respiratory tract disorders CA0Y" at bounding box center [415, 340] width 283 height 28
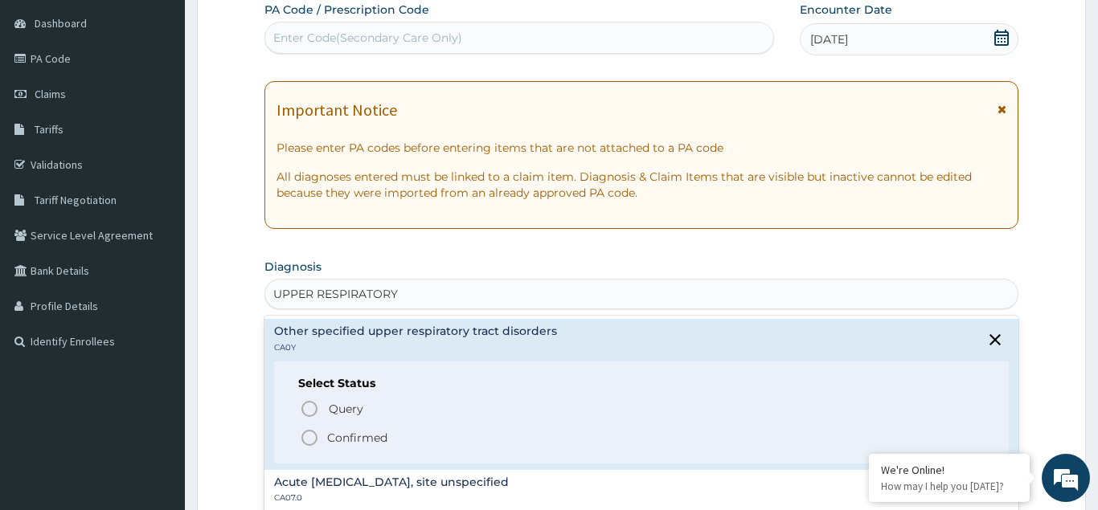
click at [308, 439] on icon "status option filled" at bounding box center [309, 437] width 19 height 19
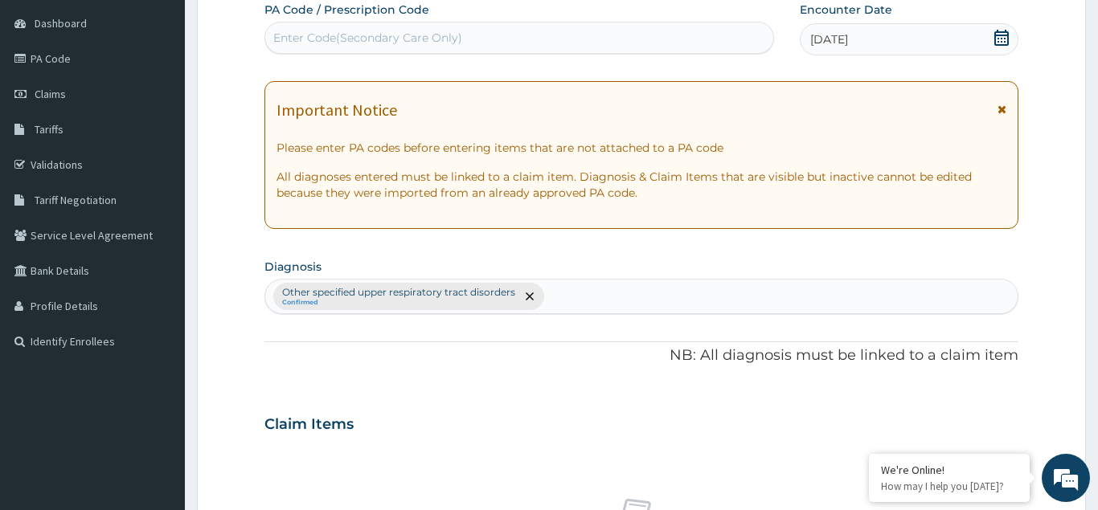
scroll to position [480, 0]
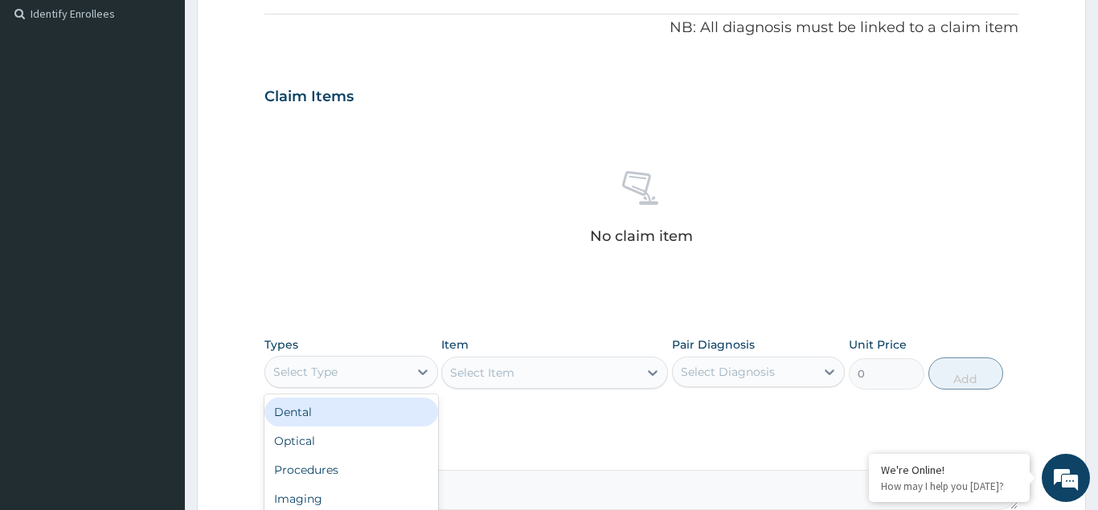
click at [347, 379] on div "Select Type" at bounding box center [336, 372] width 143 height 26
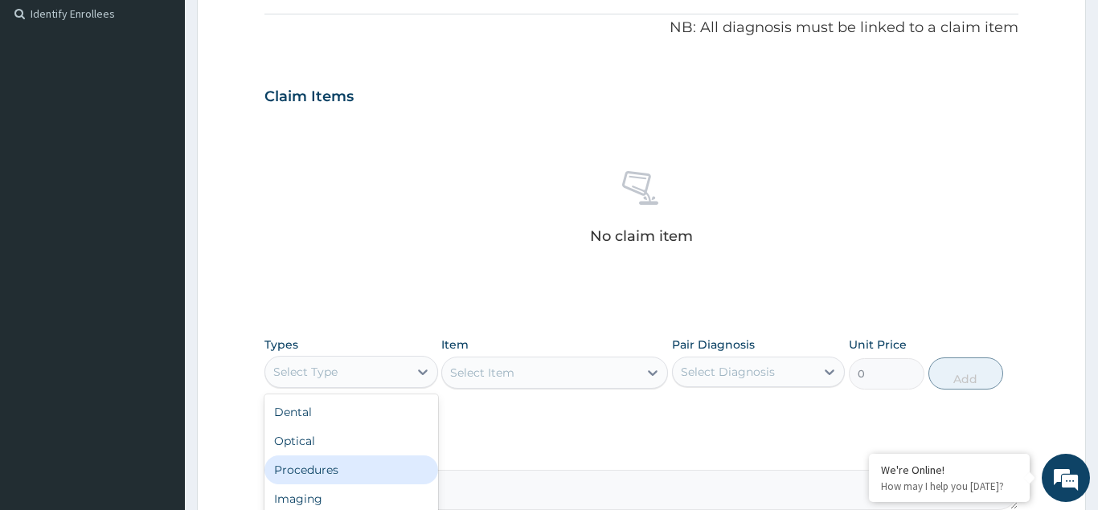
click at [323, 470] on div "Procedures" at bounding box center [351, 470] width 174 height 29
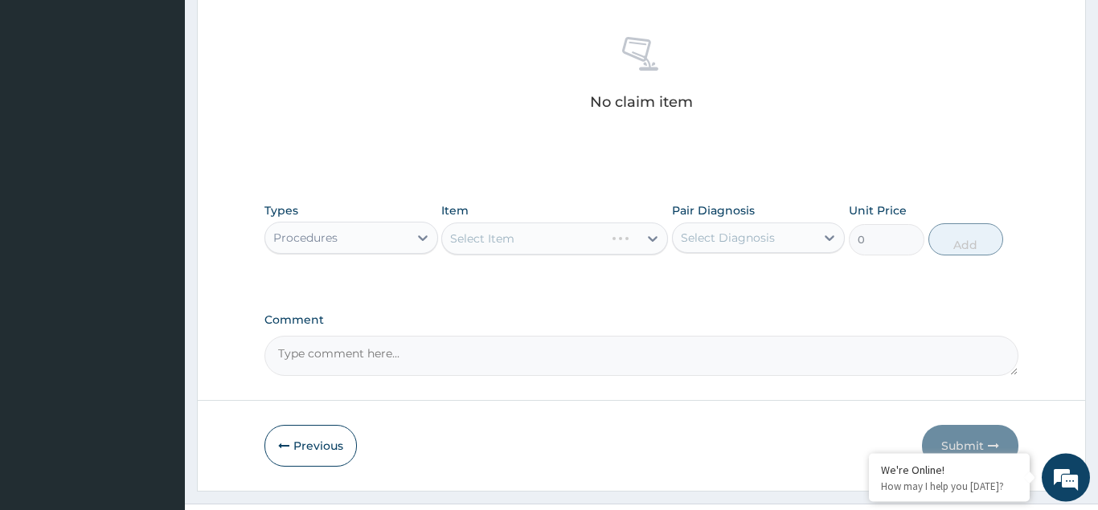
scroll to position [649, 0]
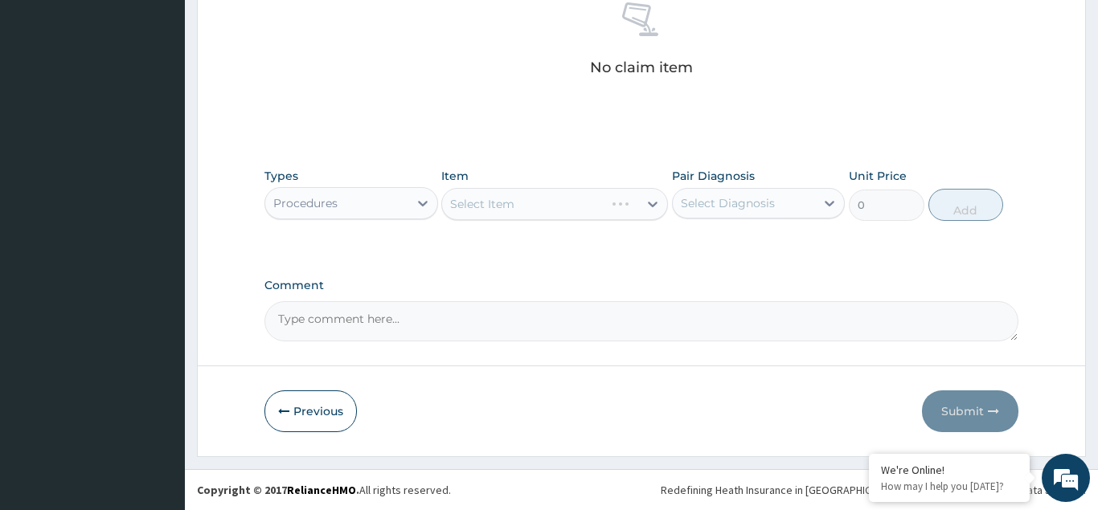
click at [493, 203] on div "Select Item" at bounding box center [554, 204] width 227 height 32
click at [474, 201] on div "Select Item" at bounding box center [554, 204] width 227 height 32
click at [488, 207] on div "Select Item" at bounding box center [554, 204] width 227 height 32
click at [475, 207] on div "Select Item" at bounding box center [554, 204] width 227 height 32
click at [489, 207] on div "Select Item" at bounding box center [554, 204] width 227 height 32
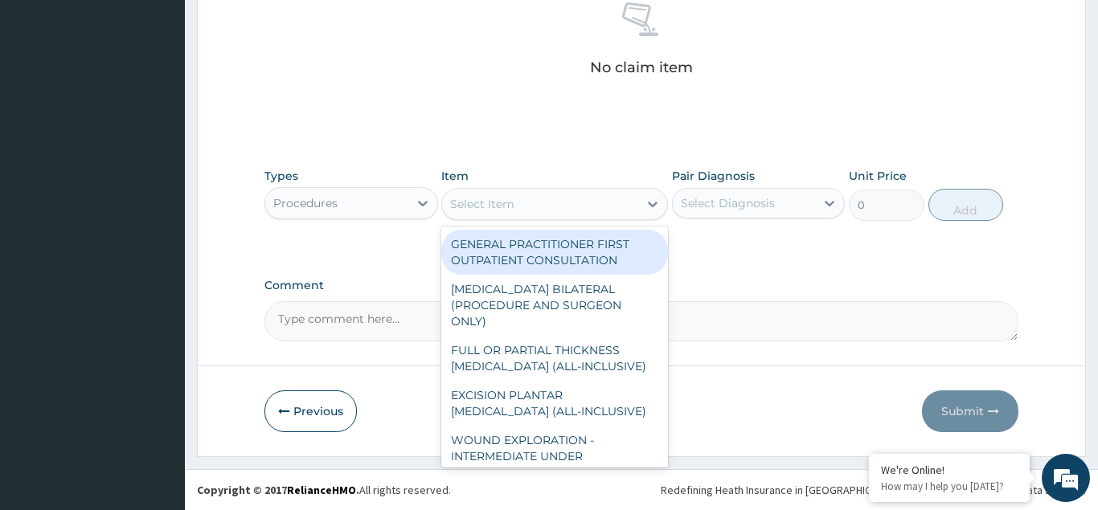
click at [489, 207] on div "Select Item" at bounding box center [482, 204] width 64 height 16
click at [492, 252] on div "GENERAL PRACTITIONER FIRST OUTPATIENT CONSULTATION" at bounding box center [554, 252] width 227 height 45
type input "4500"
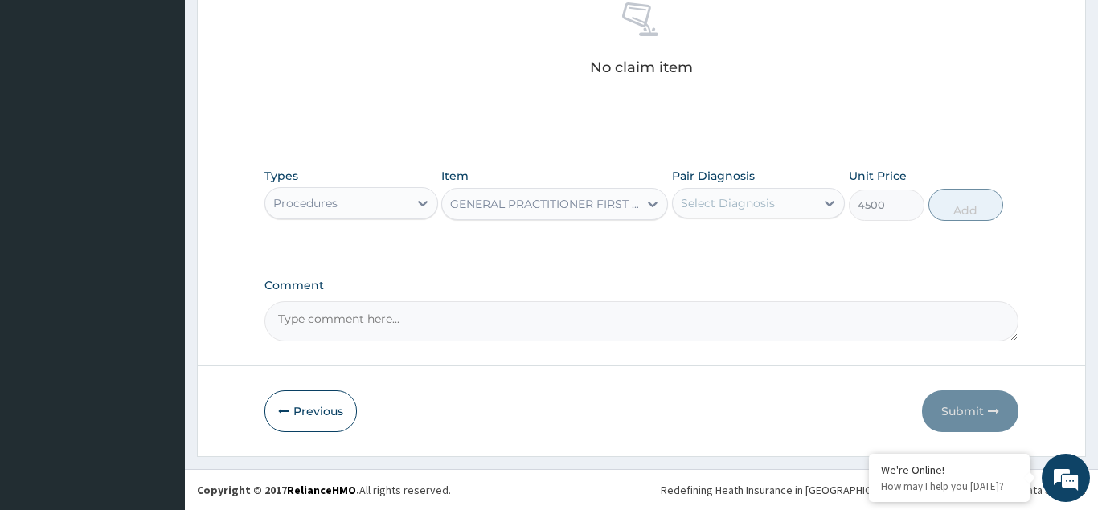
click at [701, 194] on div "Select Diagnosis" at bounding box center [744, 203] width 143 height 26
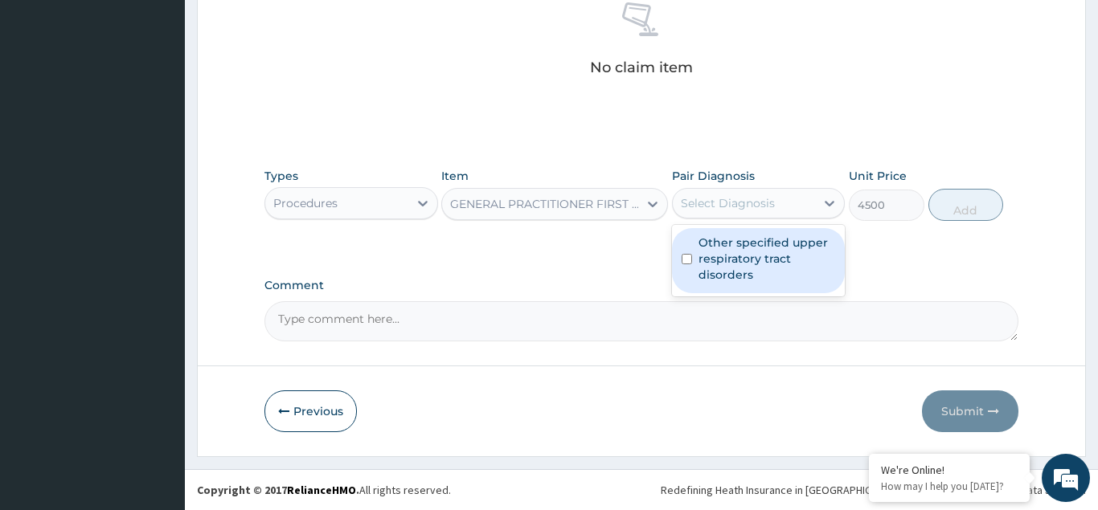
click at [687, 257] on input "checkbox" at bounding box center [687, 259] width 10 height 10
checkbox input "true"
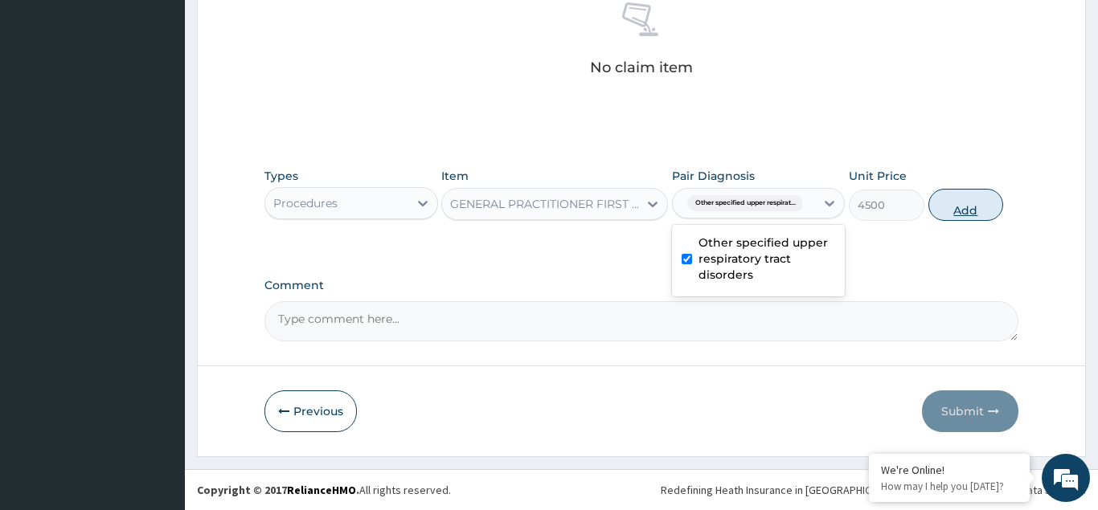
click at [956, 210] on button "Add" at bounding box center [966, 205] width 76 height 32
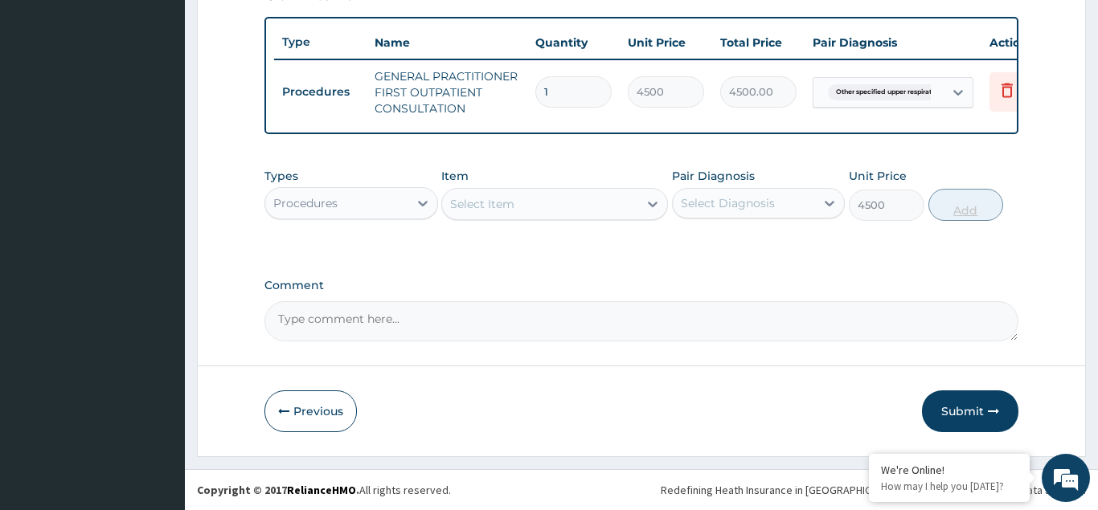
type input "0"
click at [311, 208] on div "Procedures" at bounding box center [305, 203] width 64 height 16
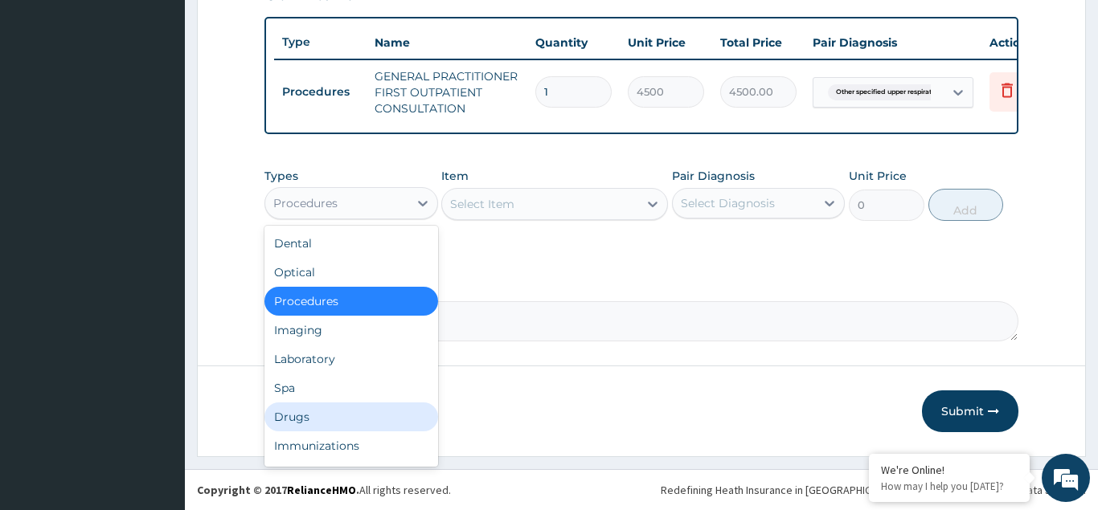
click at [297, 408] on div "Drugs" at bounding box center [351, 417] width 174 height 29
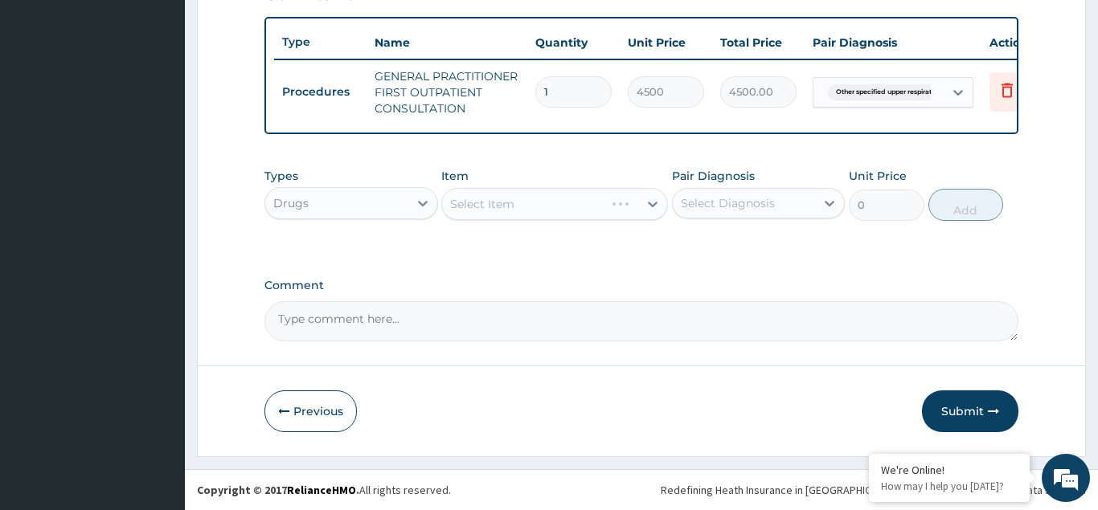
click at [474, 200] on div "Select Item" at bounding box center [554, 204] width 227 height 32
click at [470, 200] on div "Select Item" at bounding box center [554, 204] width 227 height 32
click at [481, 207] on div "Select Item" at bounding box center [554, 204] width 227 height 32
click at [472, 207] on div "Select Item" at bounding box center [554, 204] width 227 height 32
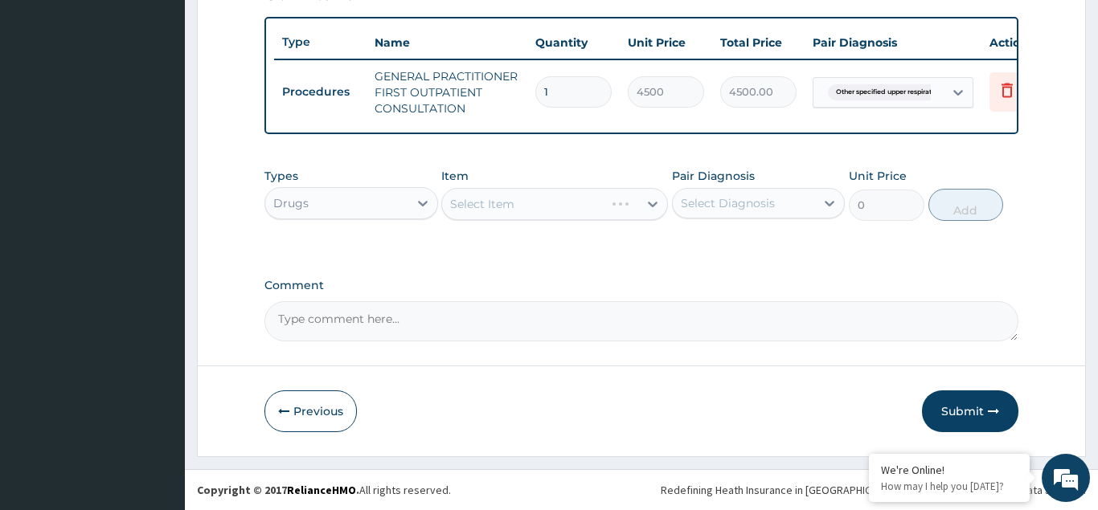
click at [467, 207] on div "Select Item" at bounding box center [554, 204] width 227 height 32
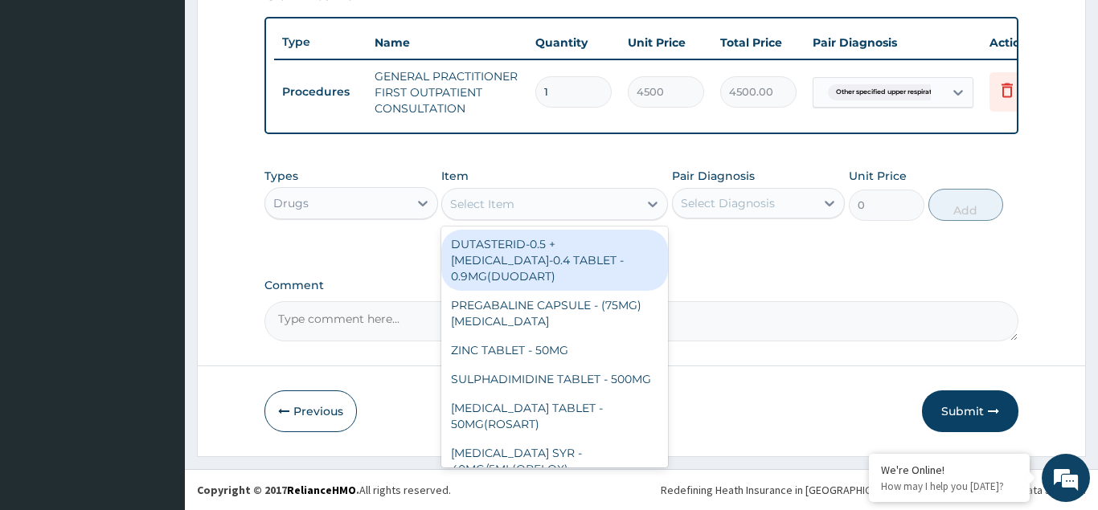
click at [481, 206] on div "Select Item" at bounding box center [482, 204] width 64 height 16
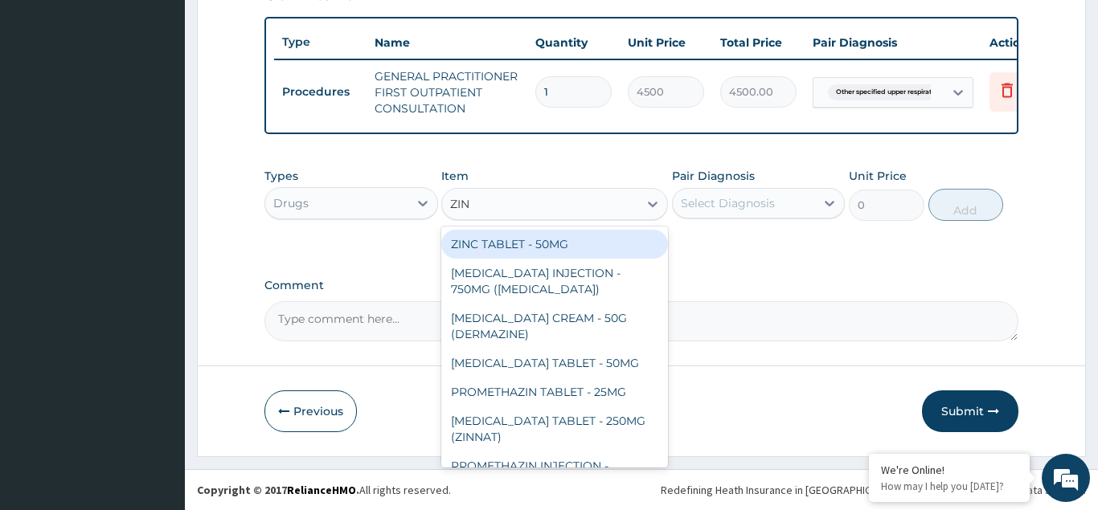
type input "ZINC"
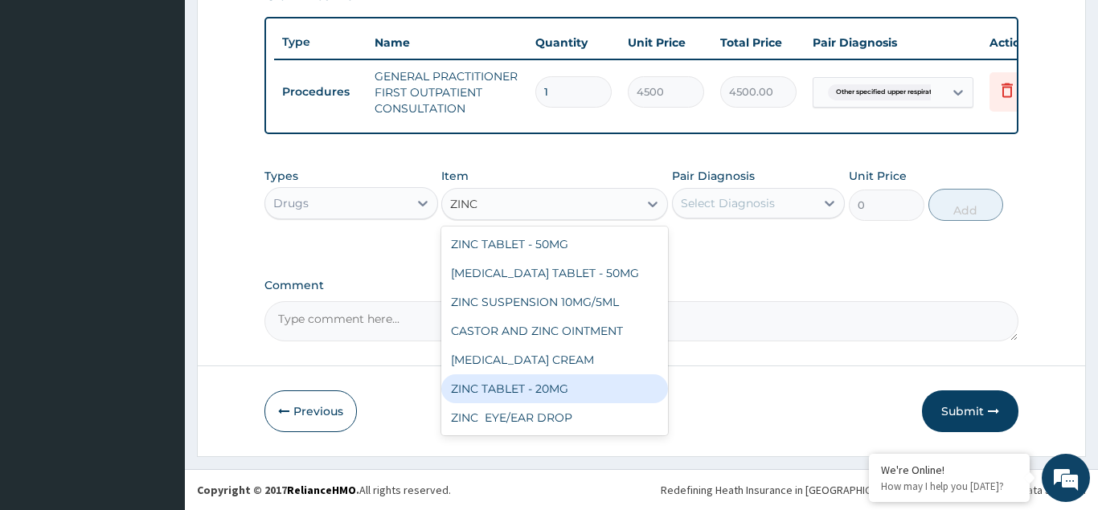
click at [525, 383] on div "ZINC TABLET - 20MG" at bounding box center [554, 389] width 227 height 29
type input "73.60000000000001"
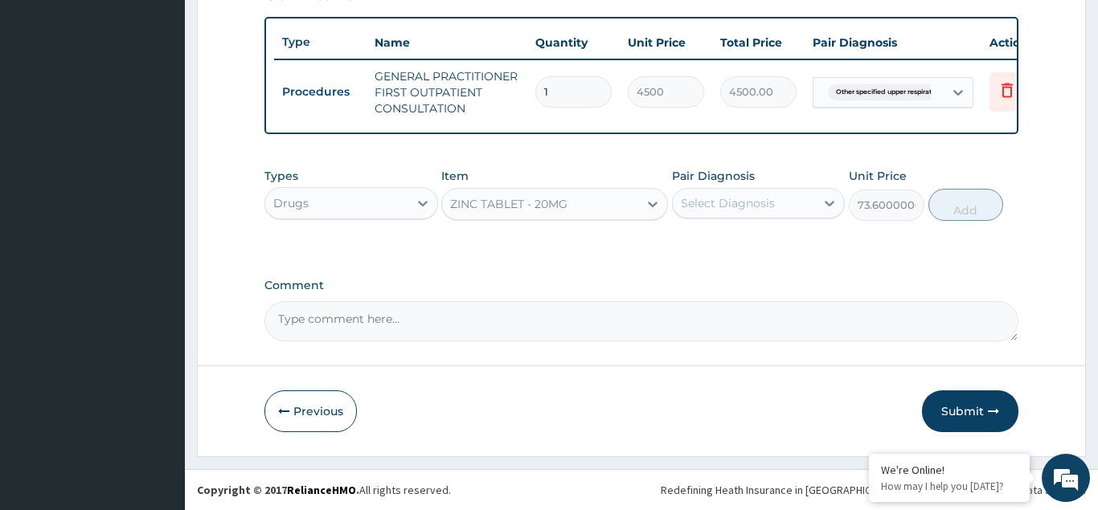
click at [698, 202] on div "Select Diagnosis" at bounding box center [728, 203] width 94 height 16
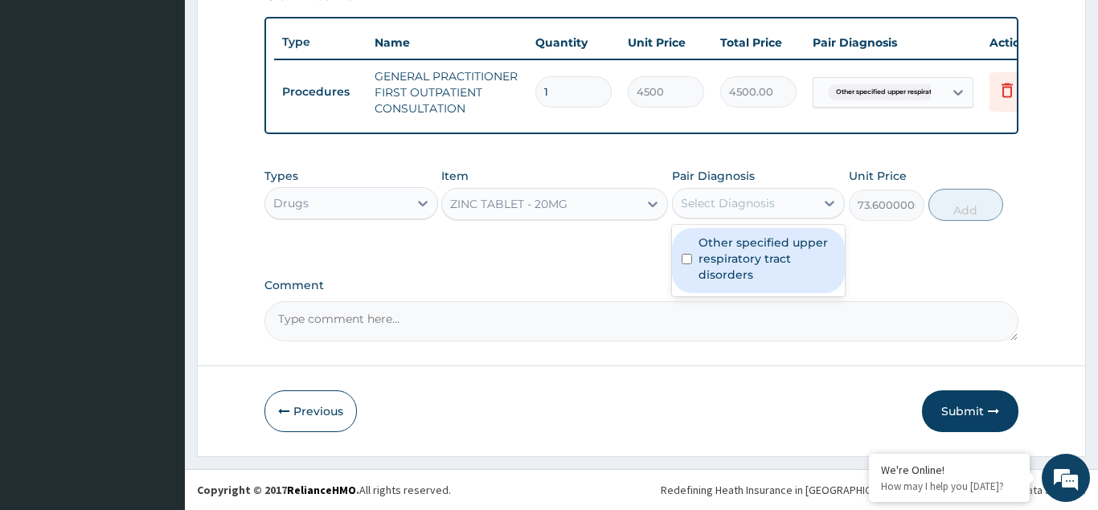
click at [689, 260] on input "checkbox" at bounding box center [687, 259] width 10 height 10
checkbox input "true"
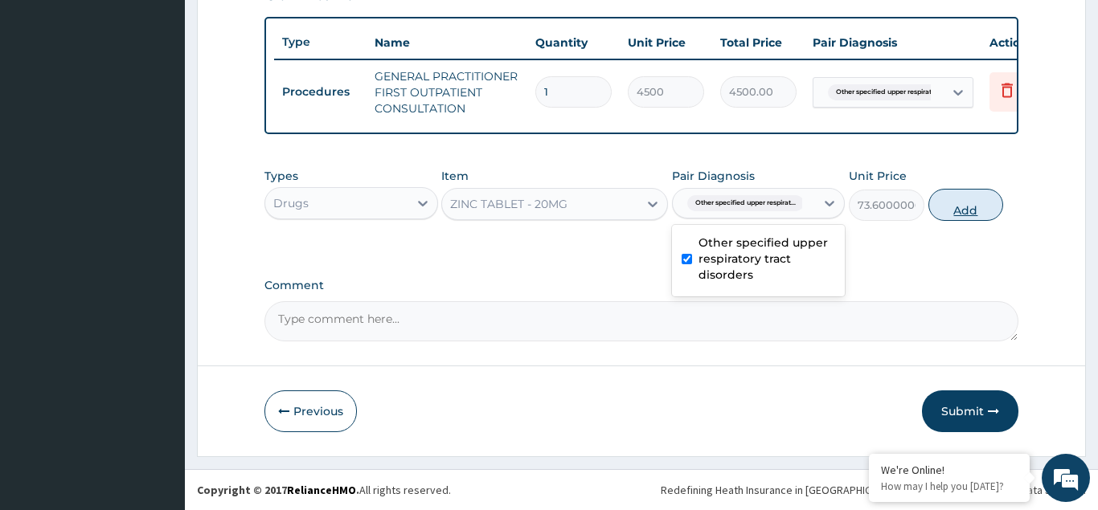
click at [978, 211] on button "Add" at bounding box center [966, 205] width 76 height 32
type input "0"
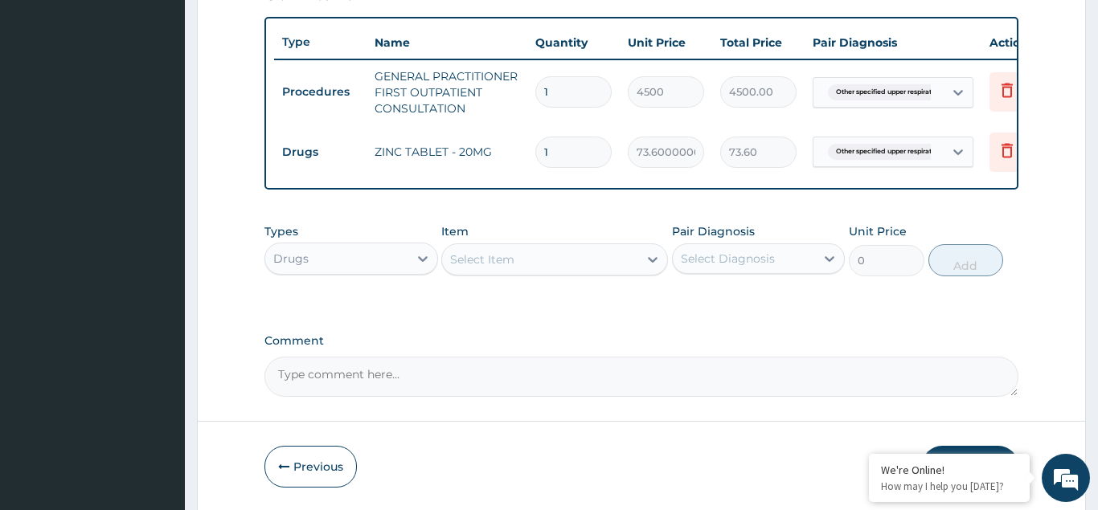
type input "10"
type input "736.00"
type input "10"
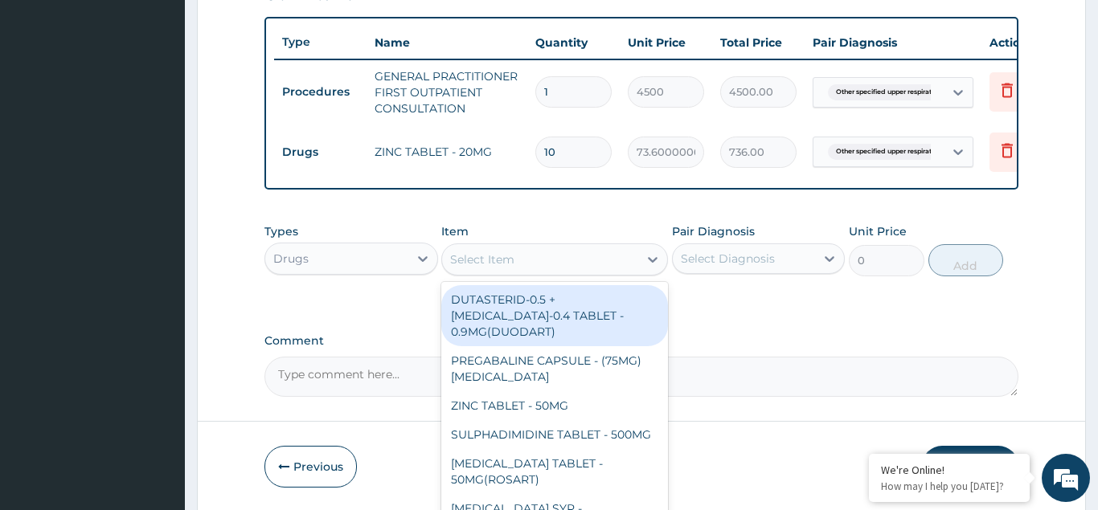
click at [470, 262] on div "Select Item" at bounding box center [482, 260] width 64 height 16
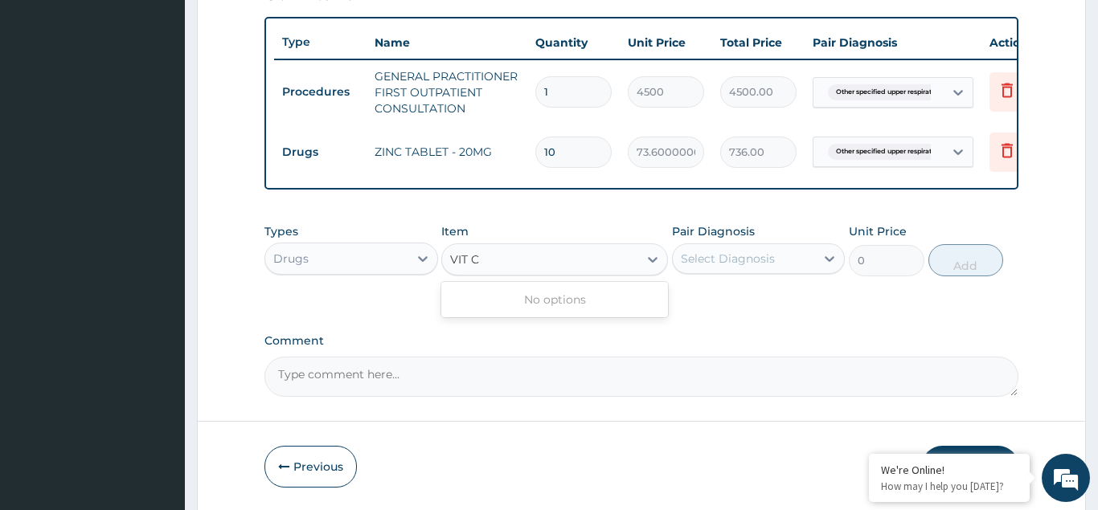
type input "VIT"
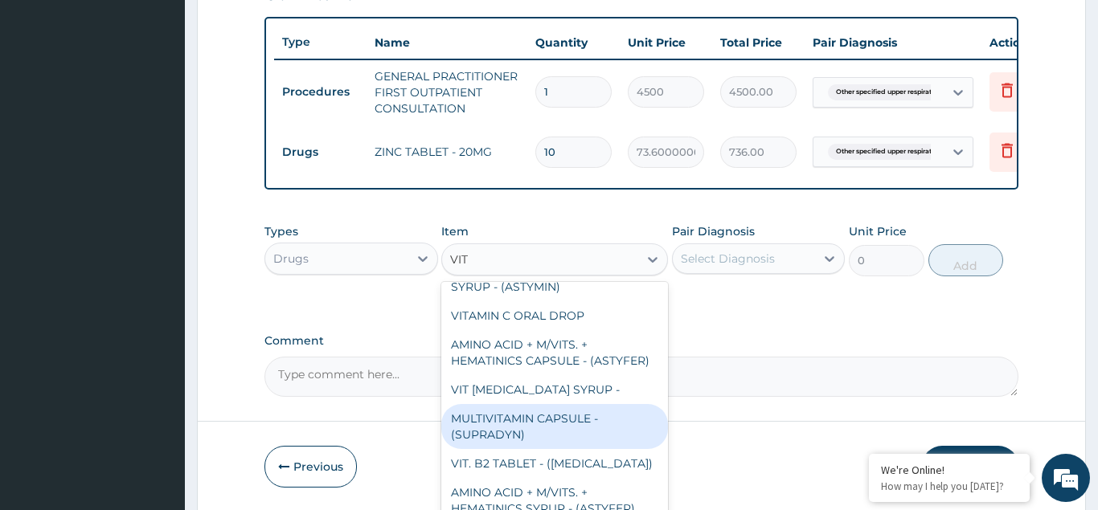
scroll to position [1071, 0]
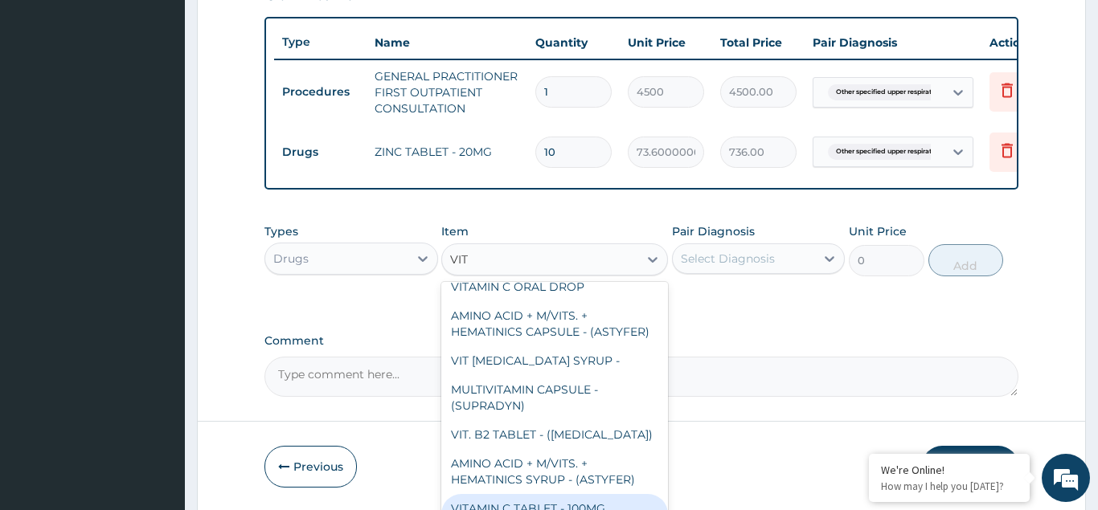
click at [525, 494] on div "VITAMIN C TABLET - 100MG (ASCORBIC ACID )" at bounding box center [554, 516] width 227 height 45
type input "19.200000000000003"
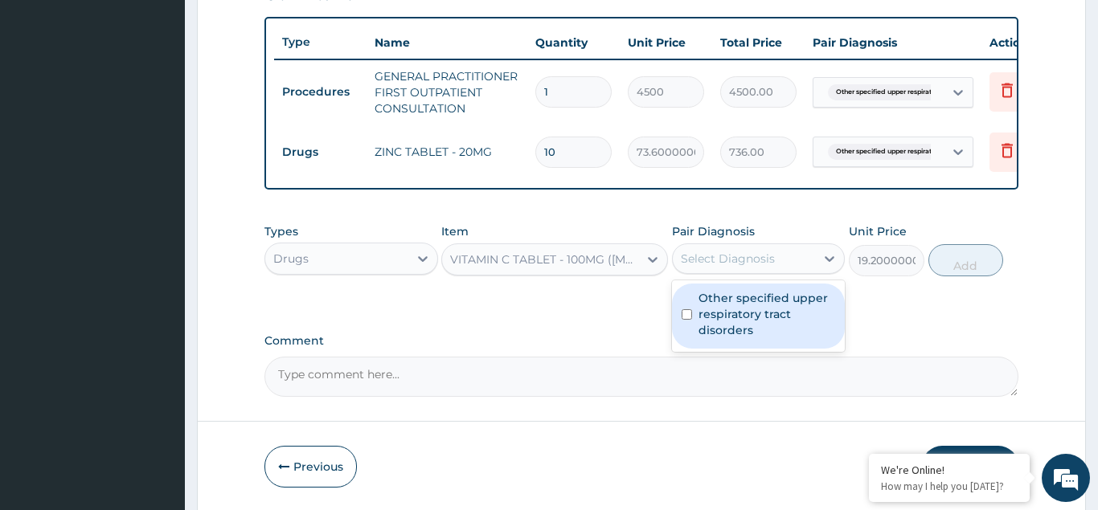
click at [715, 258] on div "Select Diagnosis" at bounding box center [728, 259] width 94 height 16
click at [683, 309] on div "Other specified upper respiratory tract disorders" at bounding box center [759, 316] width 174 height 65
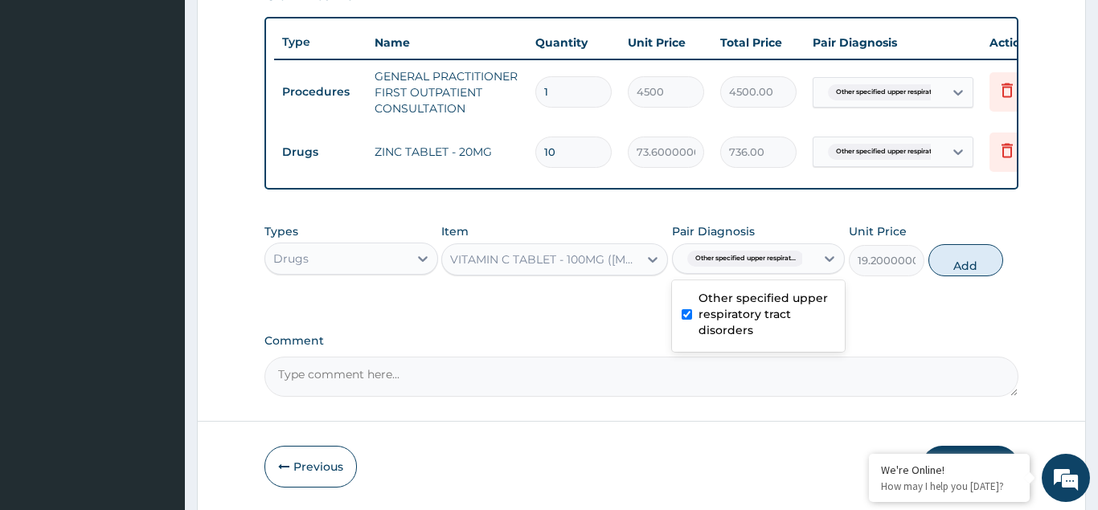
checkbox input "true"
click at [977, 260] on button "Add" at bounding box center [966, 260] width 76 height 32
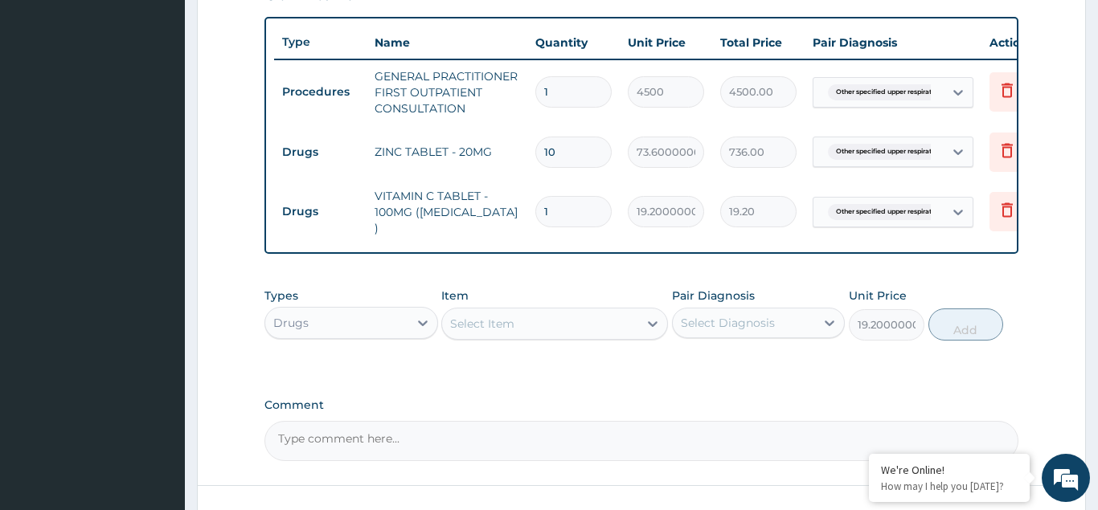
type input "0"
type input "0.00"
type input "3"
type input "57.60"
type input "30"
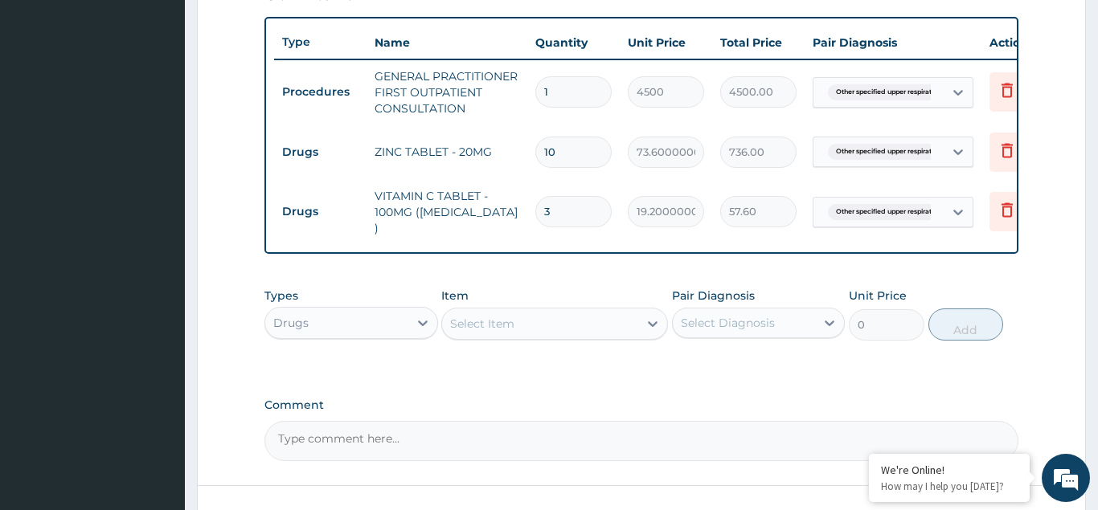
type input "576.00"
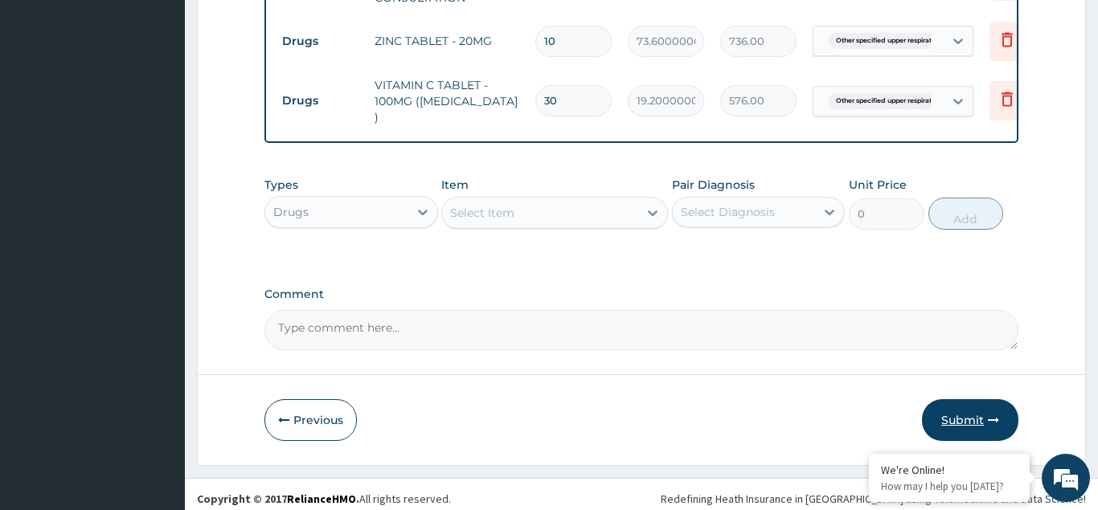
type input "30"
click at [956, 407] on button "Submit" at bounding box center [970, 420] width 96 height 42
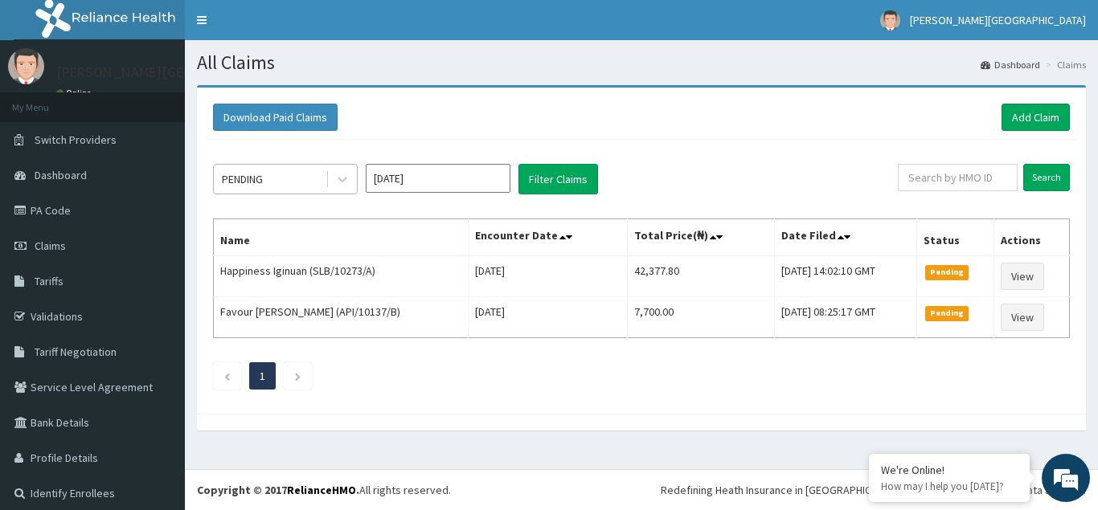
click at [276, 183] on div "PENDING" at bounding box center [270, 179] width 112 height 26
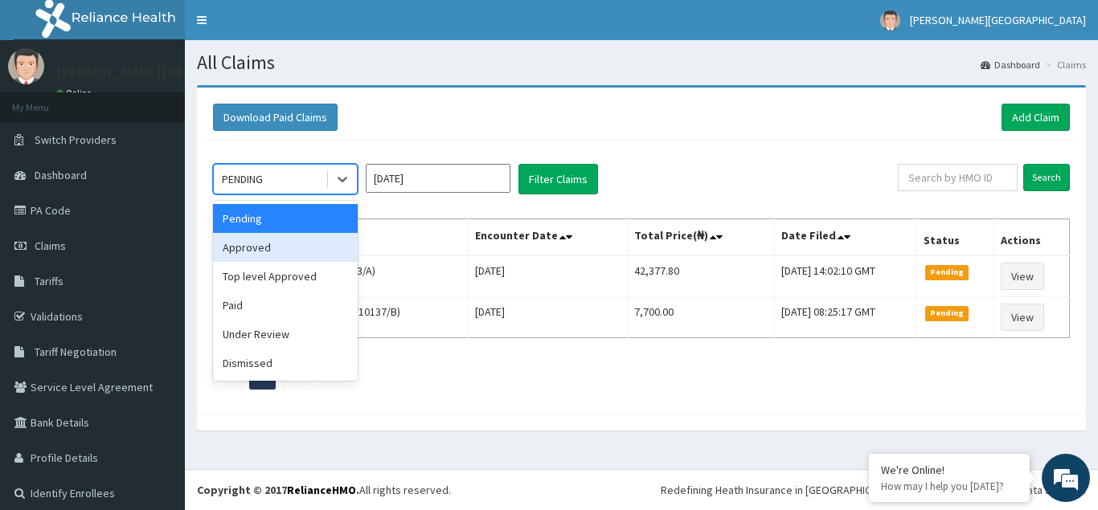
click at [260, 252] on div "Approved" at bounding box center [285, 247] width 145 height 29
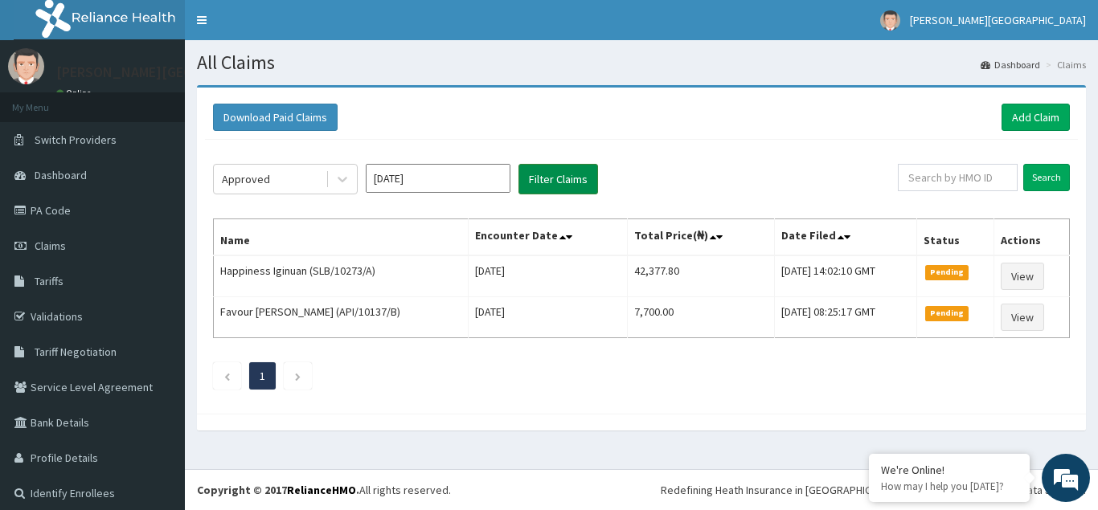
click at [537, 181] on button "Filter Claims" at bounding box center [558, 179] width 80 height 31
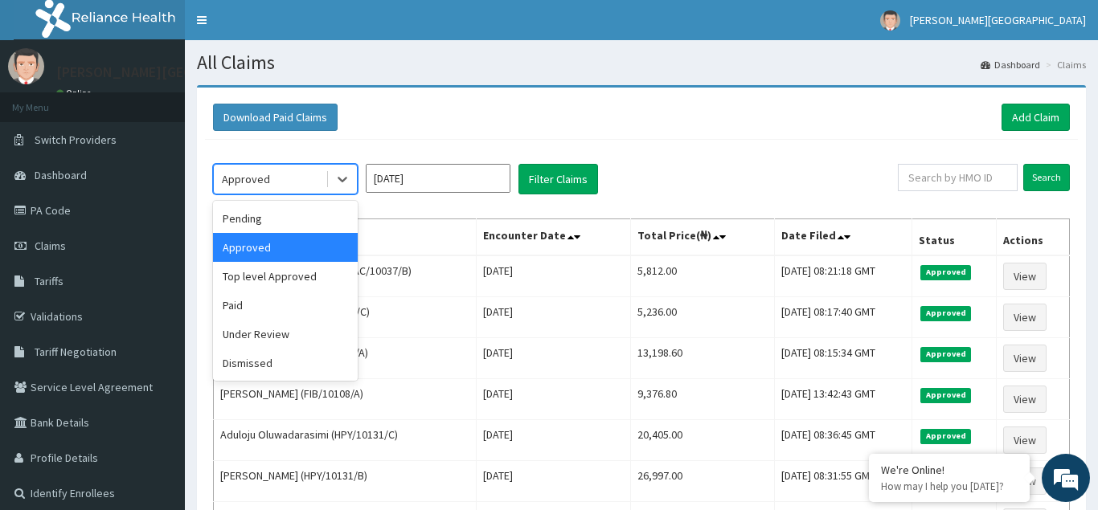
click at [265, 186] on div "Approved" at bounding box center [246, 179] width 48 height 16
click at [277, 330] on div "Under Review" at bounding box center [285, 334] width 145 height 29
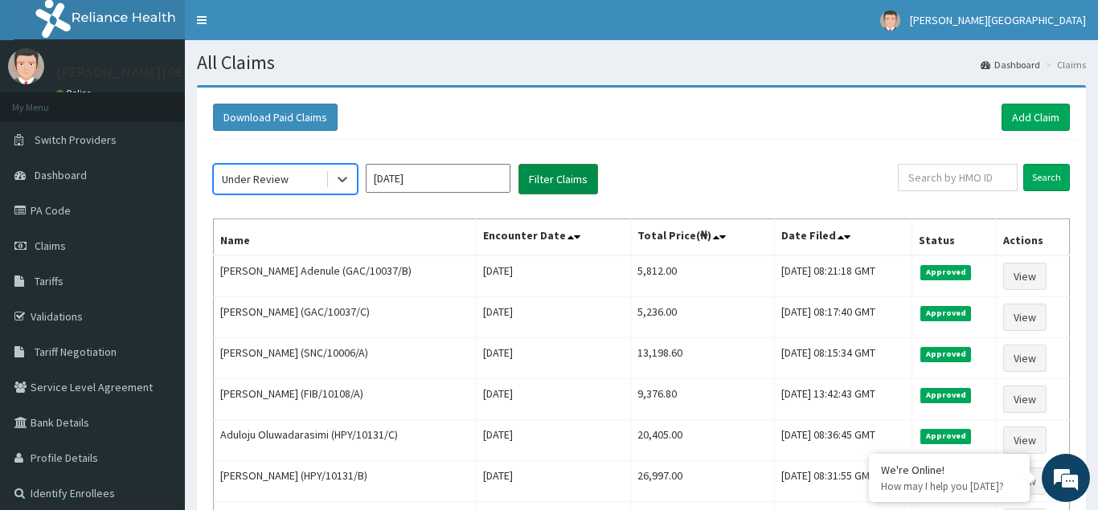
click at [547, 178] on button "Filter Claims" at bounding box center [558, 179] width 80 height 31
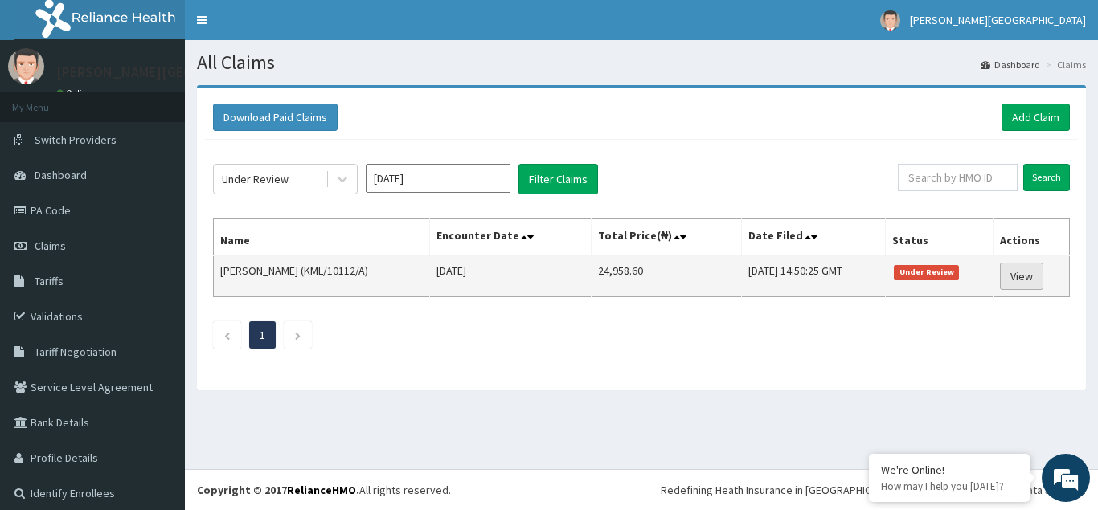
click at [1018, 275] on link "View" at bounding box center [1021, 276] width 43 height 27
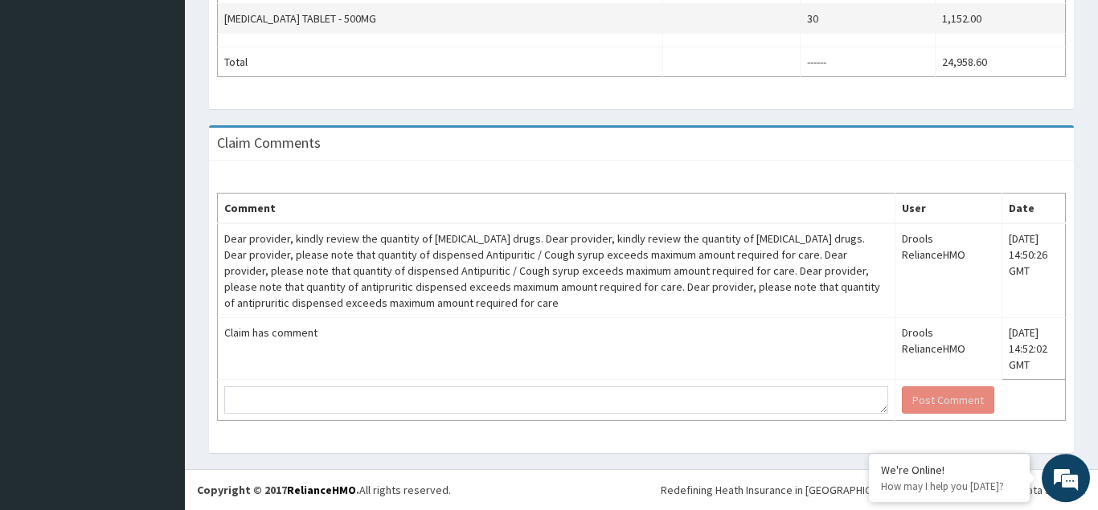
scroll to position [842, 0]
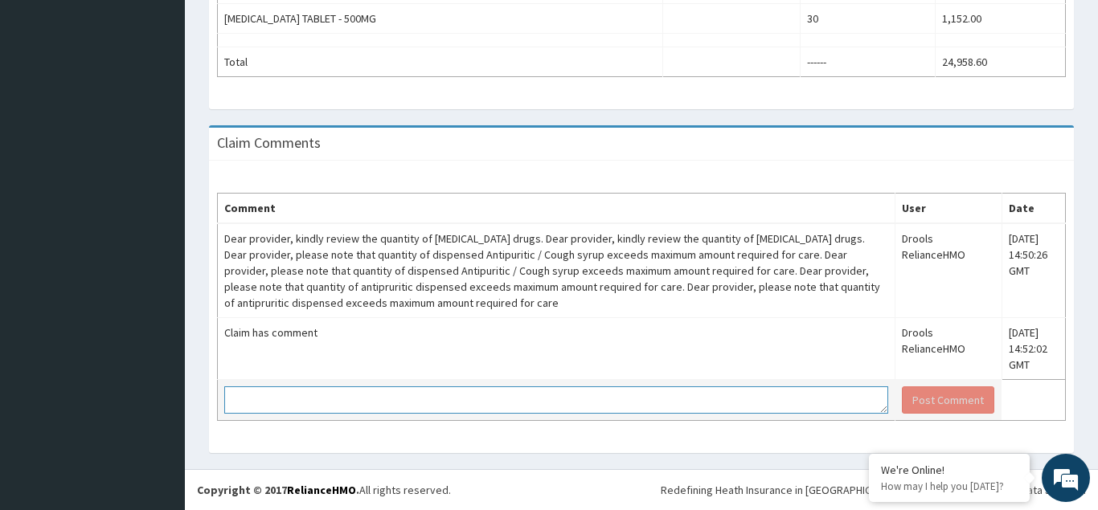
click at [280, 402] on textarea at bounding box center [556, 400] width 664 height 27
type textarea "TABS ACT B.D 3/7, IM EMAL 150MG DAILY X3/7, TABS PIRITON 4MG B.D X3/7."
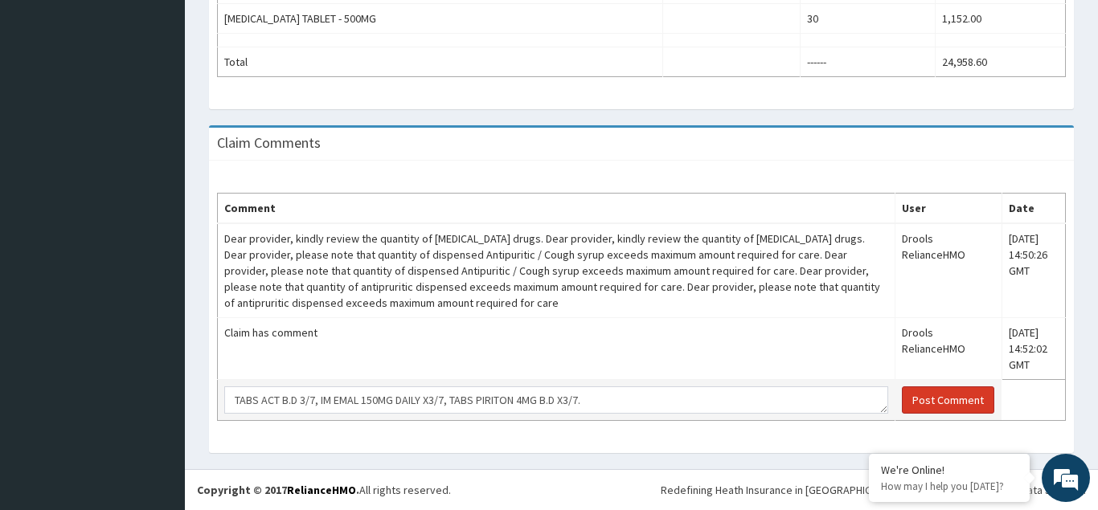
click at [919, 399] on button "Post Comment" at bounding box center [948, 400] width 92 height 27
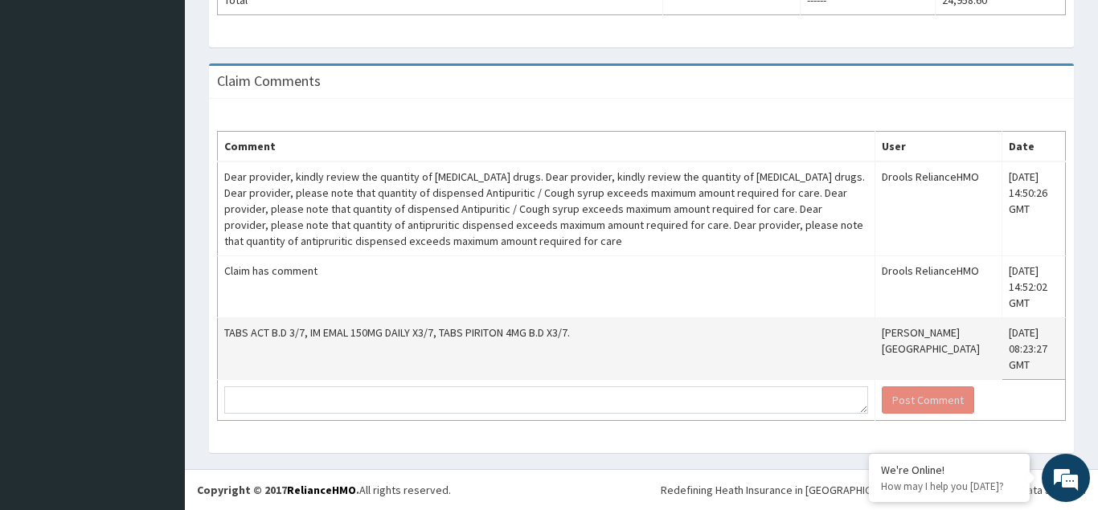
drag, startPoint x: 309, startPoint y: 0, endPoint x: 296, endPoint y: 19, distance: 23.6
